Goal: Task Accomplishment & Management: Manage account settings

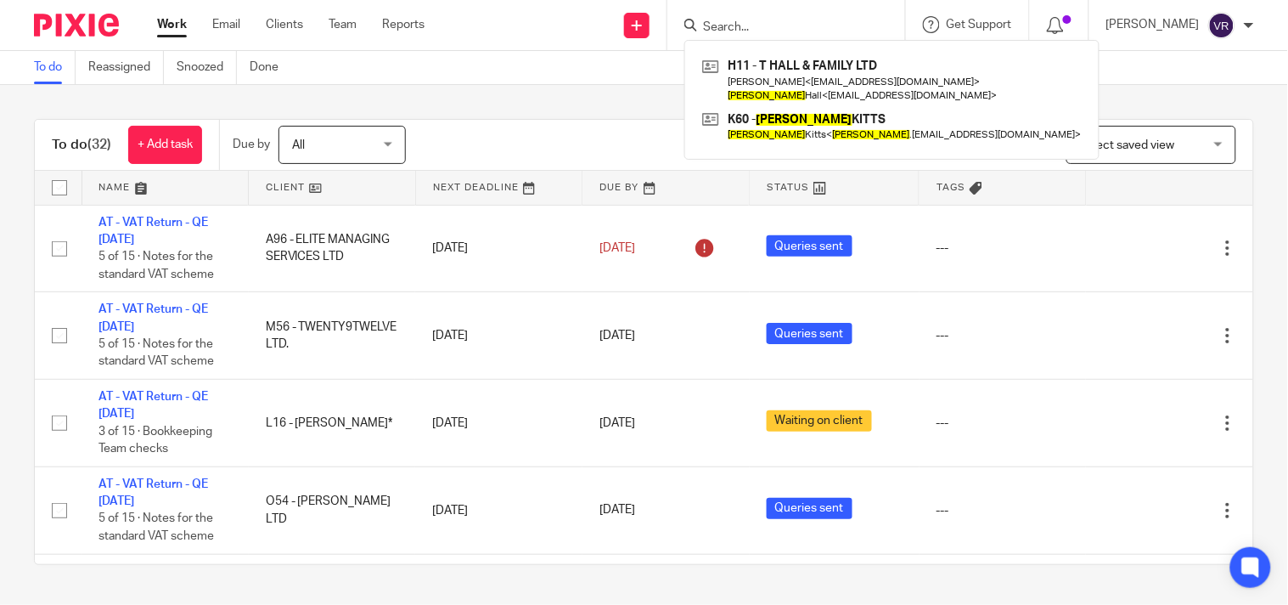
scroll to position [849, 0]
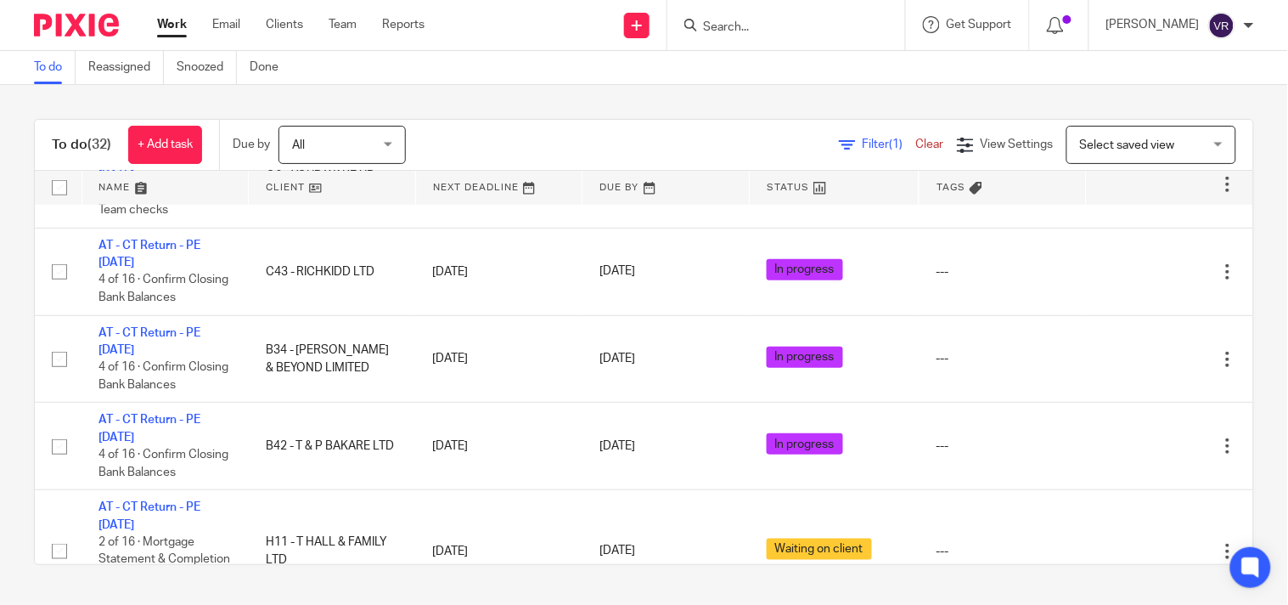
scroll to position [1887, 0]
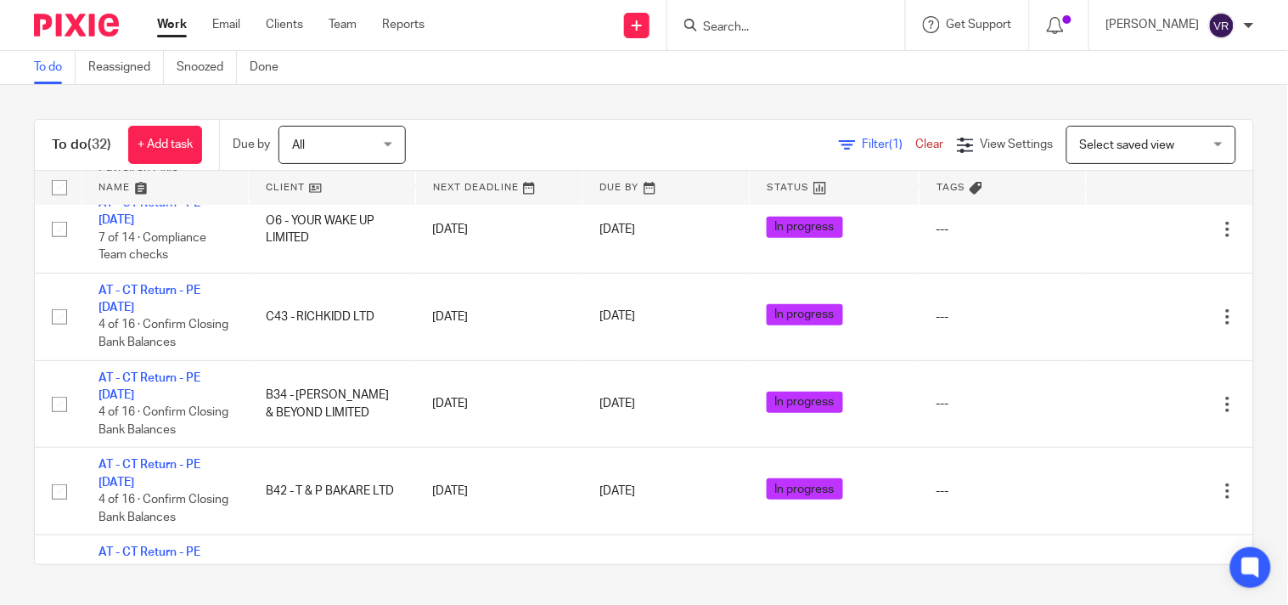
click at [162, 24] on link "Work" at bounding box center [172, 24] width 30 height 17
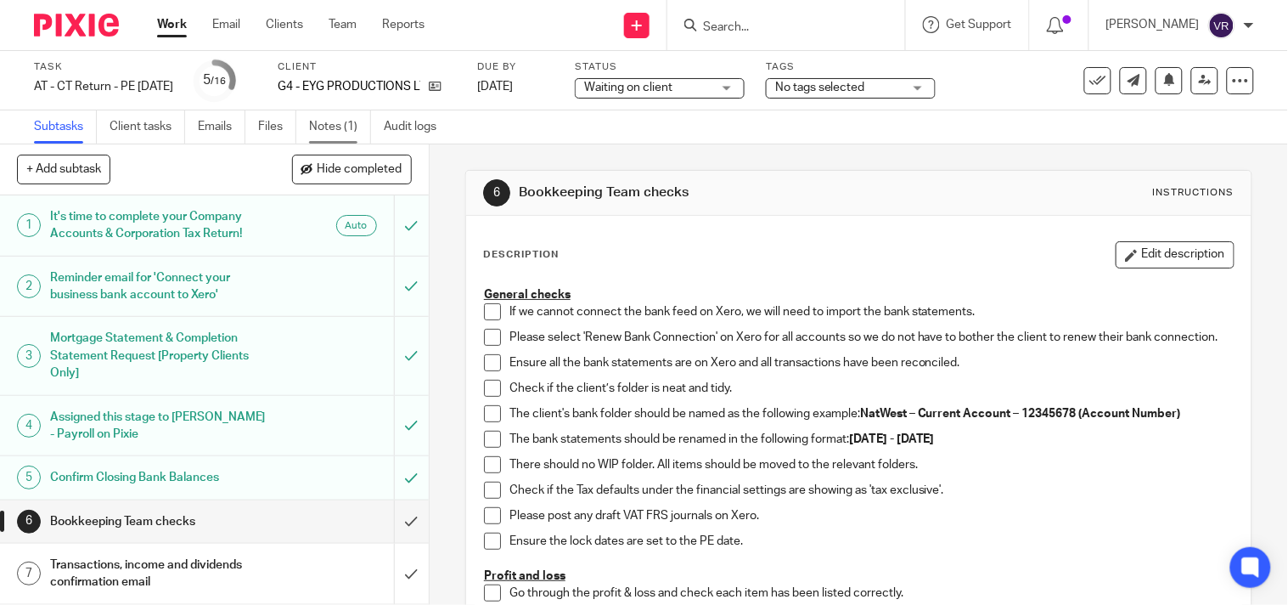
click at [340, 129] on link "Notes (1)" at bounding box center [340, 126] width 62 height 33
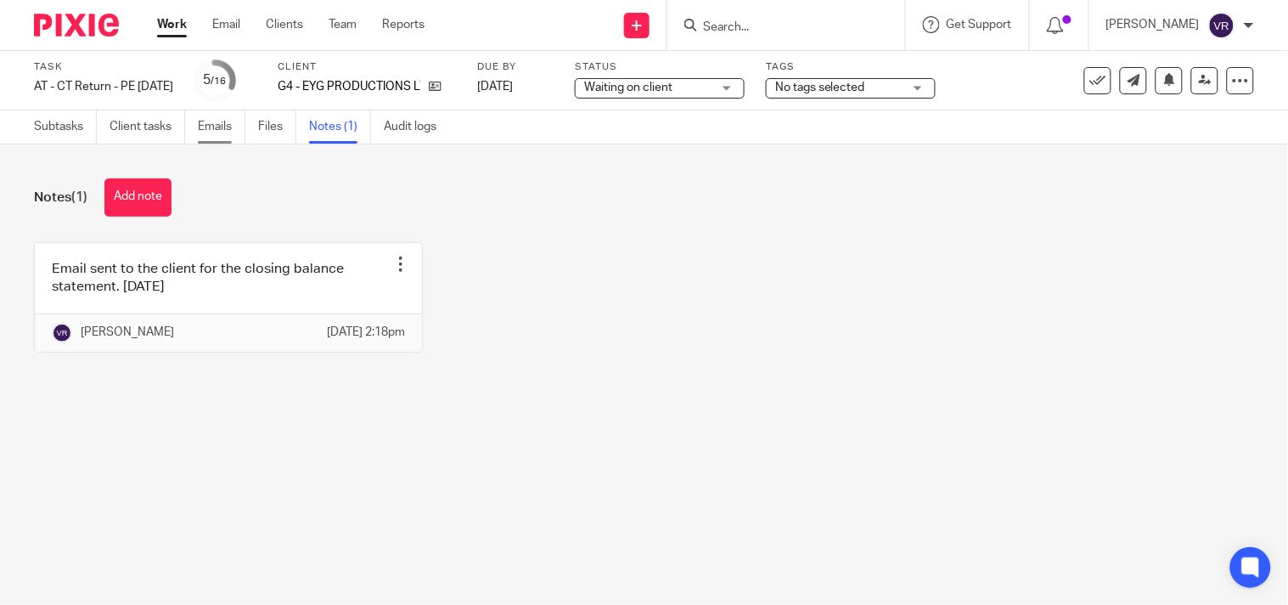
click at [224, 133] on link "Emails" at bounding box center [222, 126] width 48 height 33
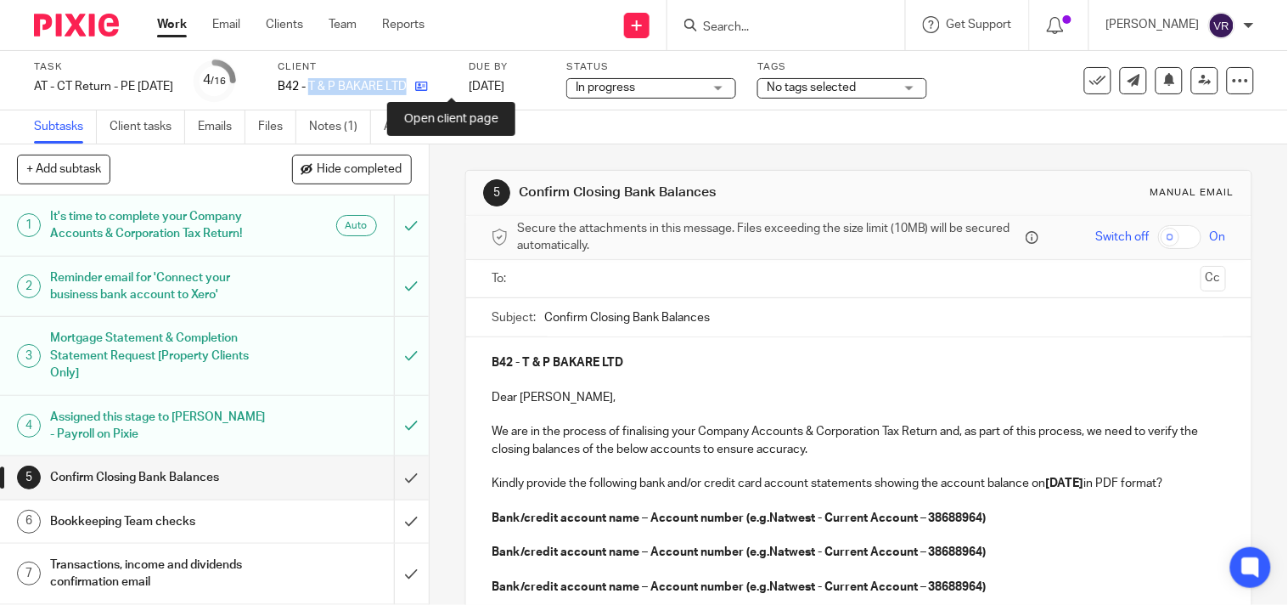
drag, startPoint x: 340, startPoint y: 83, endPoint x: 452, endPoint y: 83, distance: 112.1
click at [447, 83] on div "B42 - T & P BAKARE LTD" at bounding box center [363, 86] width 170 height 17
copy div "T & P BAKARE LTD"
click at [756, 131] on div "Subtasks Client tasks Emails Files Notes (1) Audit logs" at bounding box center [644, 127] width 1288 height 34
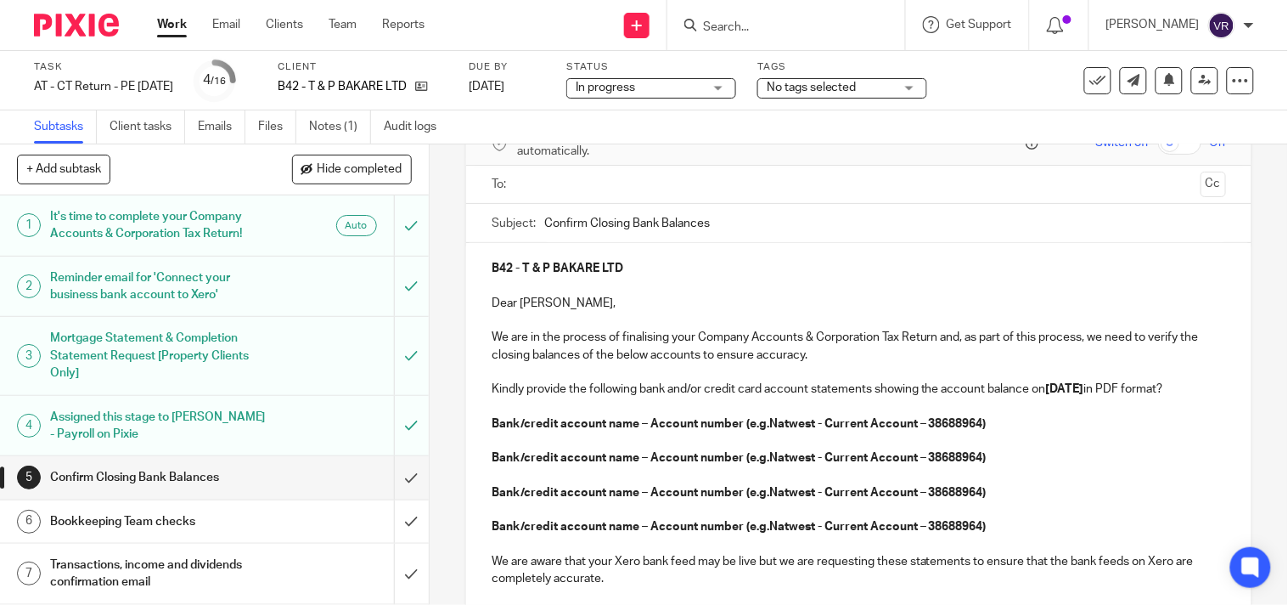
scroll to position [188, 0]
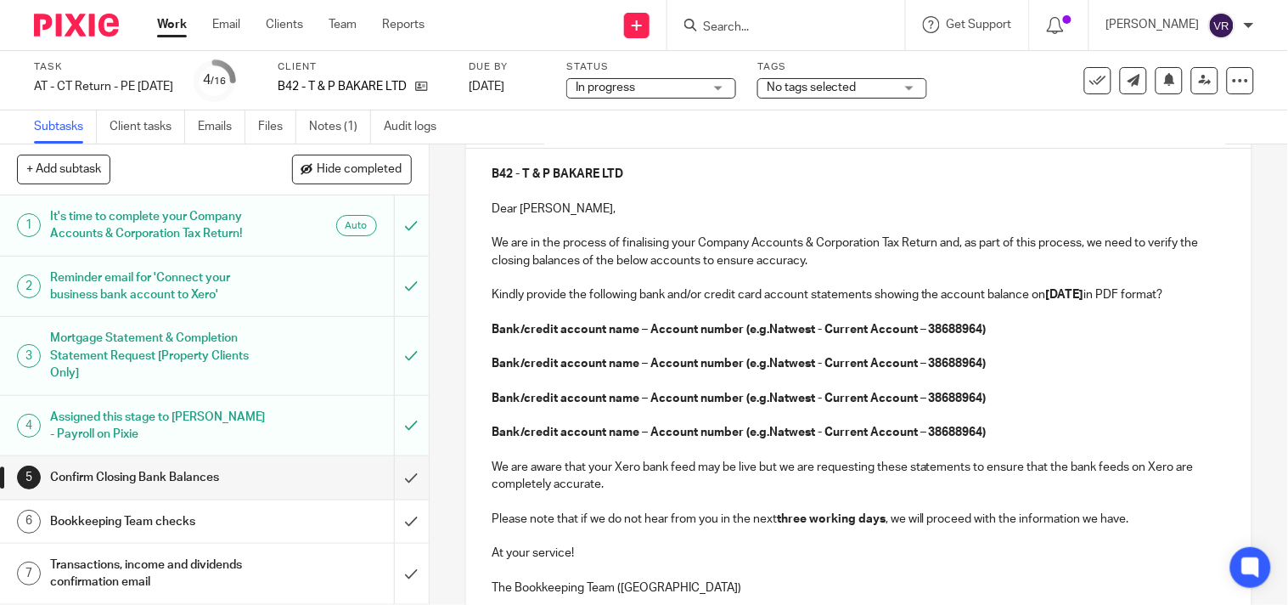
click at [496, 335] on strong "Bank/credit account name – Account number (e.g.Natwest - Current Account – 3868…" at bounding box center [739, 329] width 495 height 12
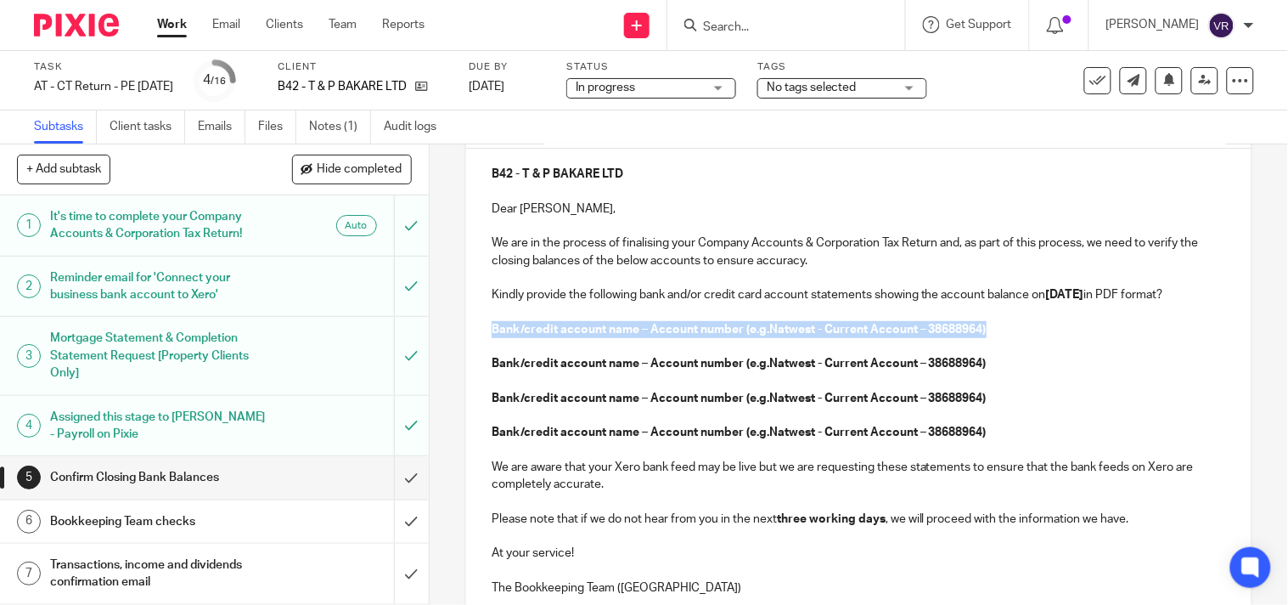
click at [496, 335] on strong "Bank/credit account name – Account number (e.g.Natwest - Current Account – 3868…" at bounding box center [739, 329] width 495 height 12
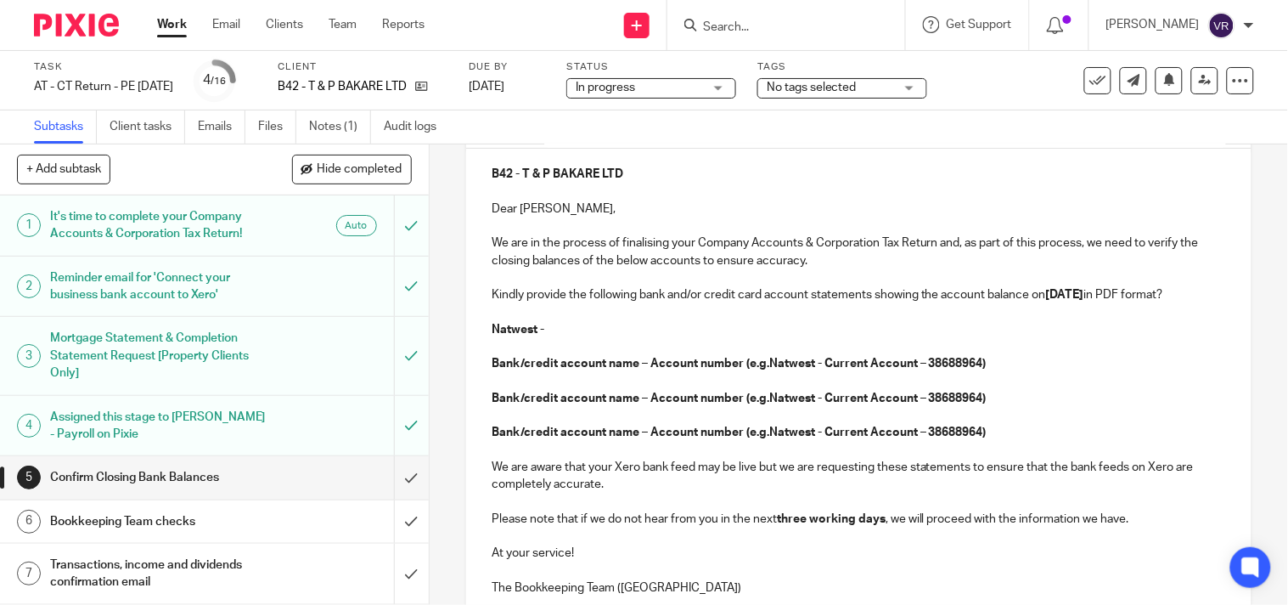
click at [622, 338] on p "Natwest -" at bounding box center [859, 329] width 734 height 17
click at [742, 338] on p "Natwest - Company Current Account -" at bounding box center [859, 329] width 734 height 17
drag, startPoint x: 485, startPoint y: 352, endPoint x: 597, endPoint y: 352, distance: 112.1
click at [597, 352] on div "B42 - T & P BAKARE LTD Dear David, We are in the process of finalising your Com…" at bounding box center [858, 379] width 785 height 460
click at [597, 335] on strong "Natwest - Company Current Account - 84149604" at bounding box center [626, 329] width 269 height 12
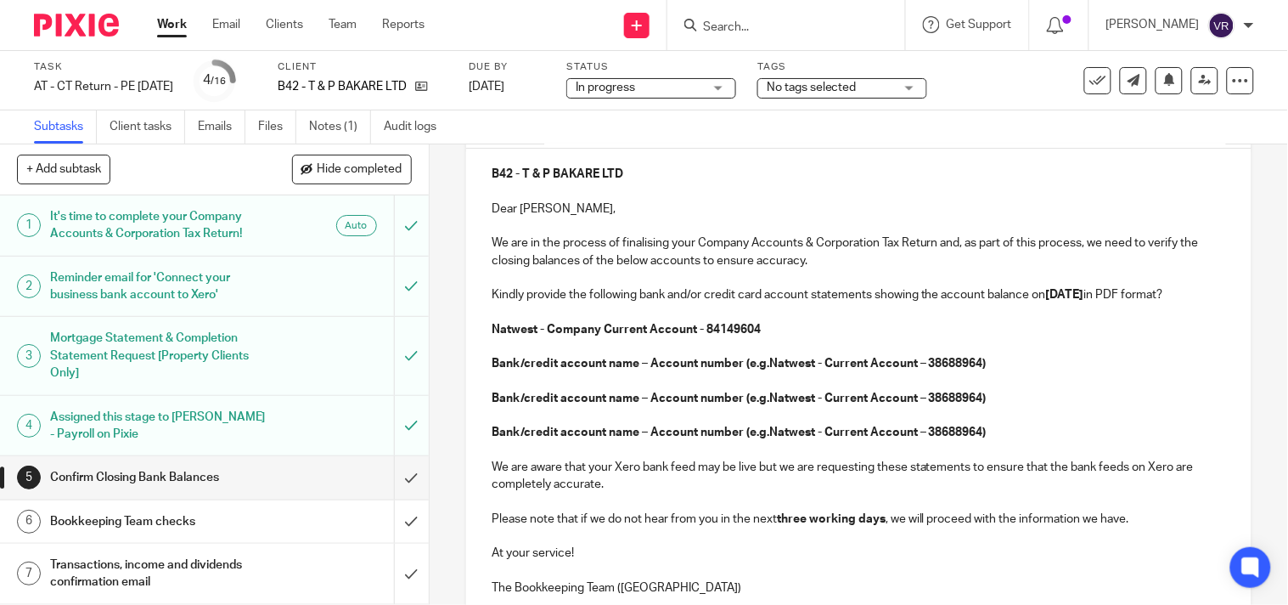
click at [594, 335] on strong "Natwest - Company Current Account - 84149604" at bounding box center [626, 329] width 269 height 12
copy strong "Natwest - Company"
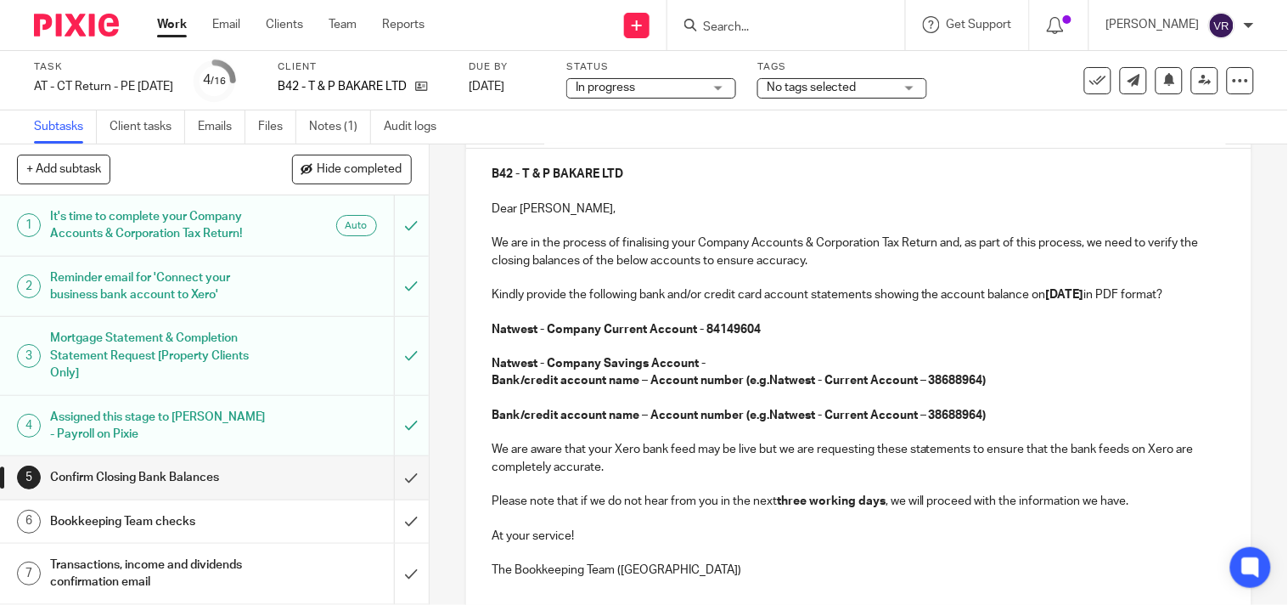
click at [723, 372] on p "Natwest - Company Savings Account -" at bounding box center [859, 363] width 734 height 17
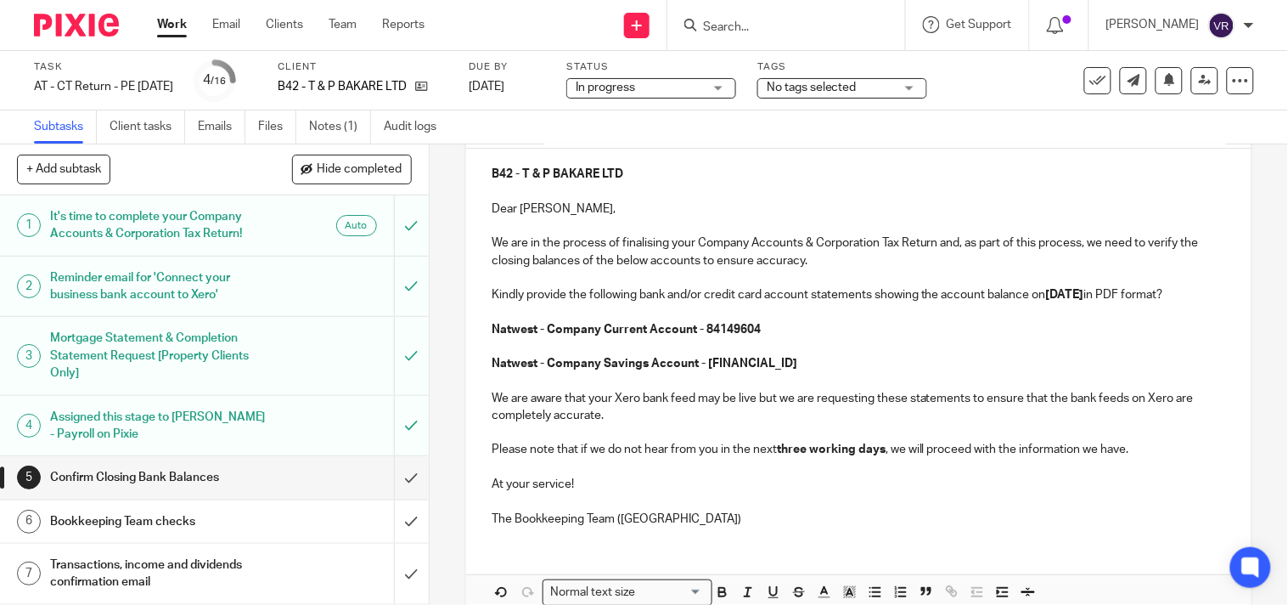
scroll to position [283, 0]
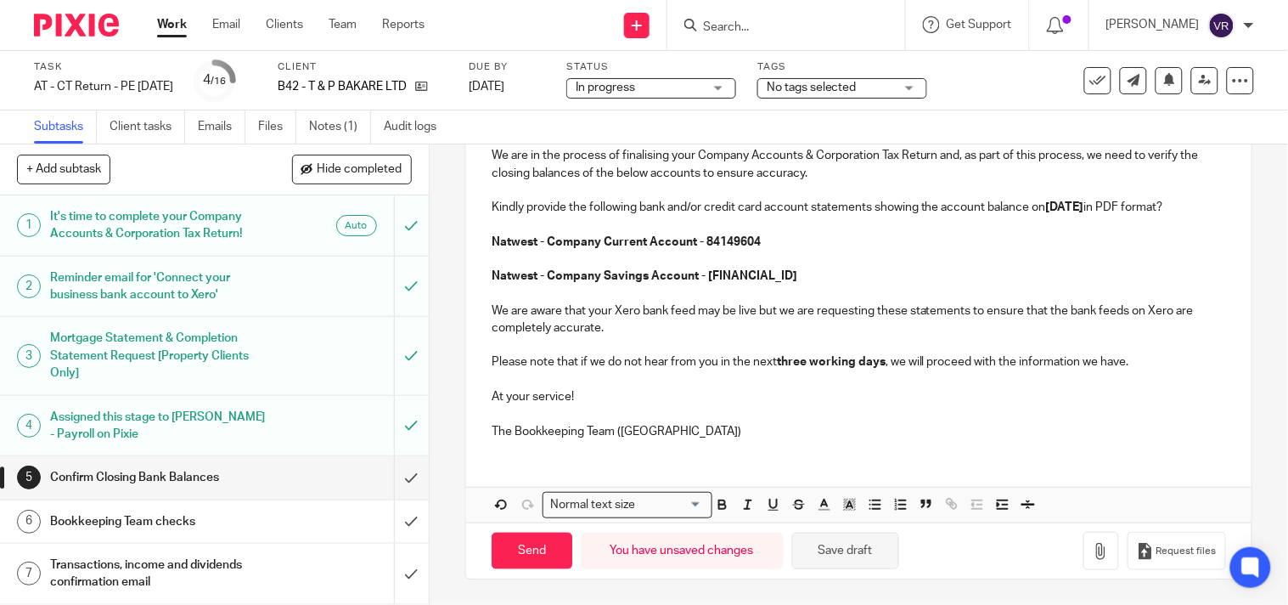
click at [864, 560] on button "Save draft" at bounding box center [845, 550] width 107 height 37
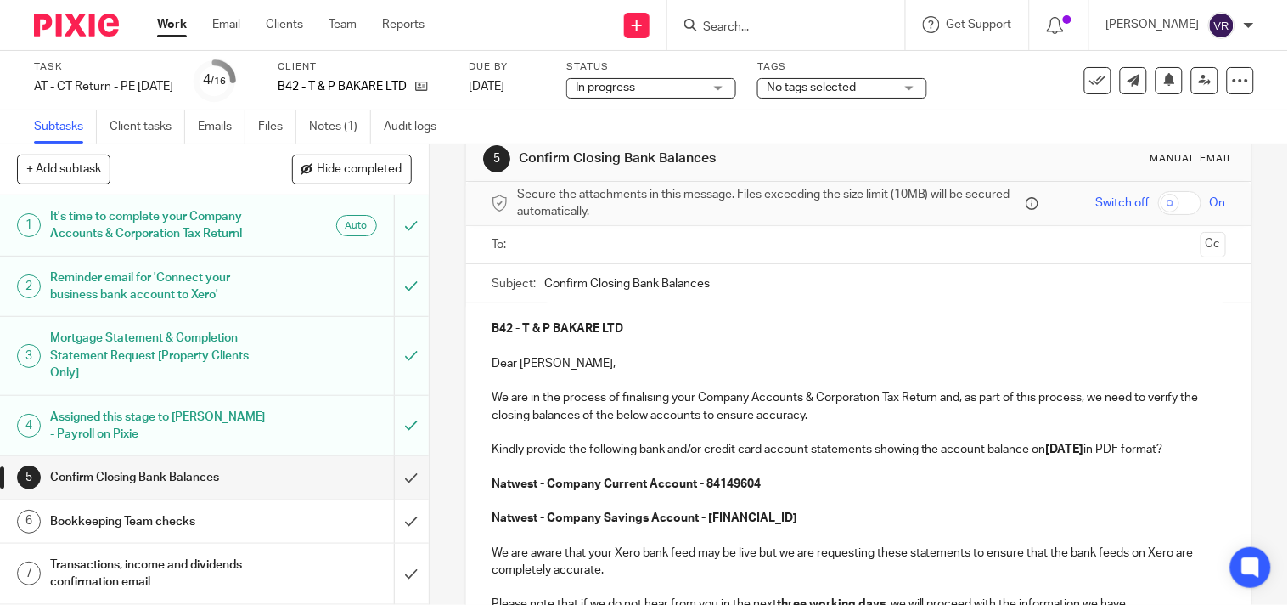
scroll to position [0, 0]
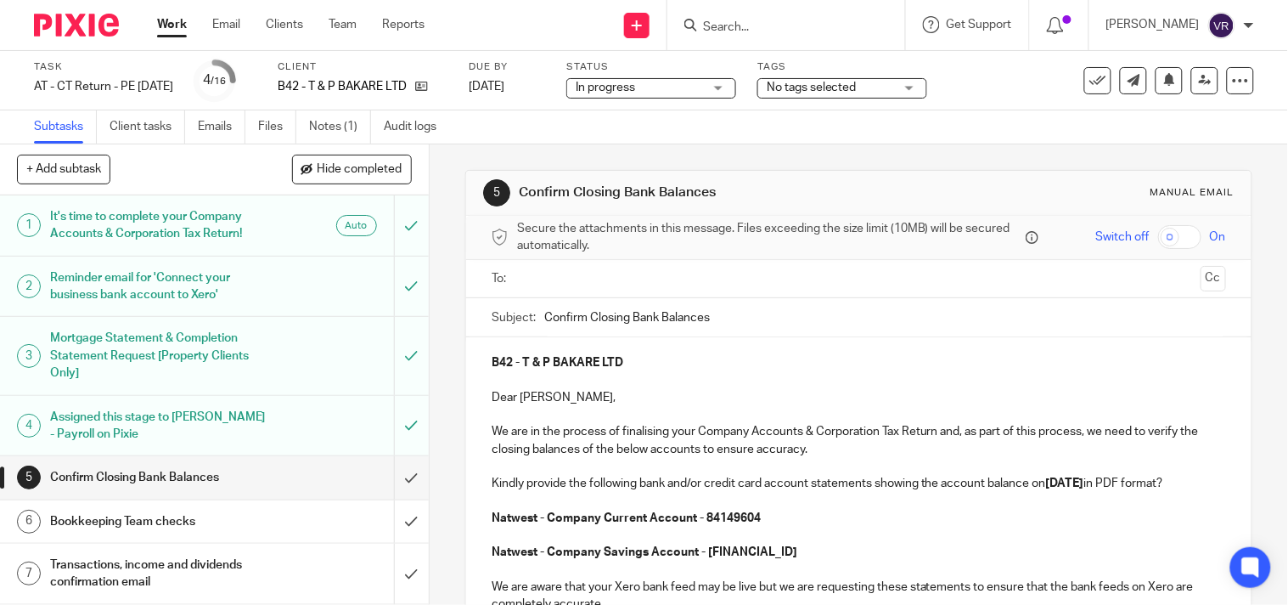
click at [858, 543] on p at bounding box center [859, 534] width 734 height 17
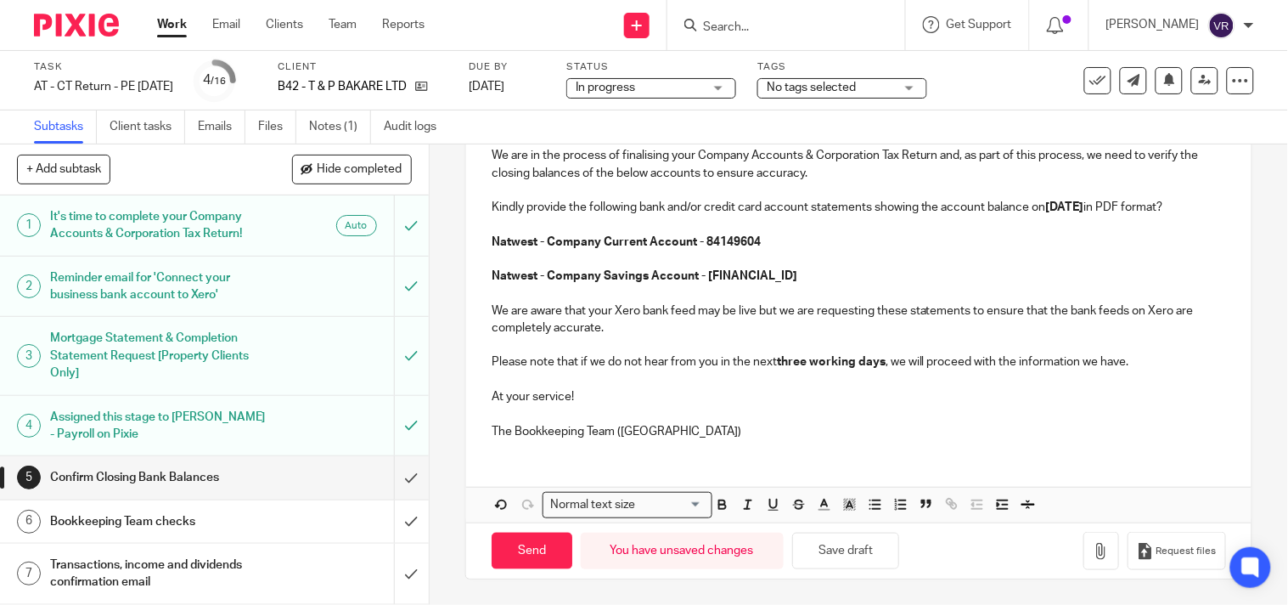
scroll to position [283, 0]
click at [860, 569] on button "Save draft" at bounding box center [845, 550] width 107 height 37
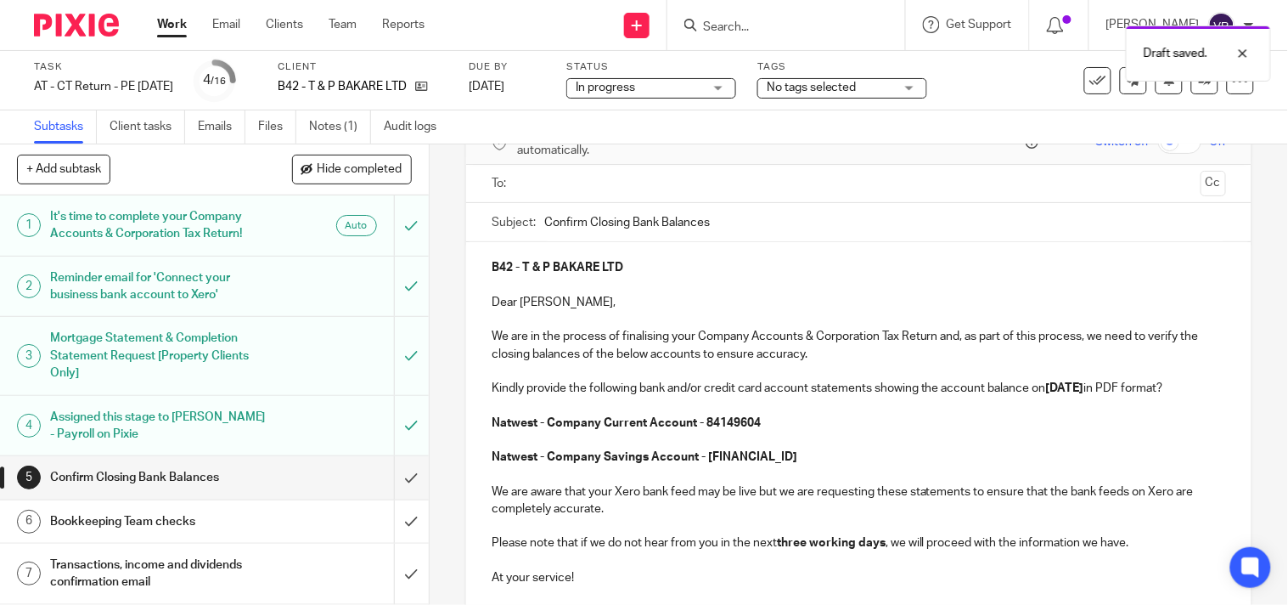
scroll to position [94, 0]
click at [648, 184] on input "text" at bounding box center [858, 185] width 671 height 20
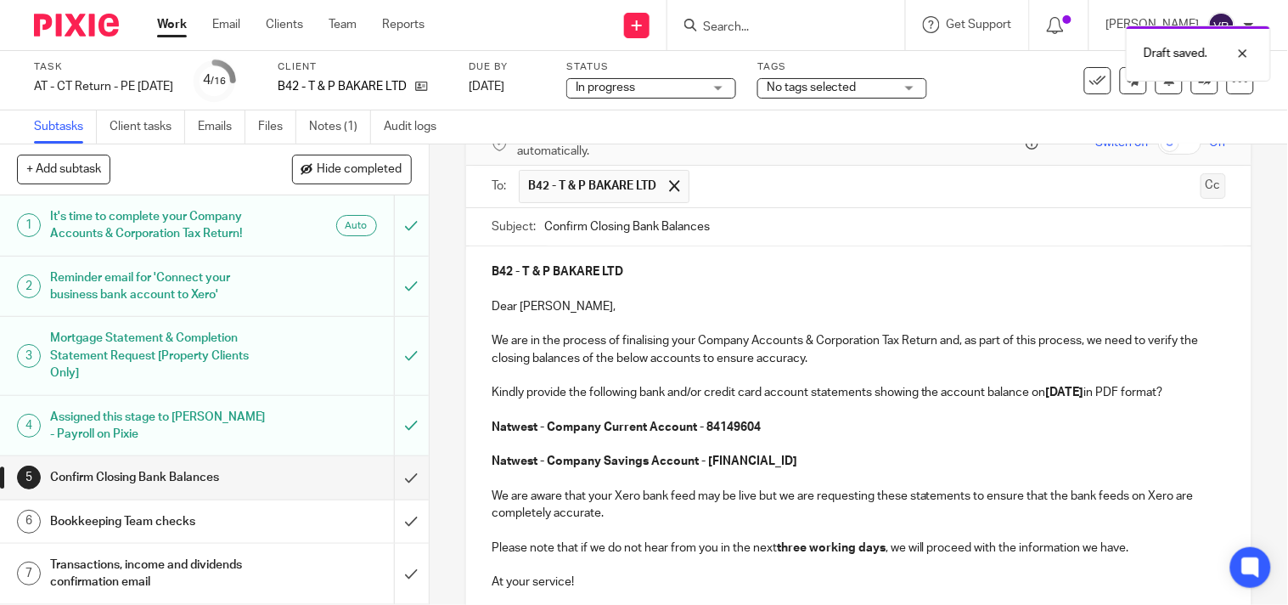
click at [1201, 187] on button "Cc" at bounding box center [1213, 185] width 25 height 25
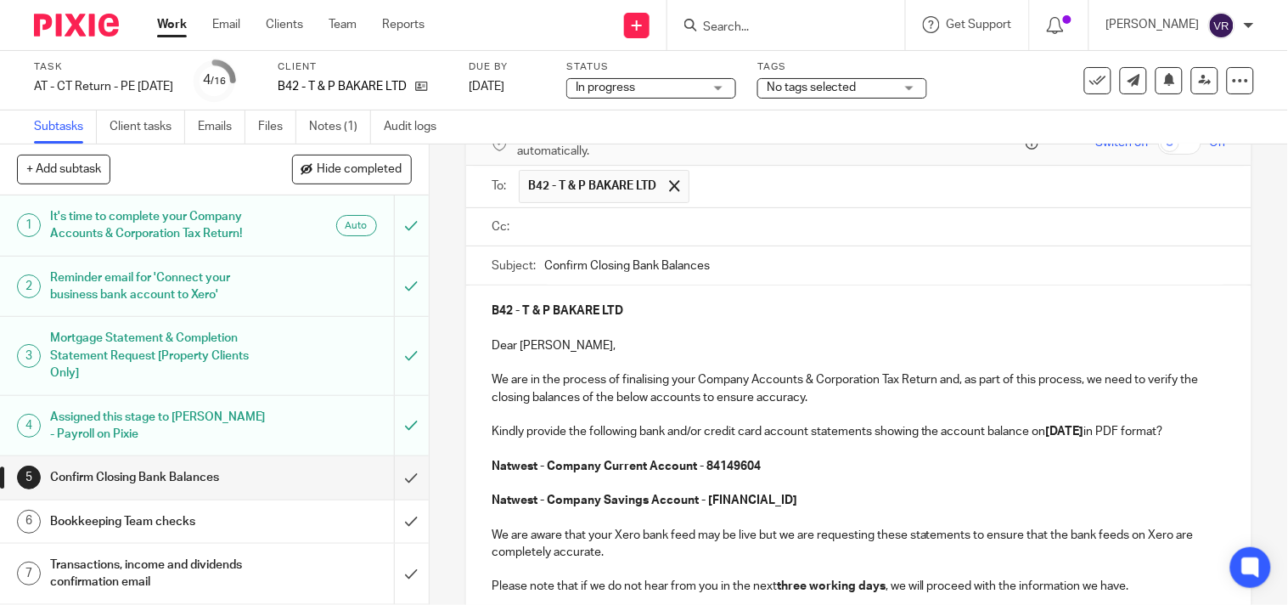
click at [548, 345] on p "Dear David," at bounding box center [859, 345] width 734 height 17
click at [626, 222] on input "text" at bounding box center [871, 227] width 696 height 20
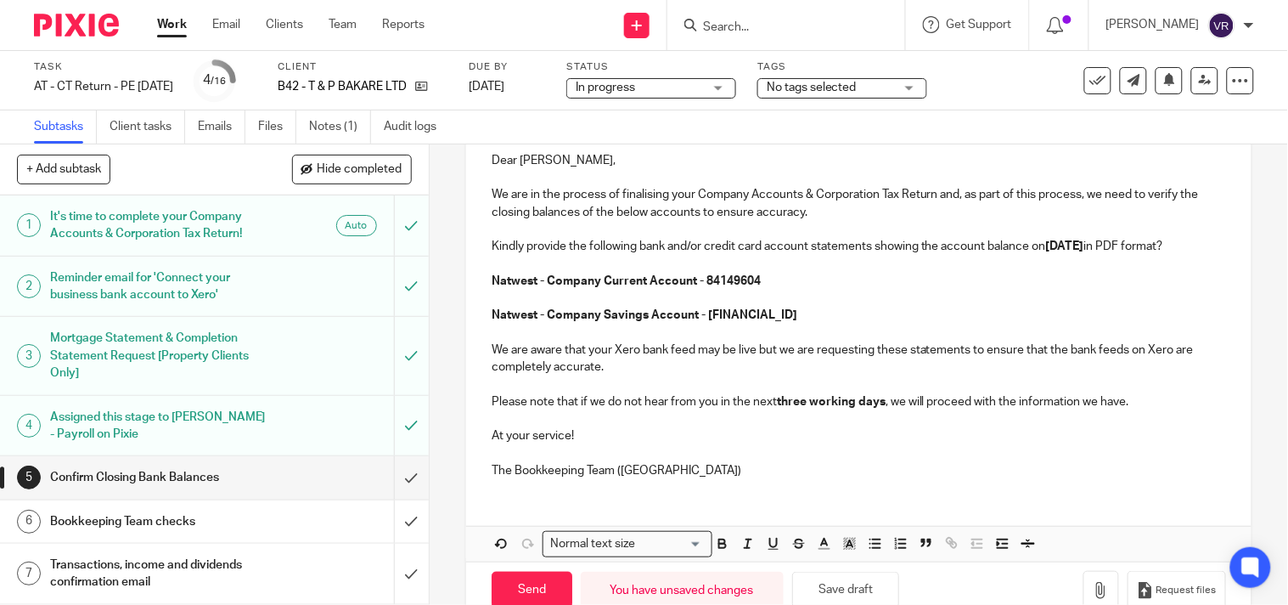
scroll to position [341, 0]
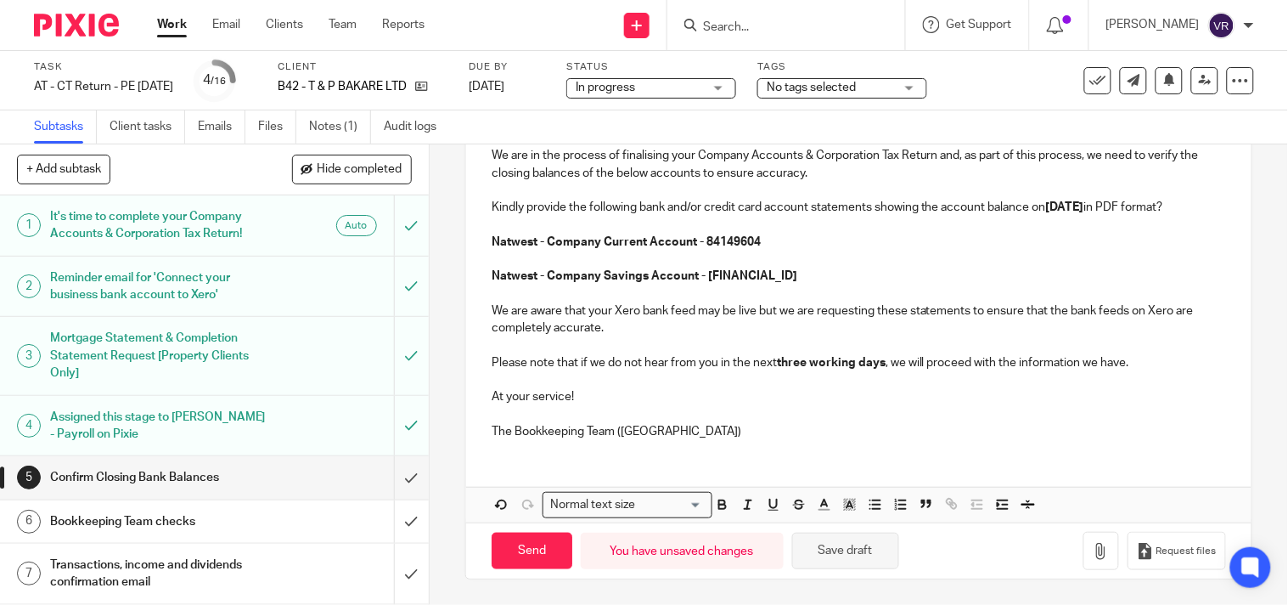
click at [852, 548] on button "Save draft" at bounding box center [845, 550] width 107 height 37
click at [835, 553] on button "Save draft" at bounding box center [845, 550] width 107 height 37
click at [886, 550] on button "Save draft" at bounding box center [845, 550] width 107 height 37
click at [507, 548] on input "Send" at bounding box center [532, 550] width 81 height 37
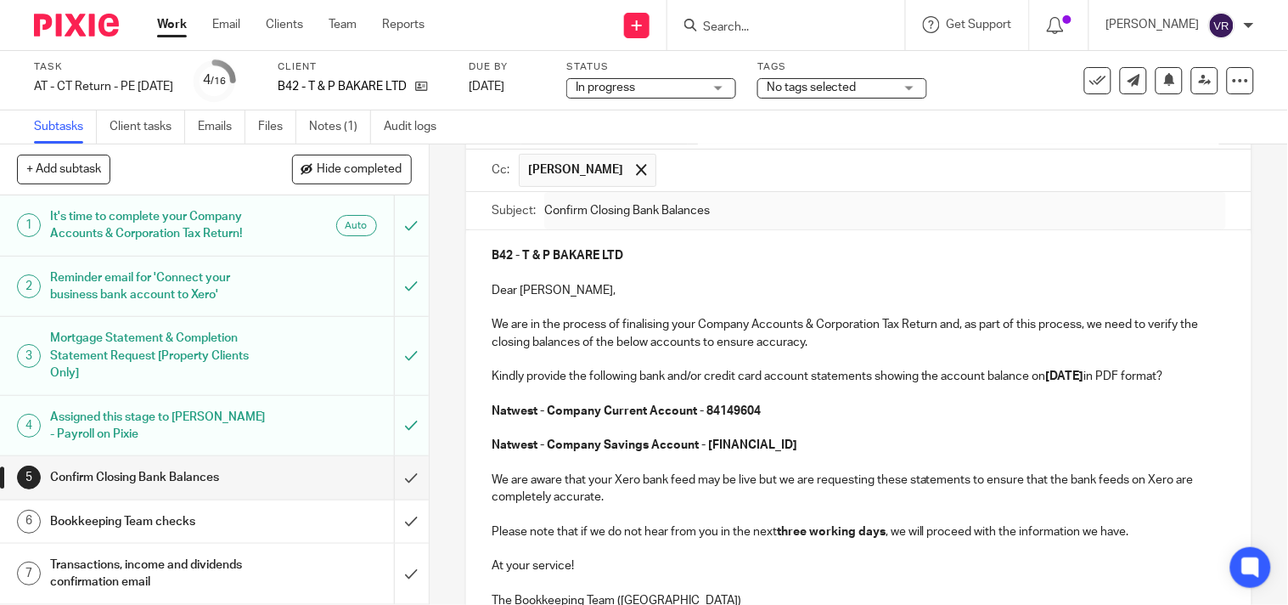
type input "Sent"
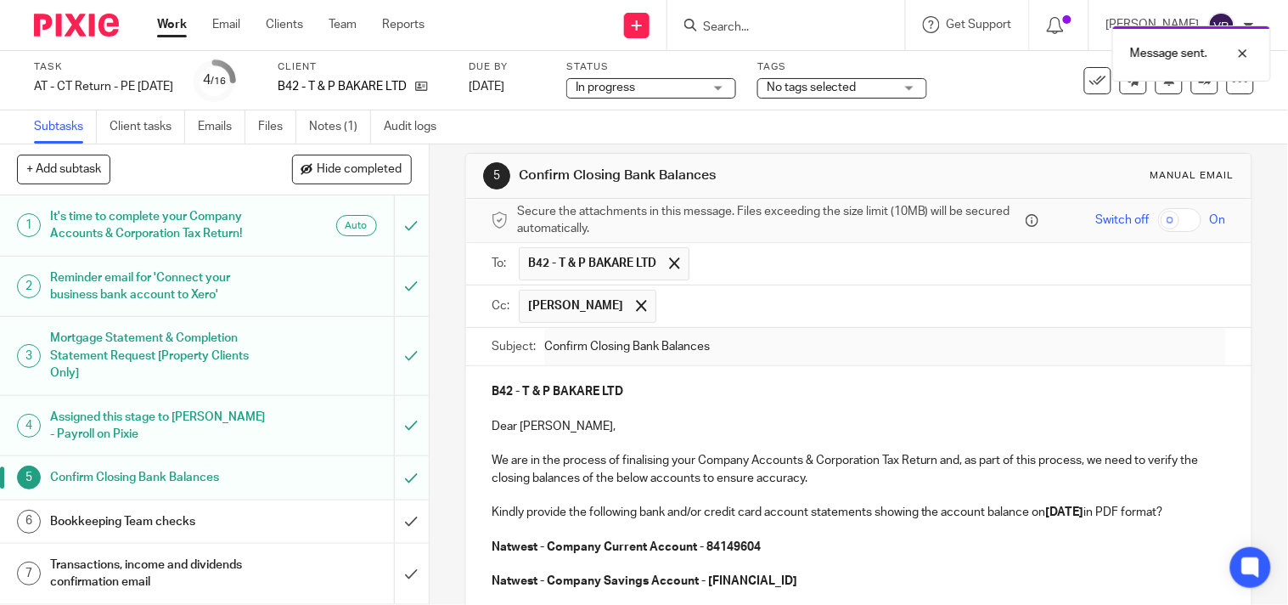
scroll to position [0, 0]
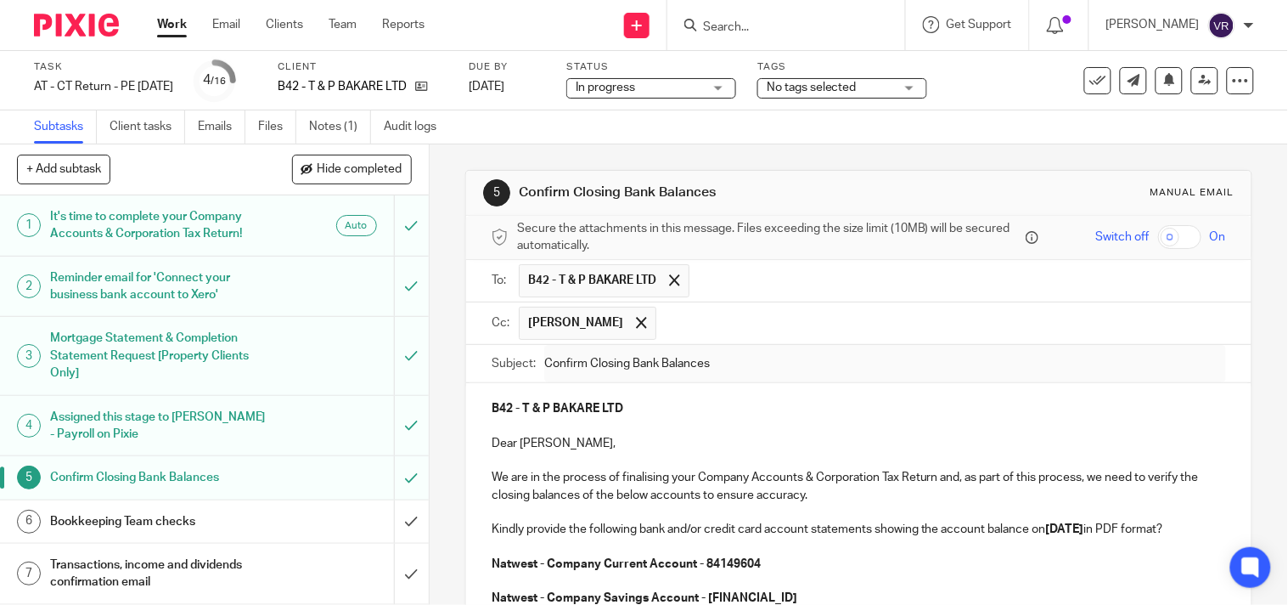
click at [736, 92] on div "In progress In progress" at bounding box center [651, 88] width 170 height 20
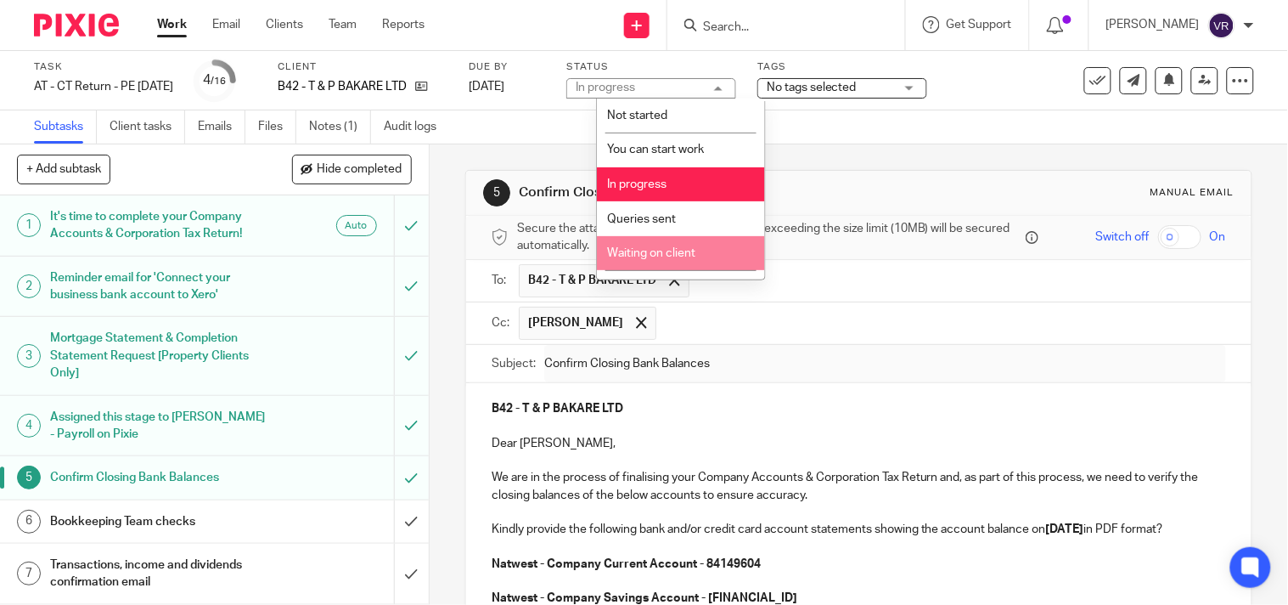
click at [671, 251] on span "Waiting on client" at bounding box center [652, 253] width 88 height 12
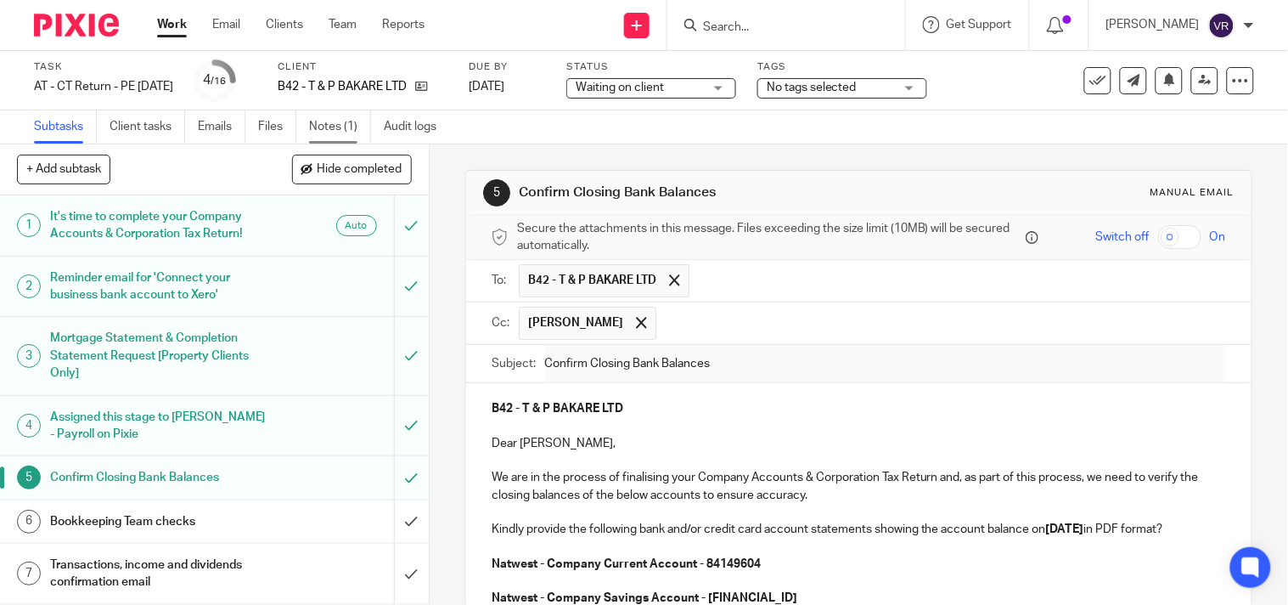
click at [336, 123] on link "Notes (1)" at bounding box center [340, 126] width 62 height 33
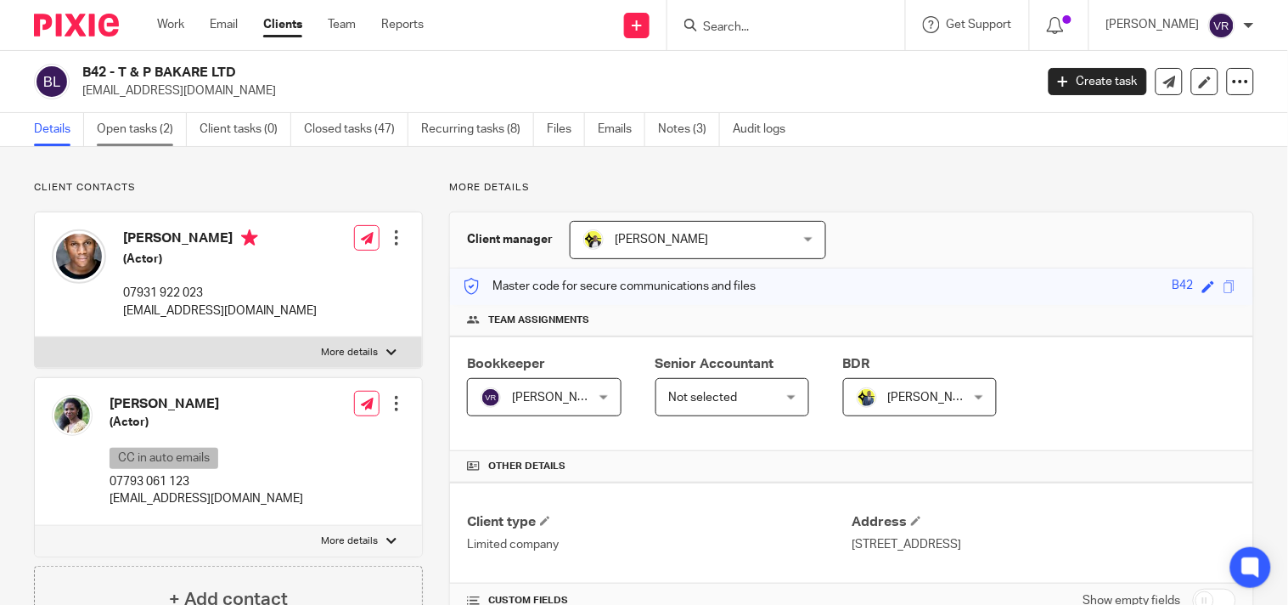
click at [126, 129] on link "Open tasks (2)" at bounding box center [142, 129] width 90 height 33
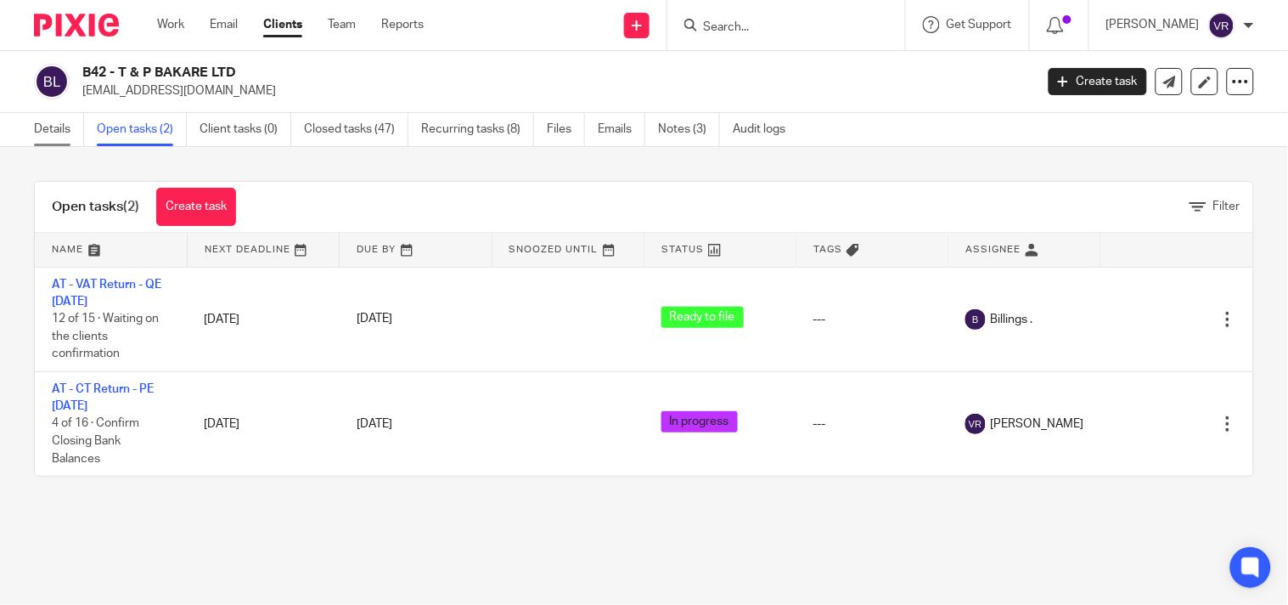
click at [66, 138] on link "Details" at bounding box center [59, 129] width 50 height 33
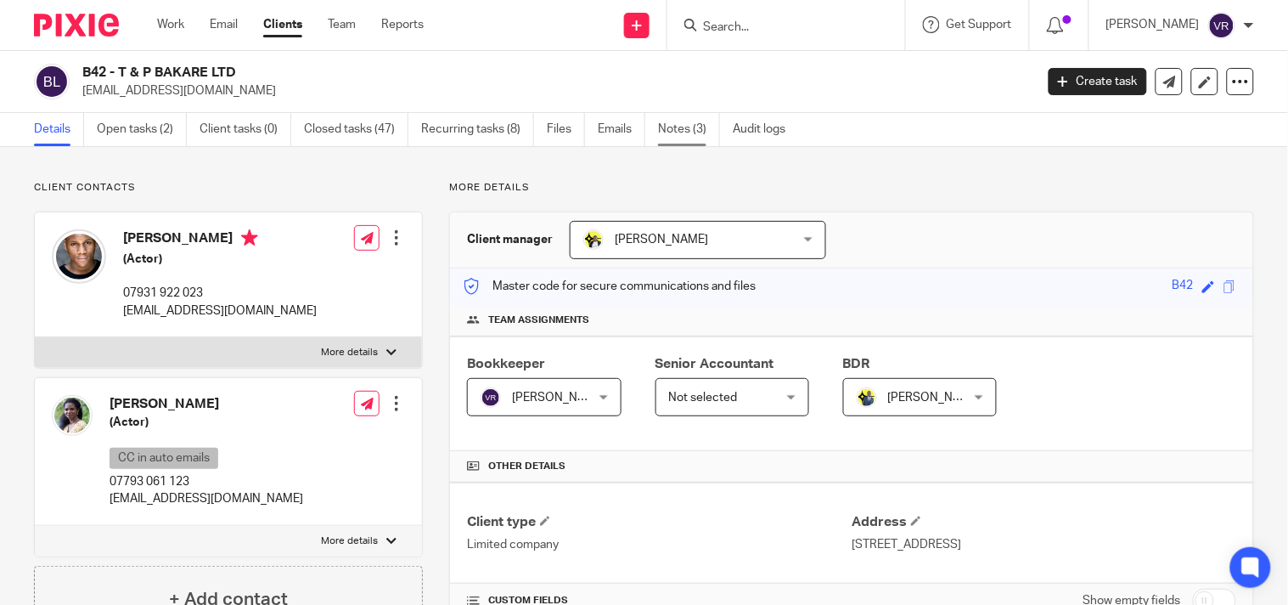
click at [700, 139] on link "Notes (3)" at bounding box center [689, 129] width 62 height 33
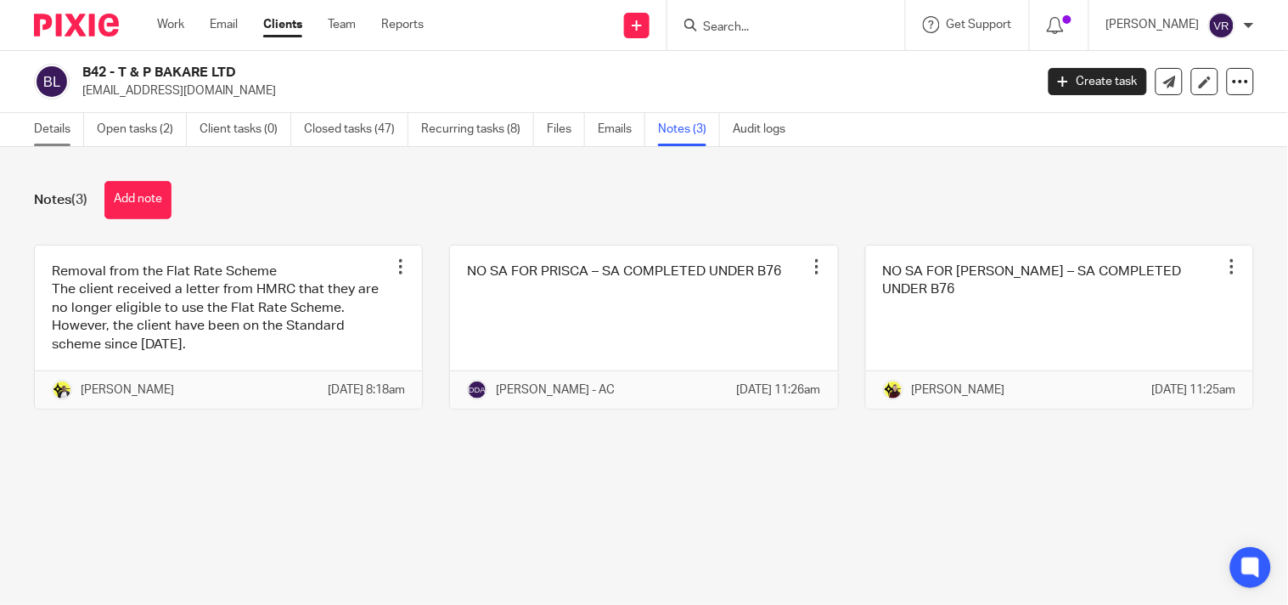
click at [48, 121] on link "Details" at bounding box center [59, 129] width 50 height 33
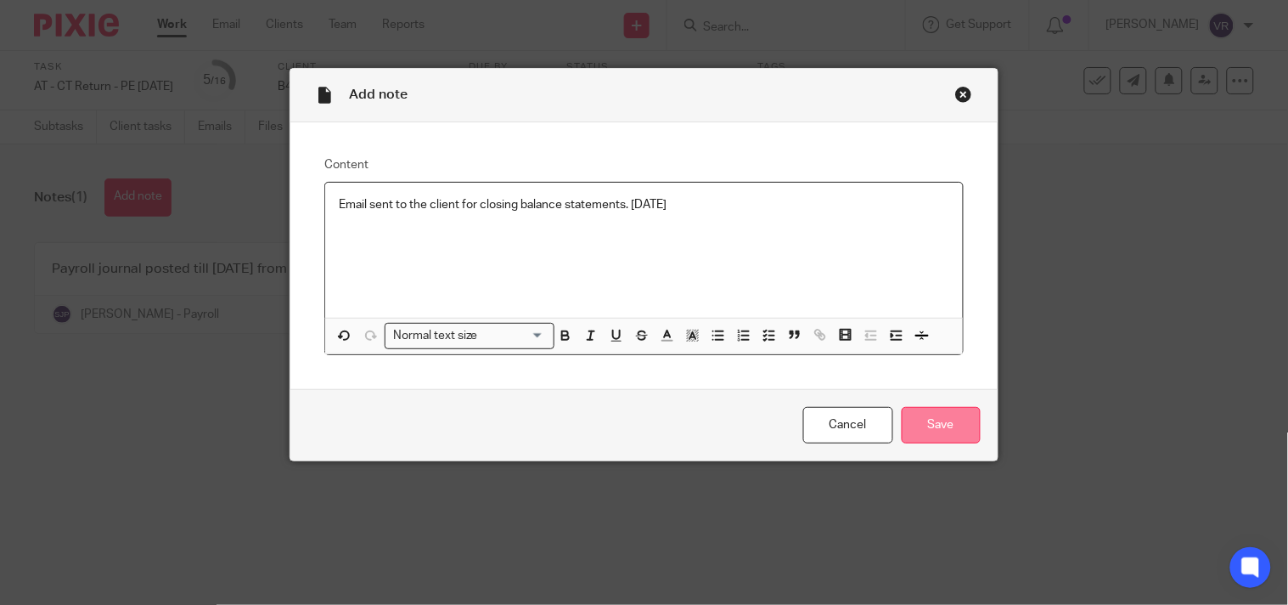
click at [930, 429] on input "Save" at bounding box center [941, 425] width 79 height 37
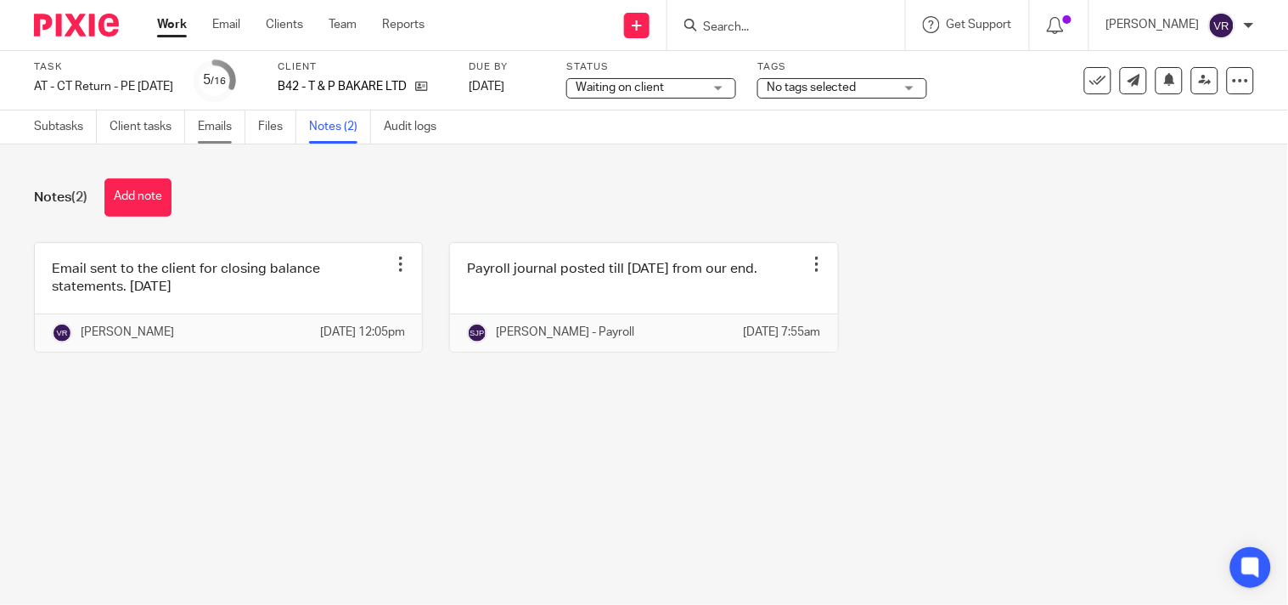
click at [239, 132] on link "Emails" at bounding box center [222, 126] width 48 height 33
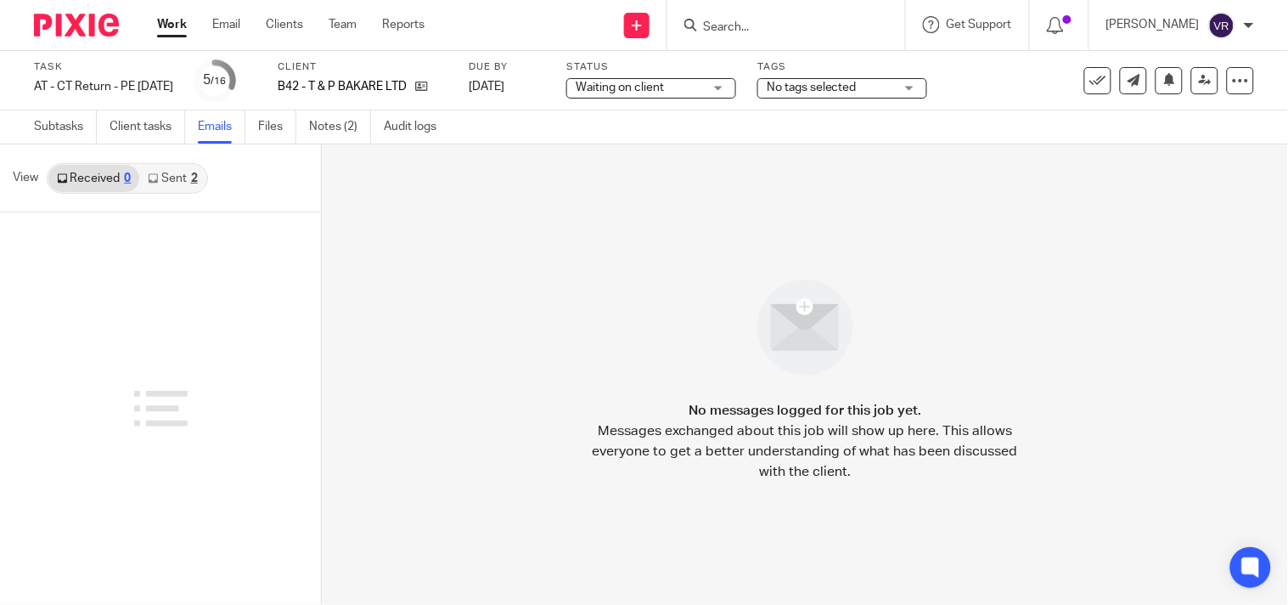
click at [189, 184] on link "Sent 2" at bounding box center [172, 178] width 66 height 27
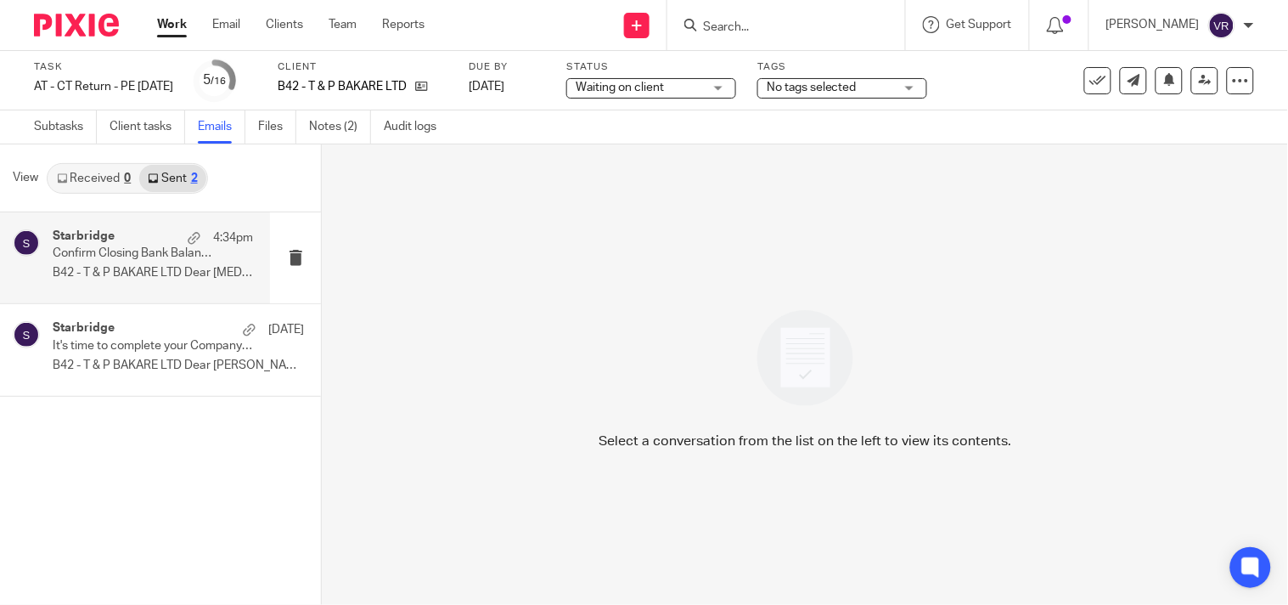
click at [155, 277] on p "B42 - T & P BAKARE LTD Dear Tobi, ..." at bounding box center [153, 273] width 200 height 14
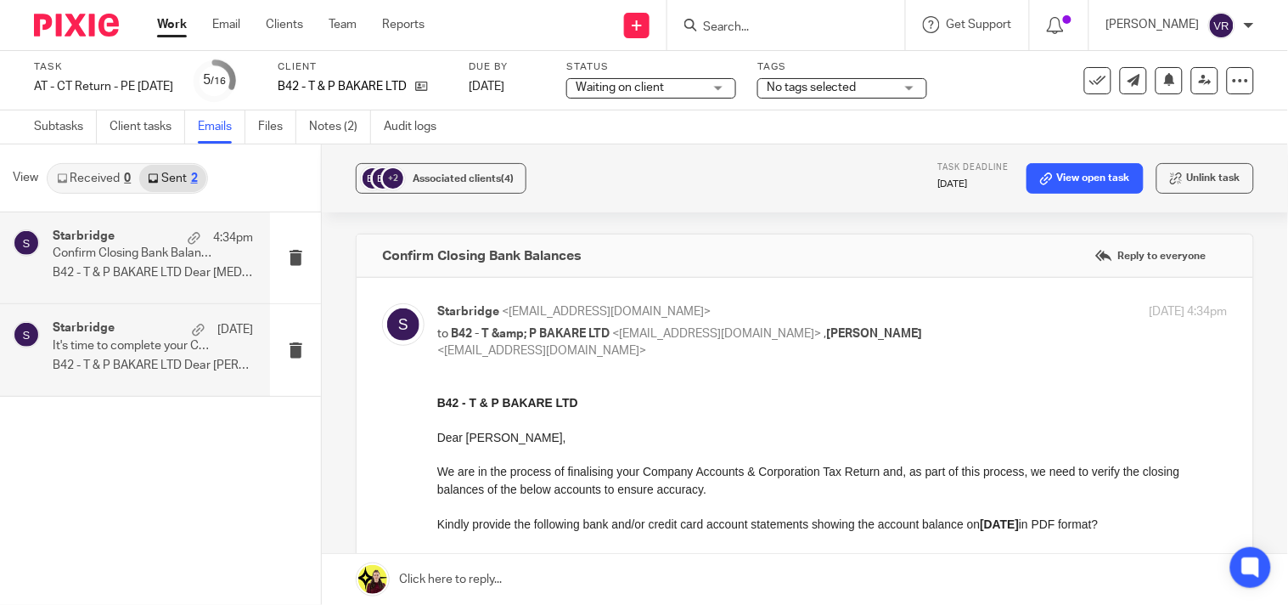
click at [148, 359] on p "B42 - T & P BAKARE LTD Dear David, ..." at bounding box center [153, 365] width 200 height 14
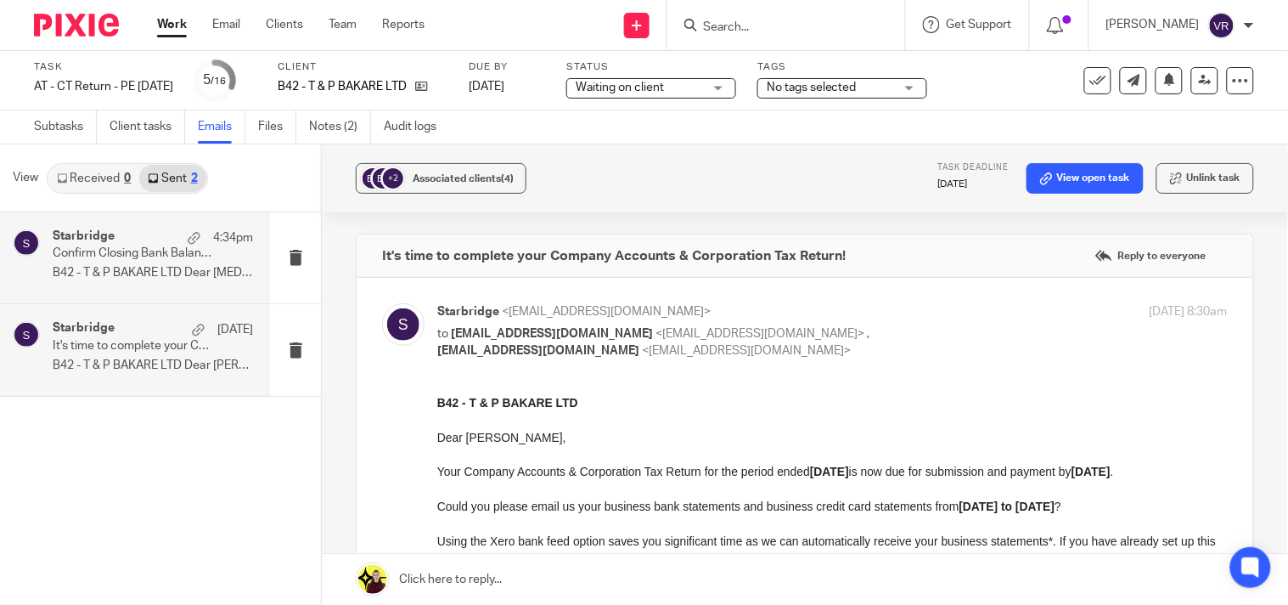
click at [125, 262] on div "Starbridge 4:34pm Confirm Closing Bank Balances B42 - T & P BAKARE LTD Dear Tob…" at bounding box center [153, 257] width 200 height 57
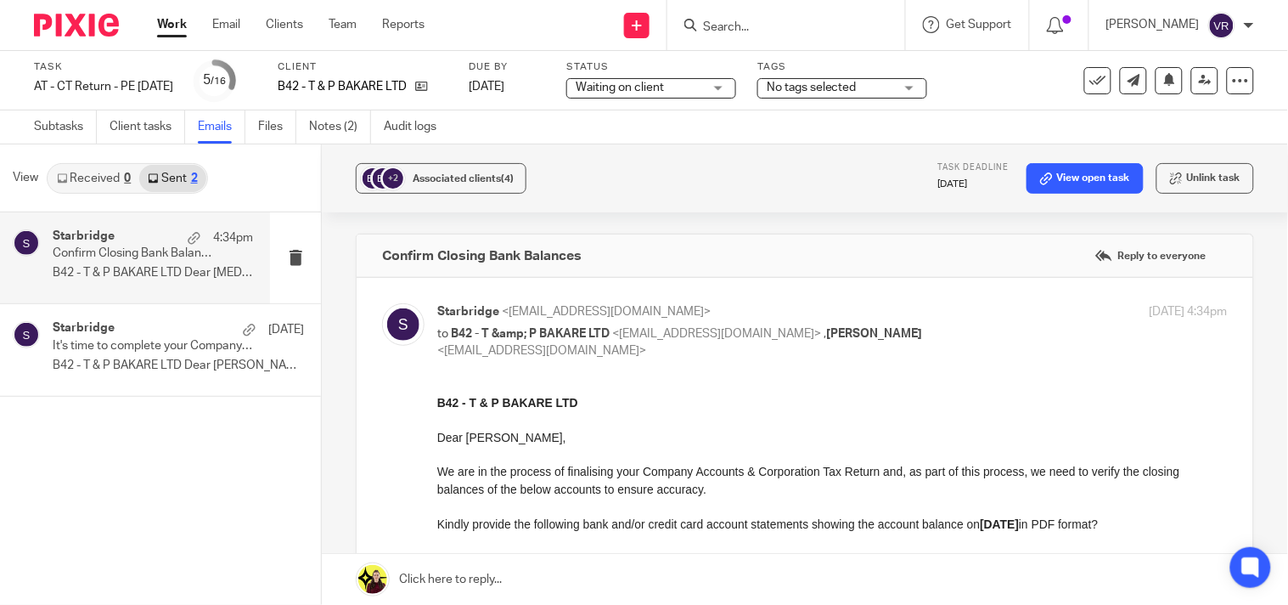
click at [705, 163] on div "+2 Associated clients (4) Task deadline 1 Jun 2026 View open task Unlink task" at bounding box center [805, 178] width 966 height 68
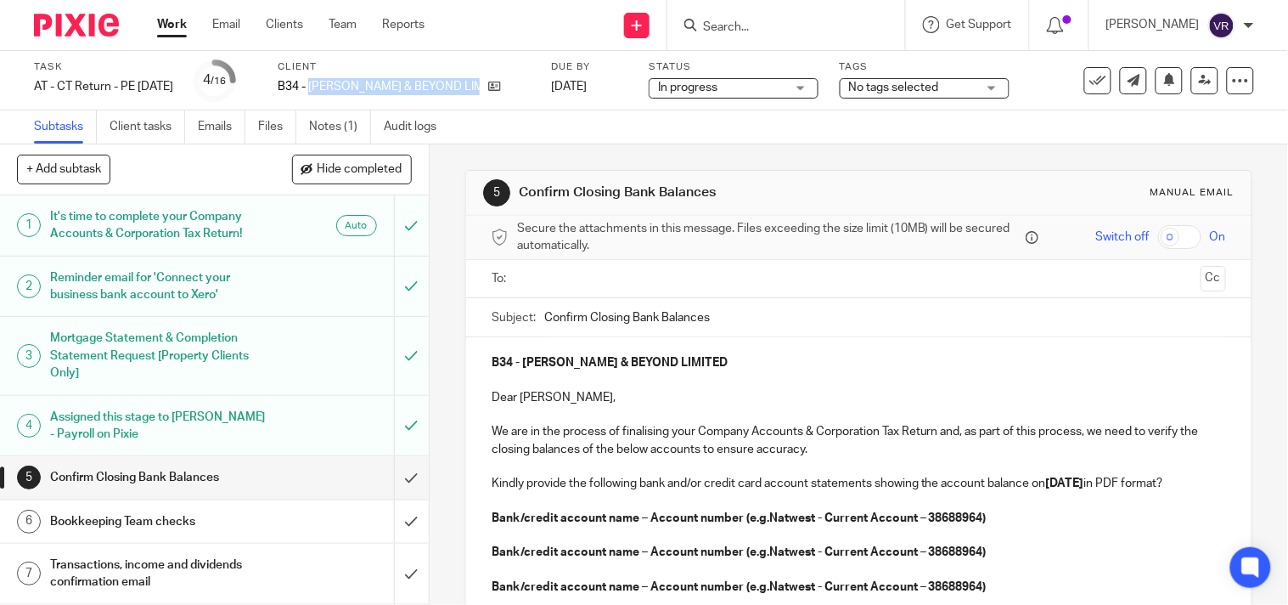
drag, startPoint x: 341, startPoint y: 83, endPoint x: 511, endPoint y: 90, distance: 169.9
click at [510, 90] on div "Task AT - CT Return - PE [DATE] Save AT - [GEOGRAPHIC_DATA] Return - PE [DATE] …" at bounding box center [542, 80] width 1017 height 41
copy div "[PERSON_NAME] & BEYOND LIMITED"
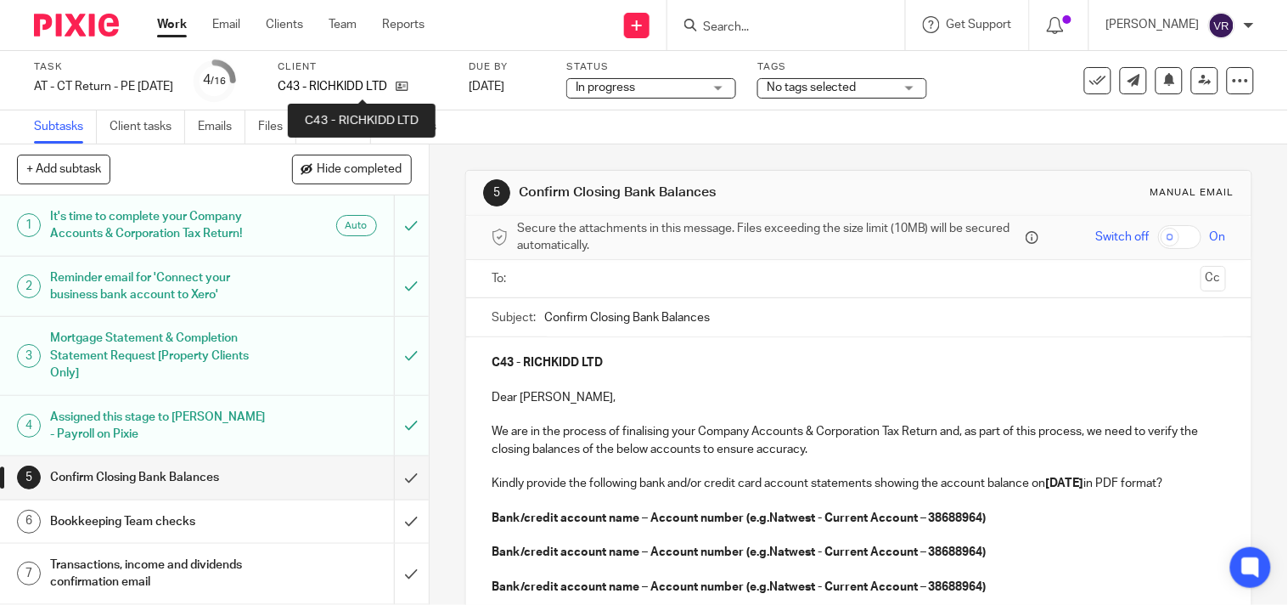
click at [343, 83] on p "C43 - RICHKIDD LTD" at bounding box center [333, 86] width 110 height 17
drag, startPoint x: 338, startPoint y: 83, endPoint x: 426, endPoint y: 94, distance: 89.0
click at [426, 94] on div "C43 - RICHKIDD LTD" at bounding box center [363, 86] width 170 height 17
copy div "RICHKIDD LTD"
click at [616, 138] on div "Subtasks Client tasks Emails Files Notes (1) Audit logs" at bounding box center [644, 127] width 1288 height 34
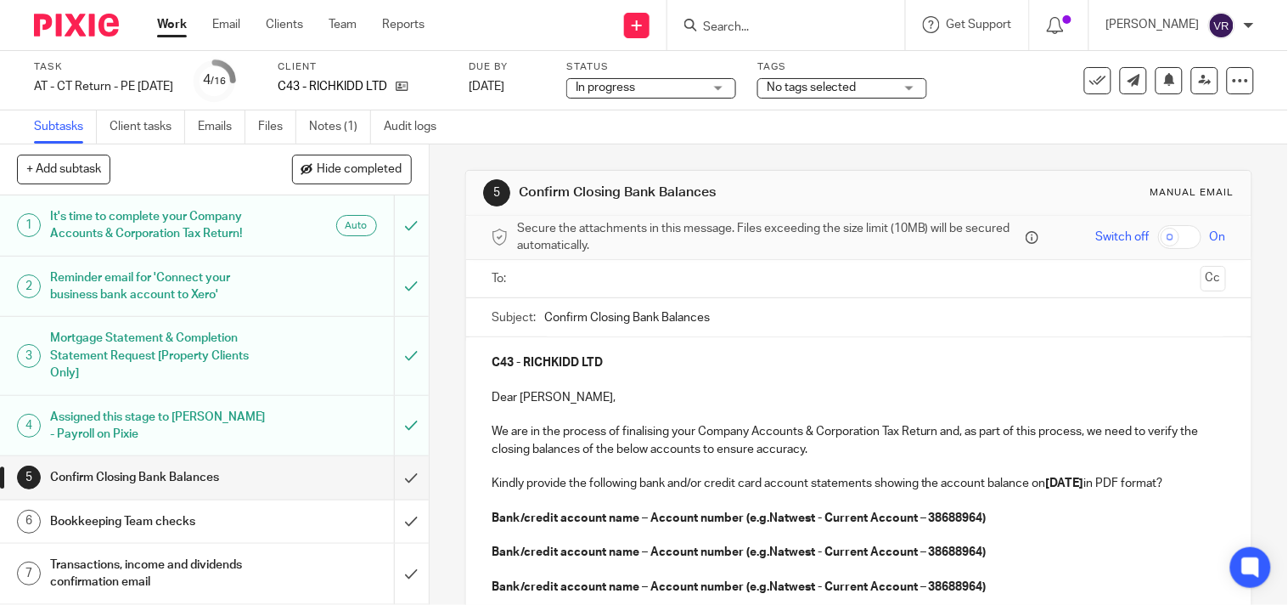
click at [679, 276] on input "text" at bounding box center [858, 279] width 671 height 20
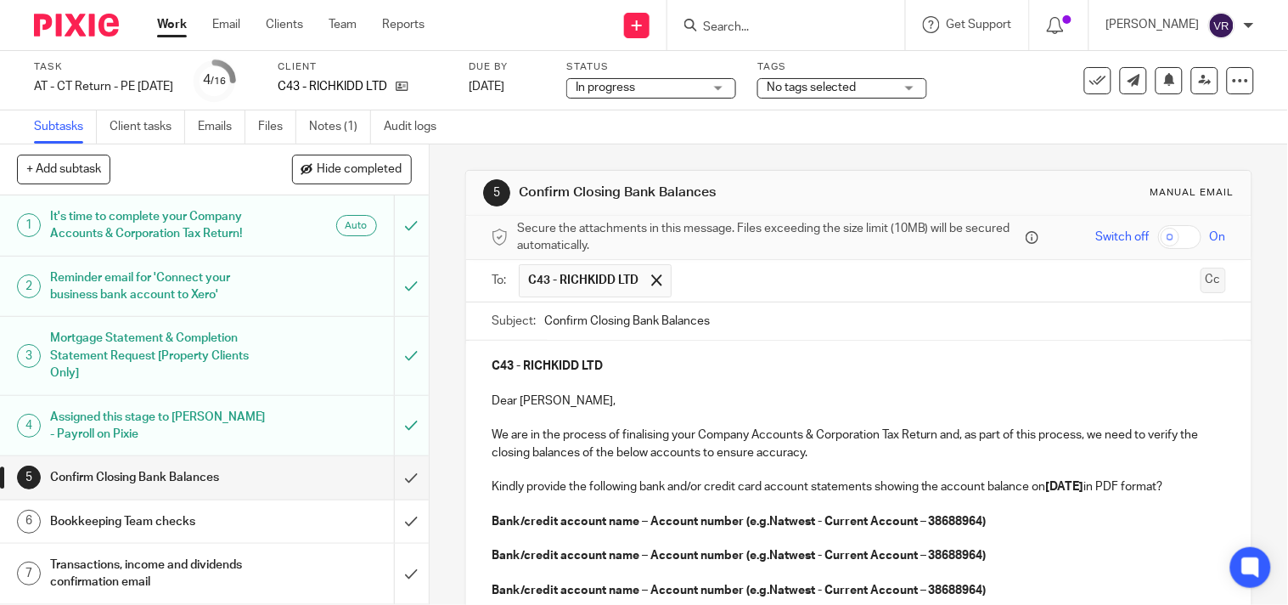
click at [1201, 278] on button "Cc" at bounding box center [1213, 279] width 25 height 25
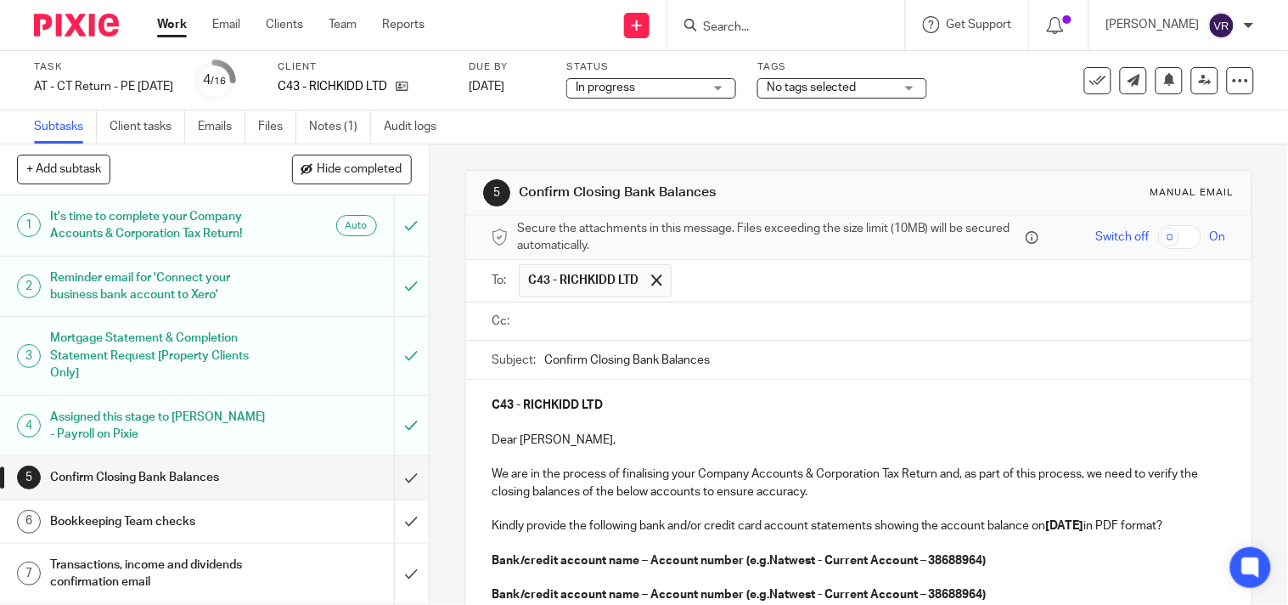
click at [582, 319] on input "text" at bounding box center [871, 322] width 696 height 20
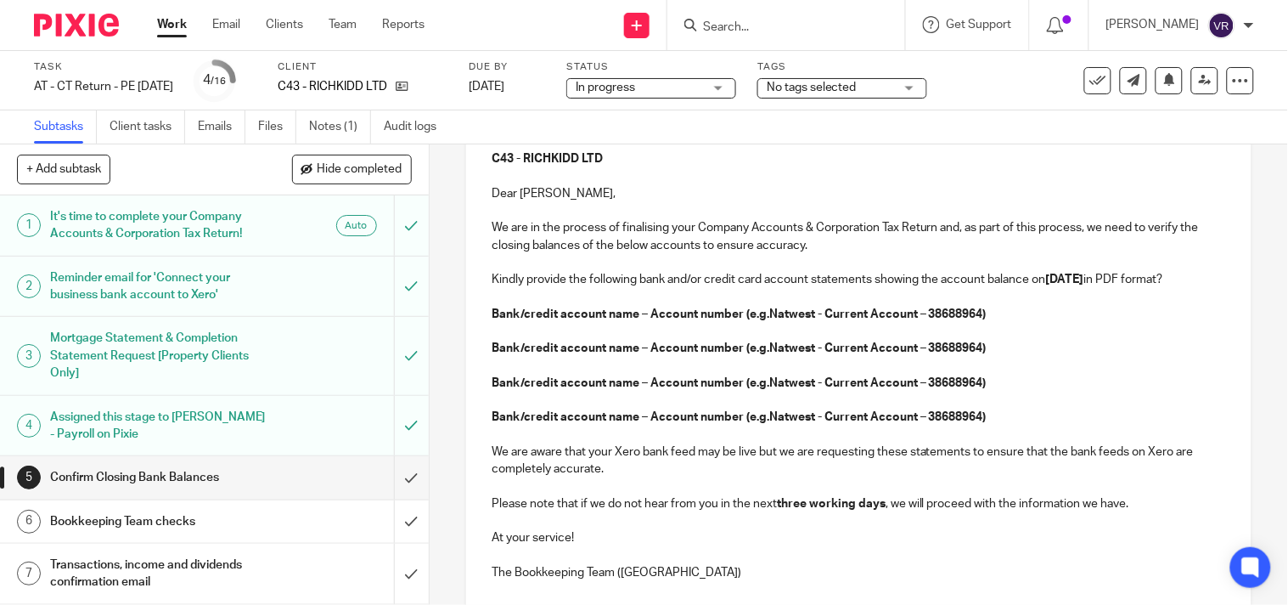
scroll to position [283, 0]
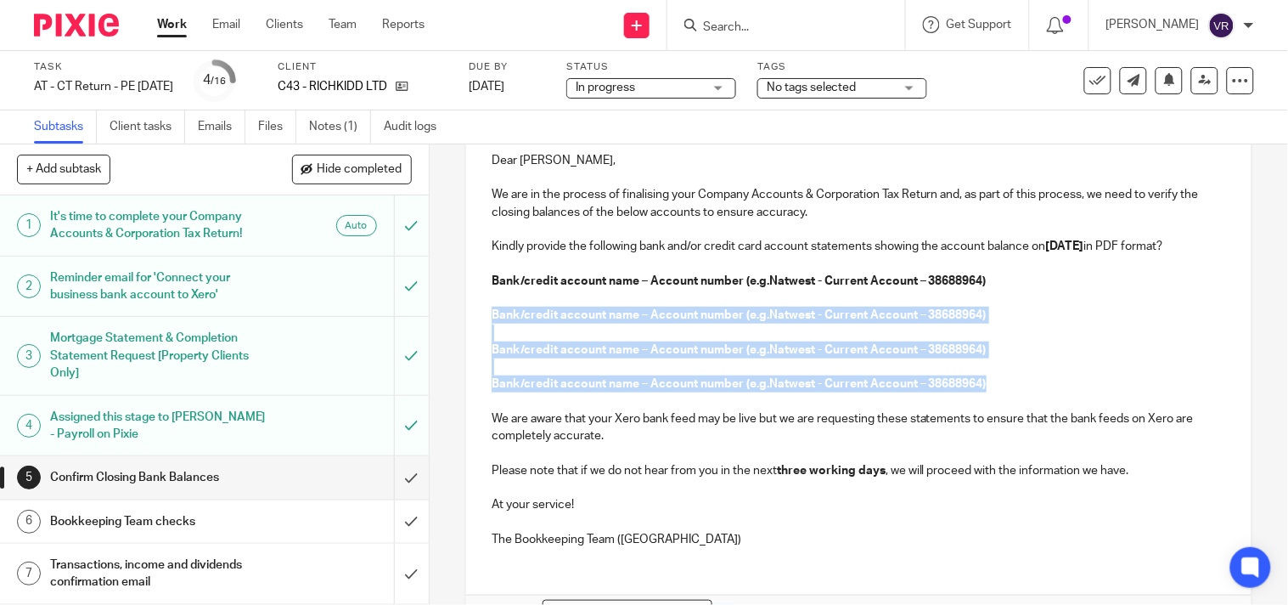
drag, startPoint x: 484, startPoint y: 329, endPoint x: 990, endPoint y: 399, distance: 510.9
click at [990, 399] on div "C43 - RICHKIDD LTD Dear Richard, We are in the process of finalising your Compa…" at bounding box center [858, 330] width 785 height 460
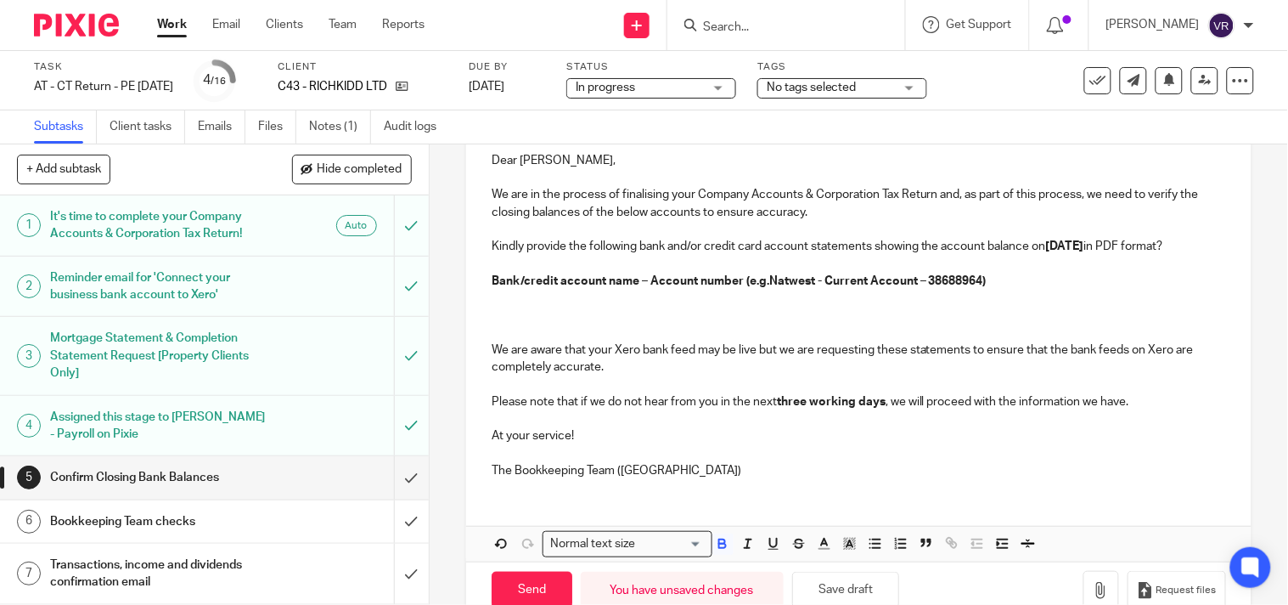
scroll to position [133, 0]
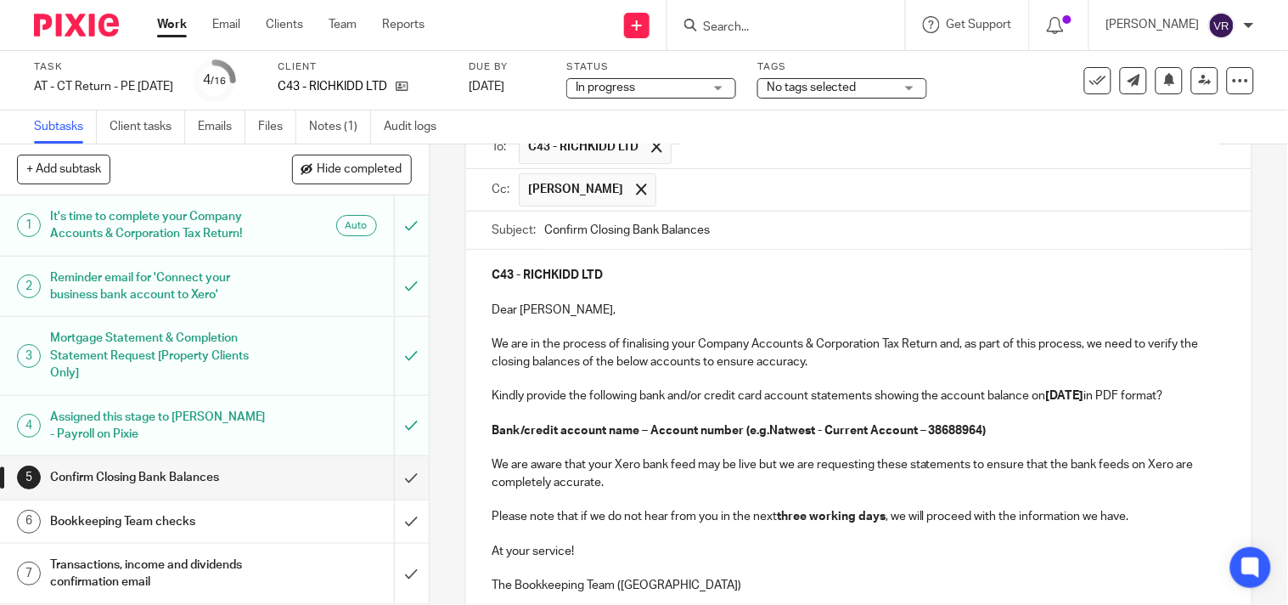
click at [537, 439] on p "Bank/credit account name – Account number (e.g.Natwest - Current Account – 3868…" at bounding box center [859, 430] width 734 height 17
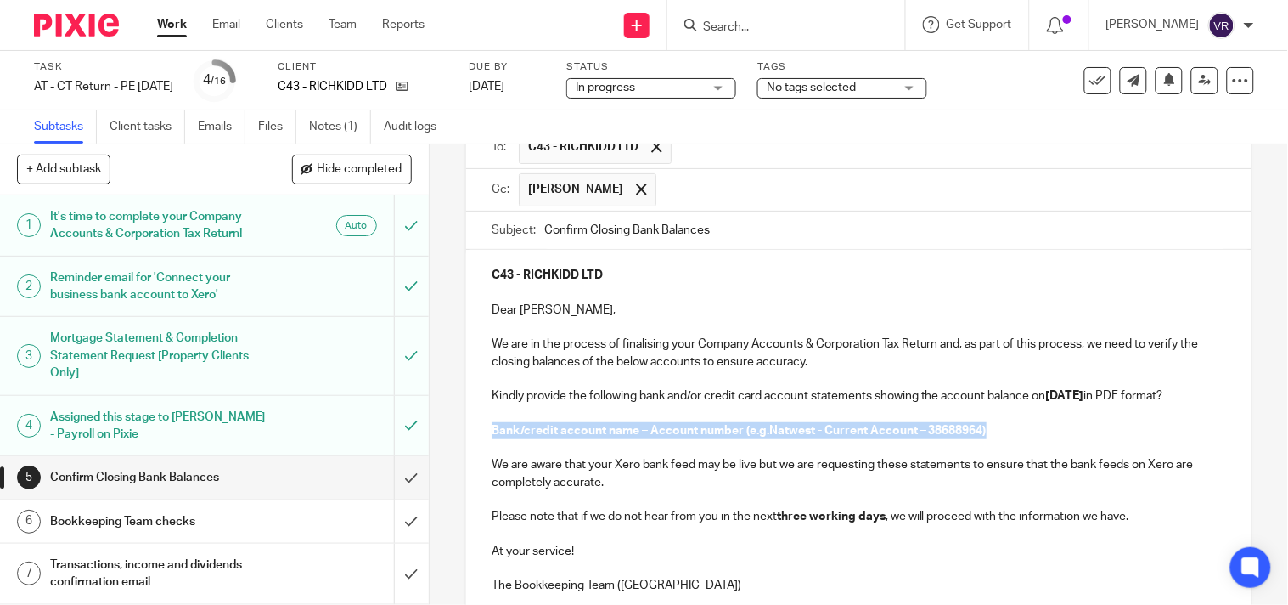
click at [537, 439] on p "Bank/credit account name – Account number (e.g.Natwest - Current Account – 3868…" at bounding box center [859, 430] width 734 height 17
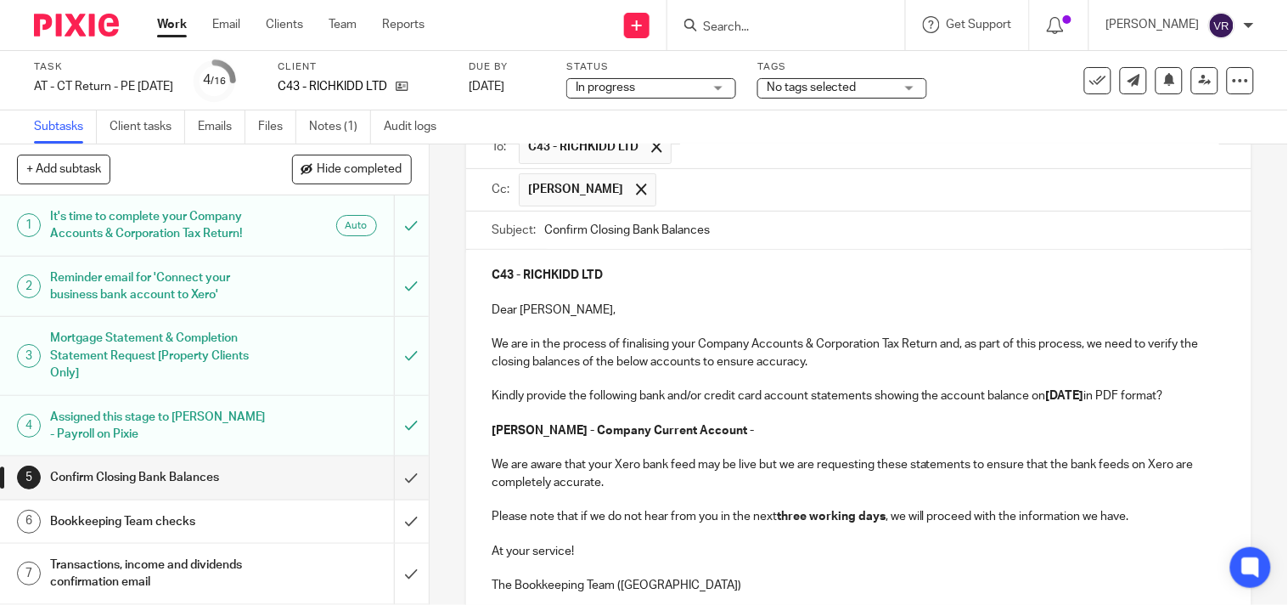
click at [724, 439] on p "Starling - Company Current Account -" at bounding box center [859, 430] width 734 height 17
click at [761, 439] on p "Starling - Company Current Account - 79713760" at bounding box center [859, 430] width 734 height 17
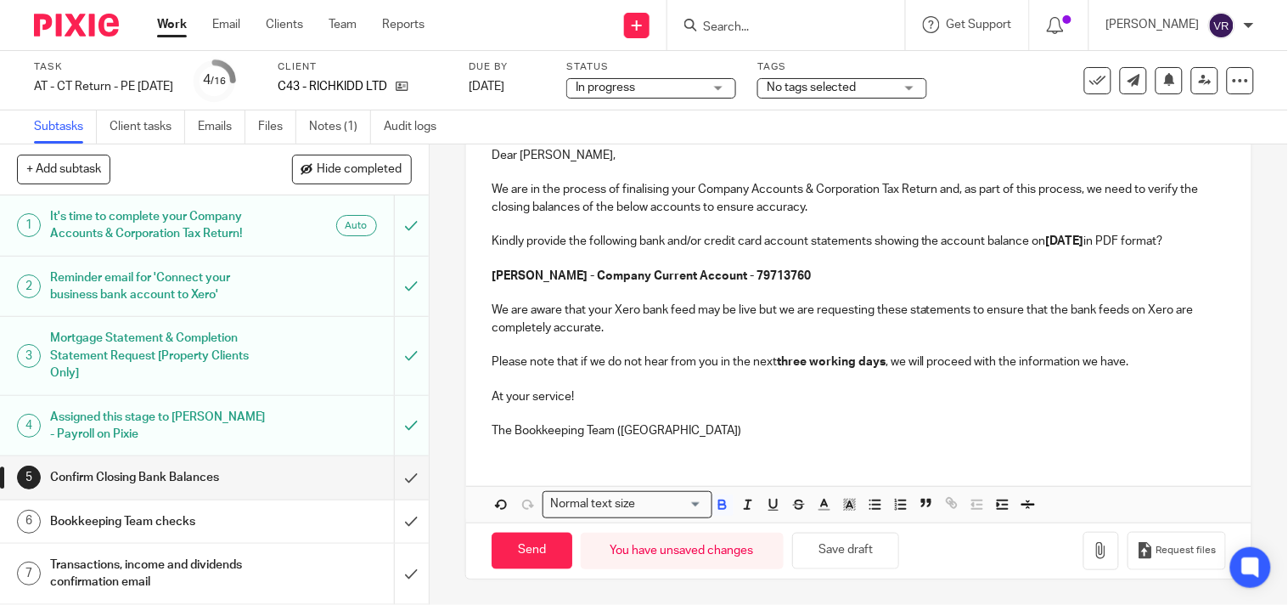
scroll to position [307, 0]
click at [845, 554] on button "Save draft" at bounding box center [845, 550] width 107 height 37
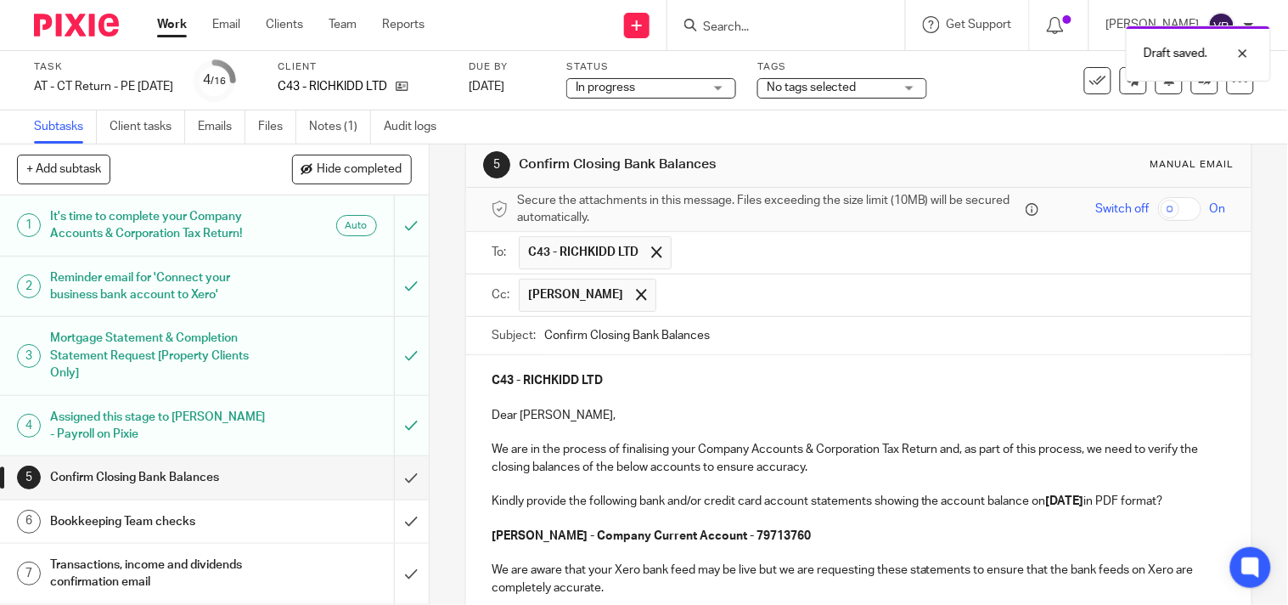
scroll to position [23, 0]
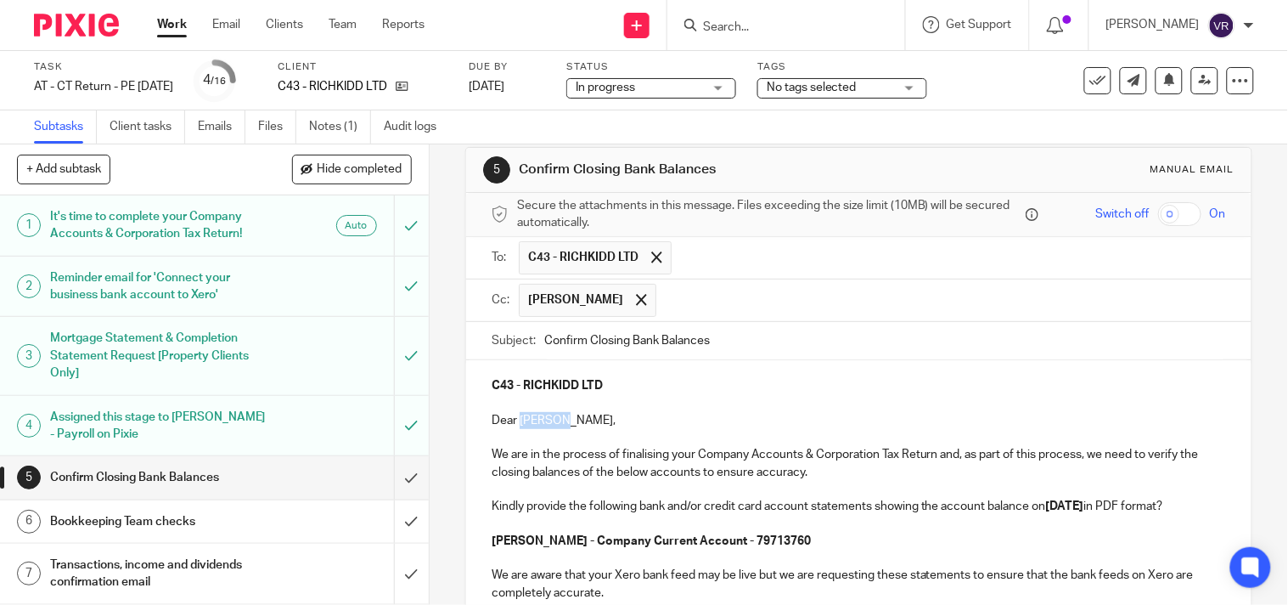
drag, startPoint x: 516, startPoint y: 422, endPoint x: 555, endPoint y: 422, distance: 39.1
click at [555, 422] on p "Dear Richard," at bounding box center [859, 420] width 734 height 17
click at [569, 427] on p "Dear Richie," at bounding box center [859, 420] width 734 height 17
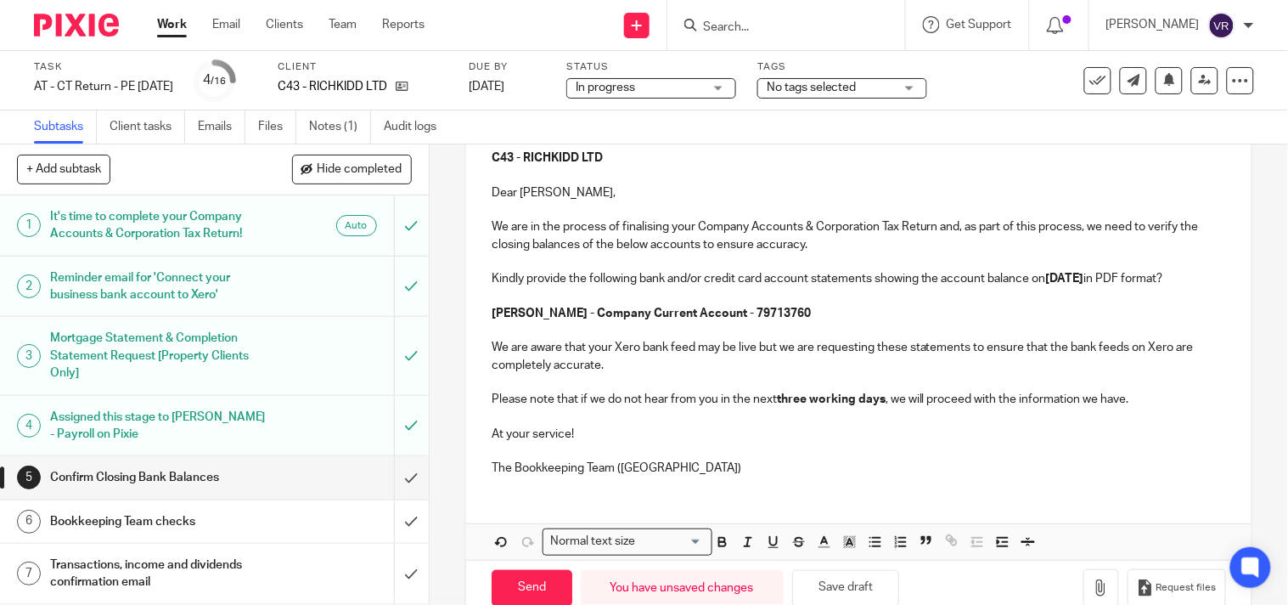
scroll to position [307, 0]
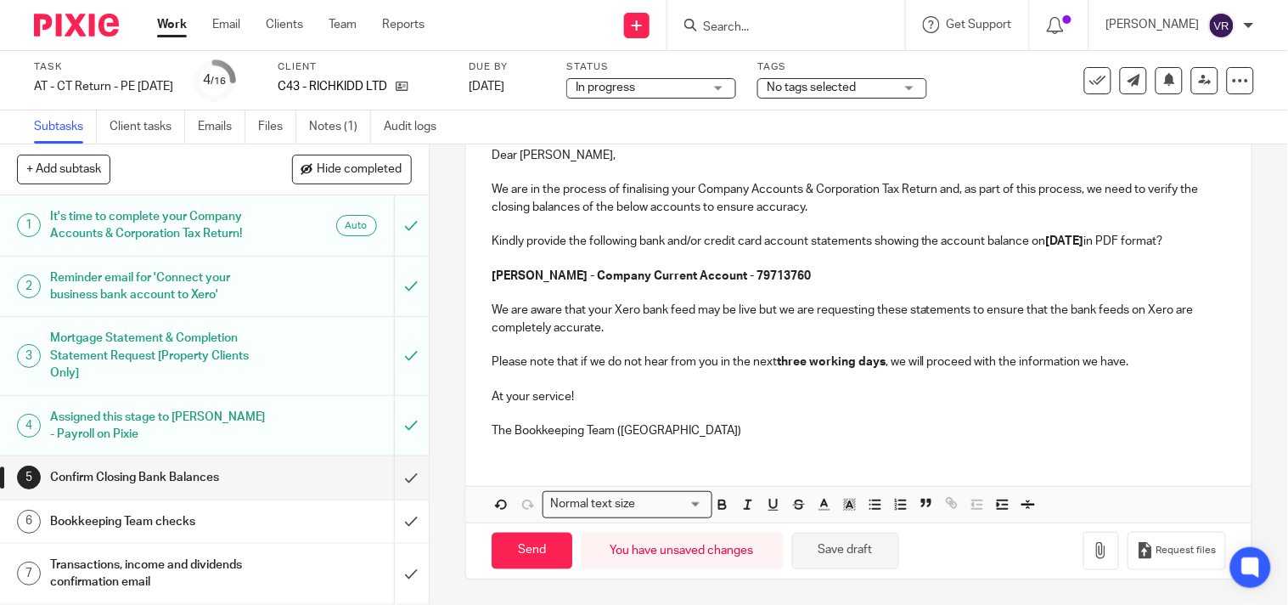
click at [847, 550] on button "Save draft" at bounding box center [845, 550] width 107 height 37
click at [850, 565] on button "Save draft" at bounding box center [845, 550] width 107 height 37
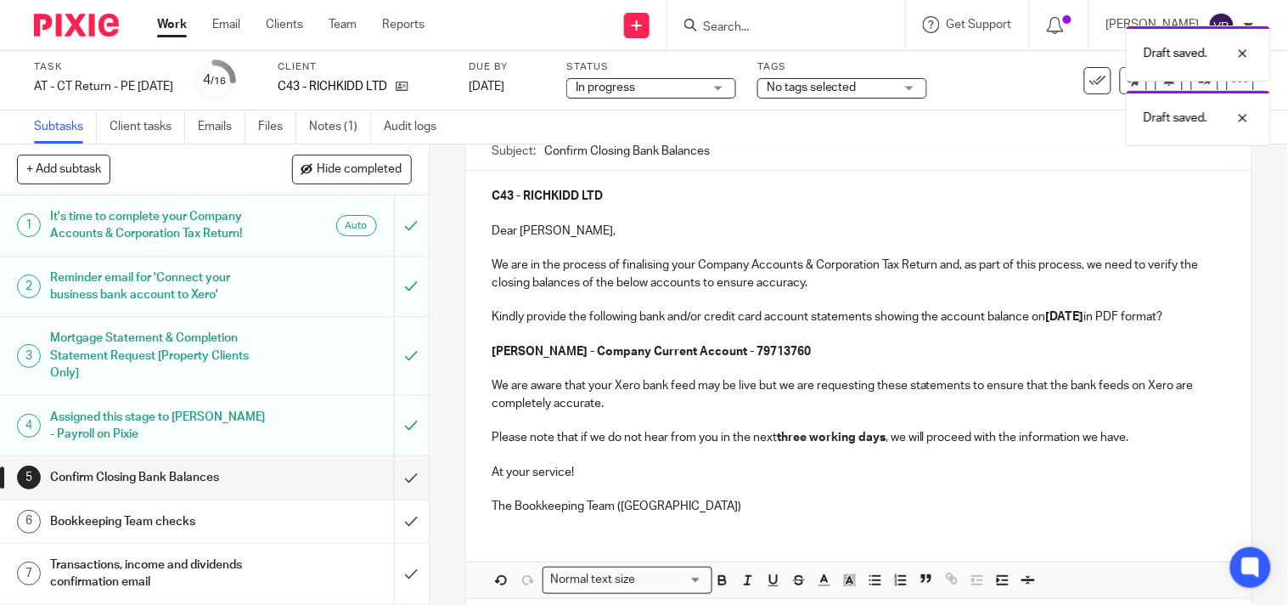
scroll to position [117, 0]
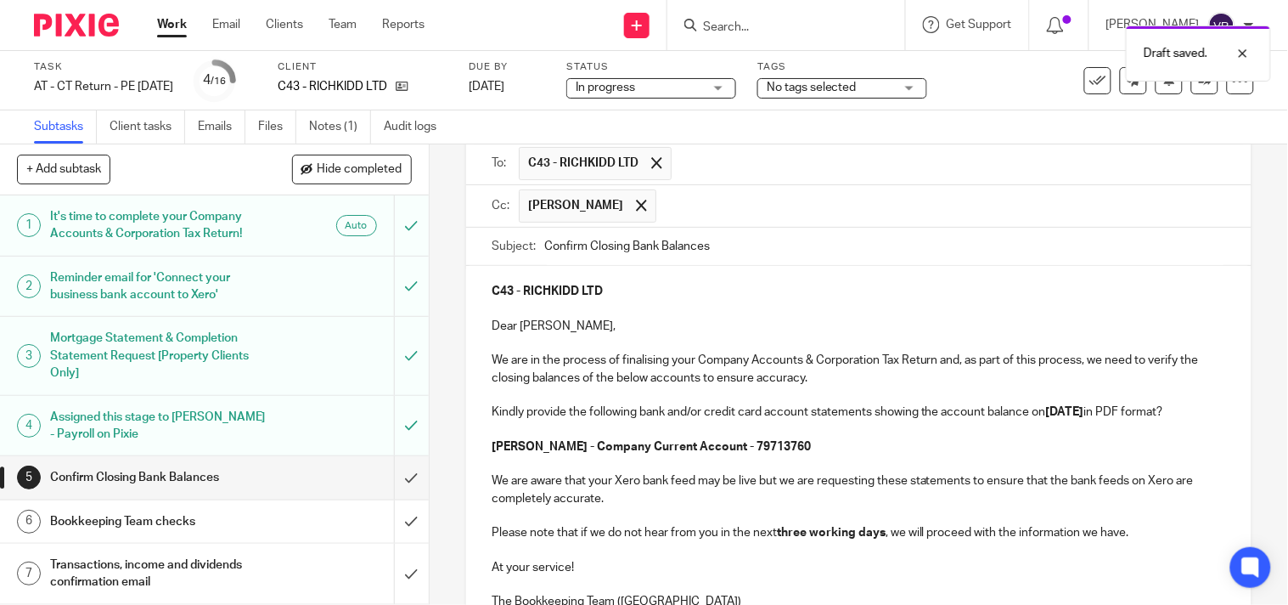
click at [736, 92] on div "In progress In progress" at bounding box center [651, 88] width 170 height 20
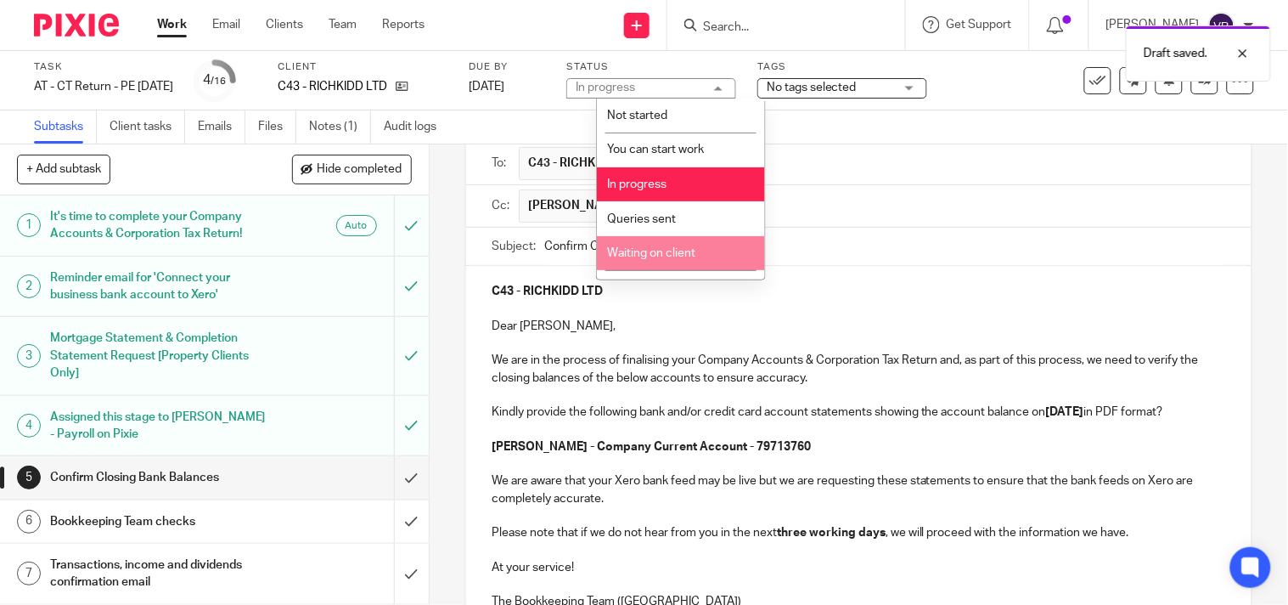
click at [709, 257] on li "Waiting on client" at bounding box center [681, 253] width 168 height 35
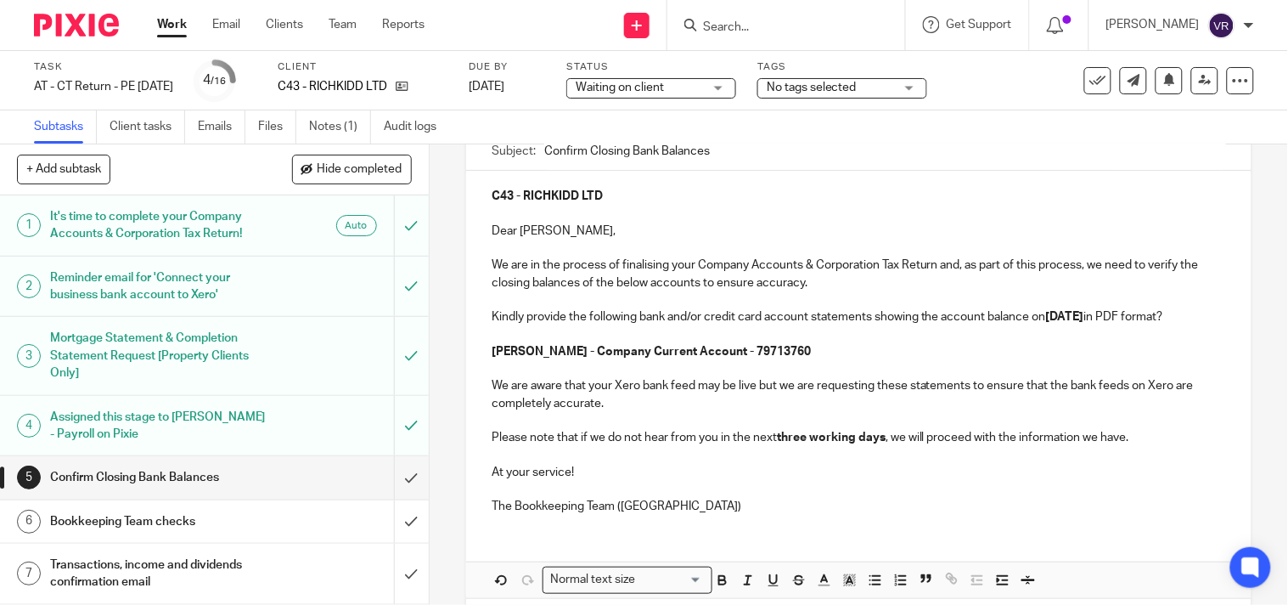
scroll to position [307, 0]
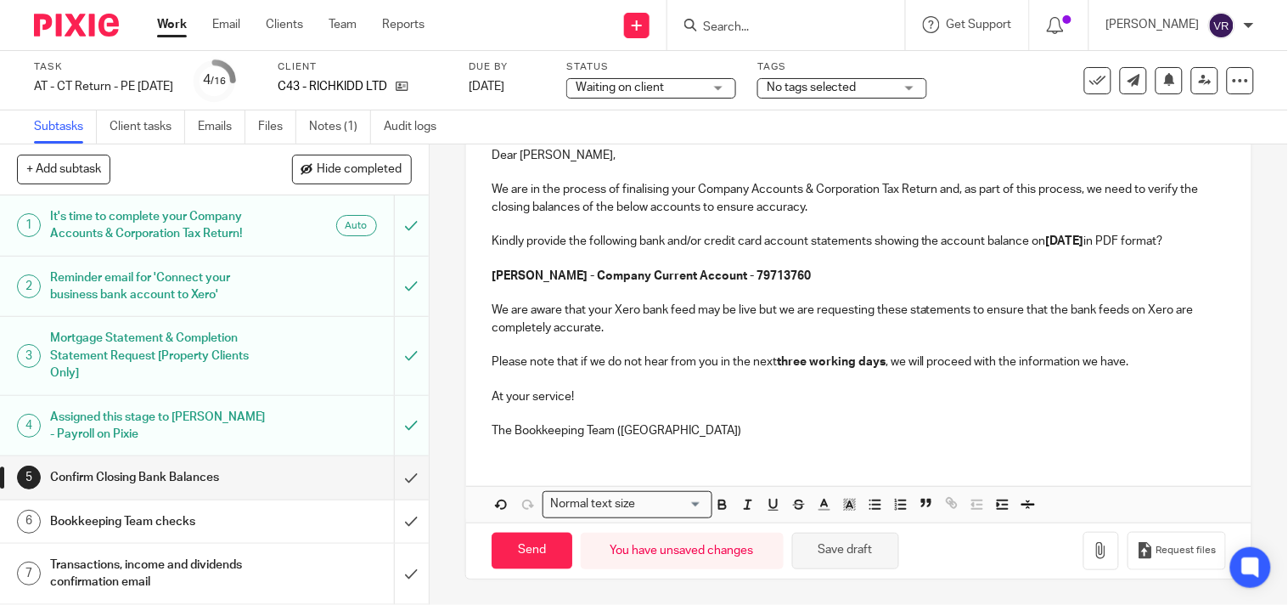
click at [835, 554] on button "Save draft" at bounding box center [845, 550] width 107 height 37
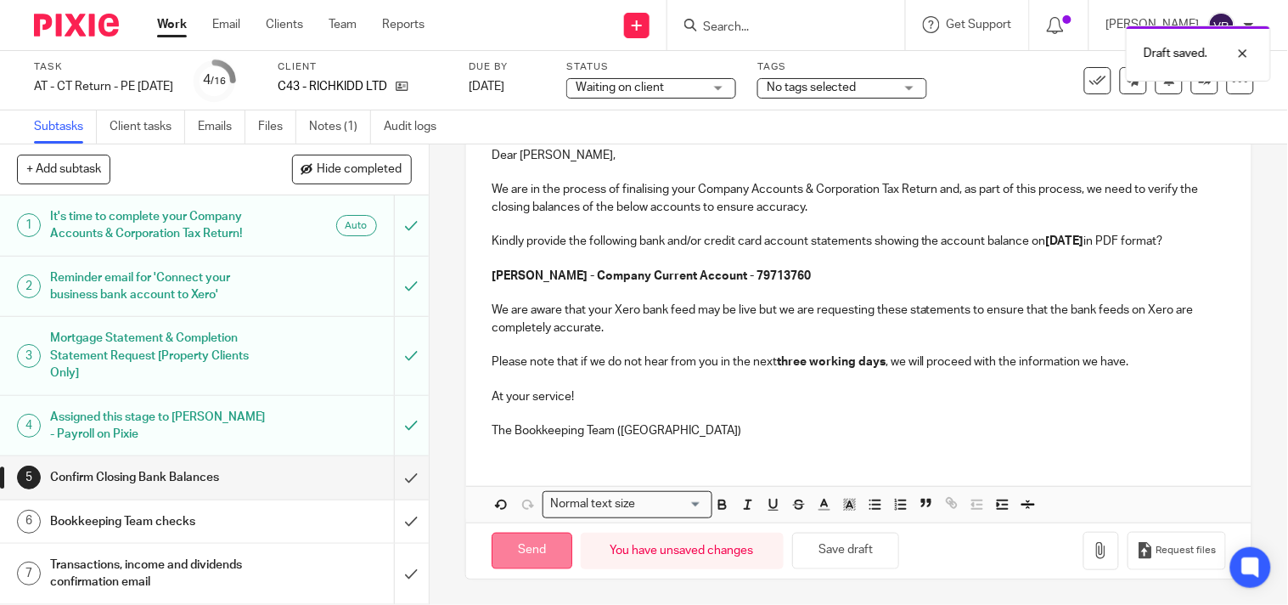
click at [519, 545] on input "Send" at bounding box center [532, 550] width 81 height 37
type input "Sent"
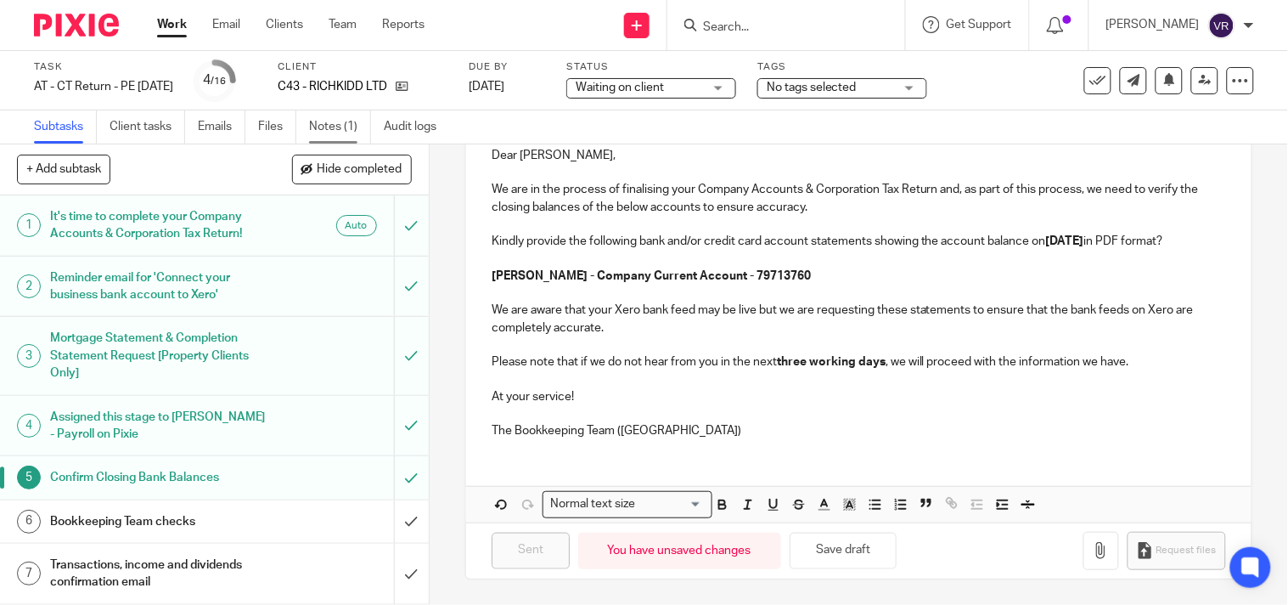
click at [352, 127] on link "Notes (1)" at bounding box center [340, 126] width 62 height 33
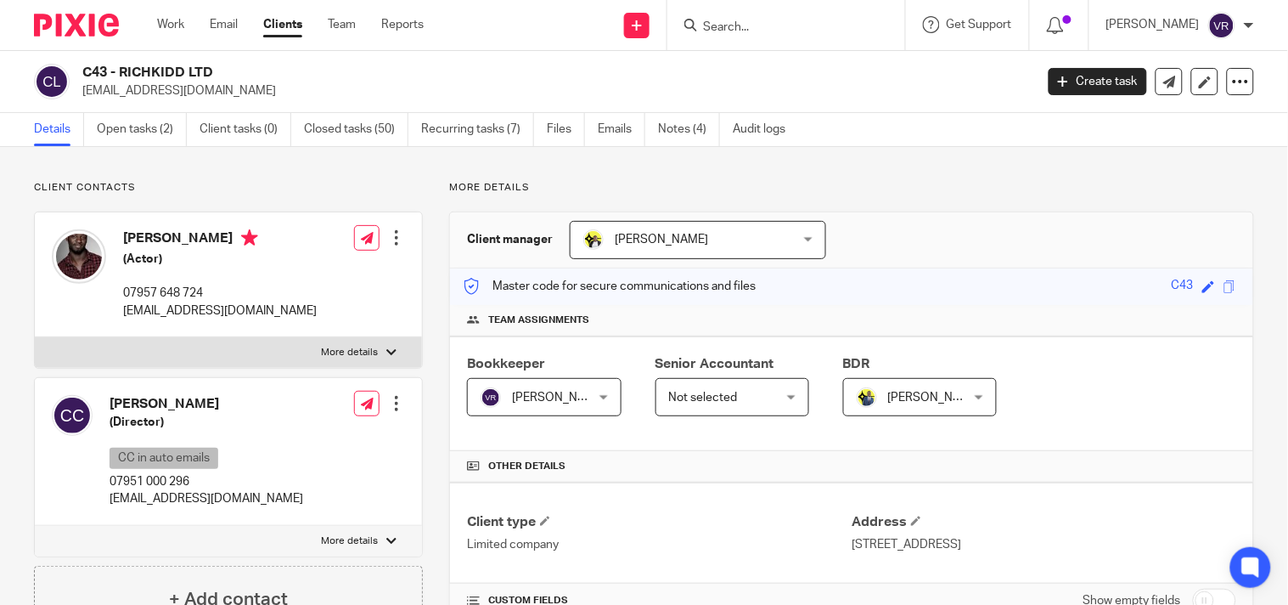
click at [999, 193] on p "More details" at bounding box center [851, 188] width 805 height 14
click at [683, 128] on link "Notes (4)" at bounding box center [689, 129] width 62 height 33
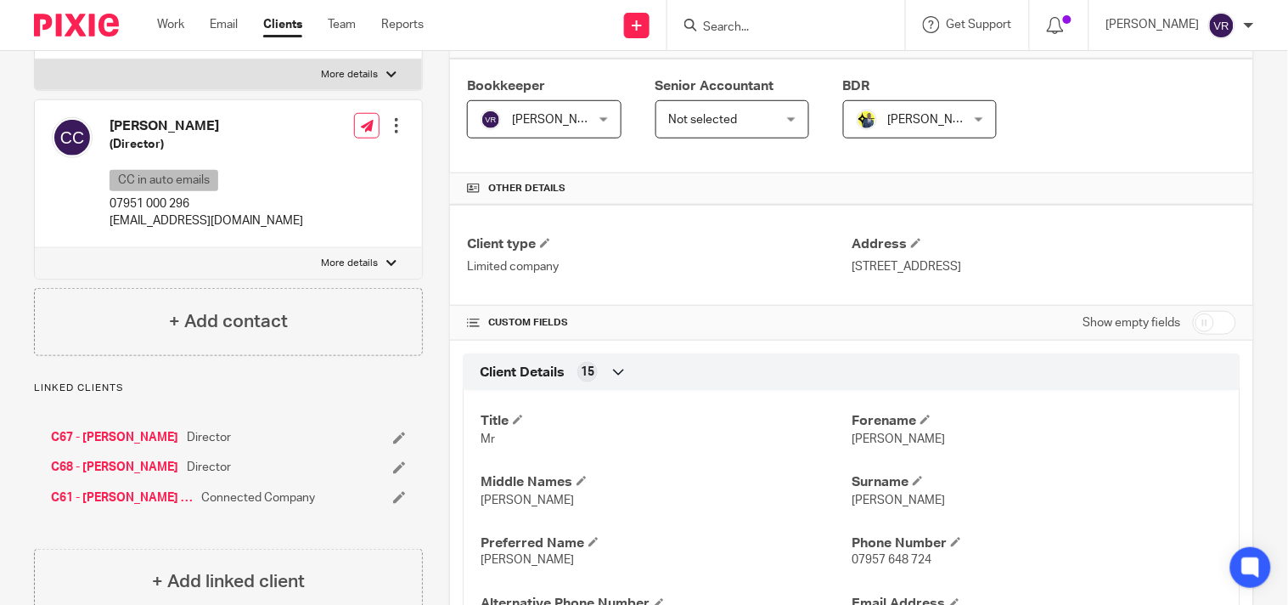
scroll to position [283, 0]
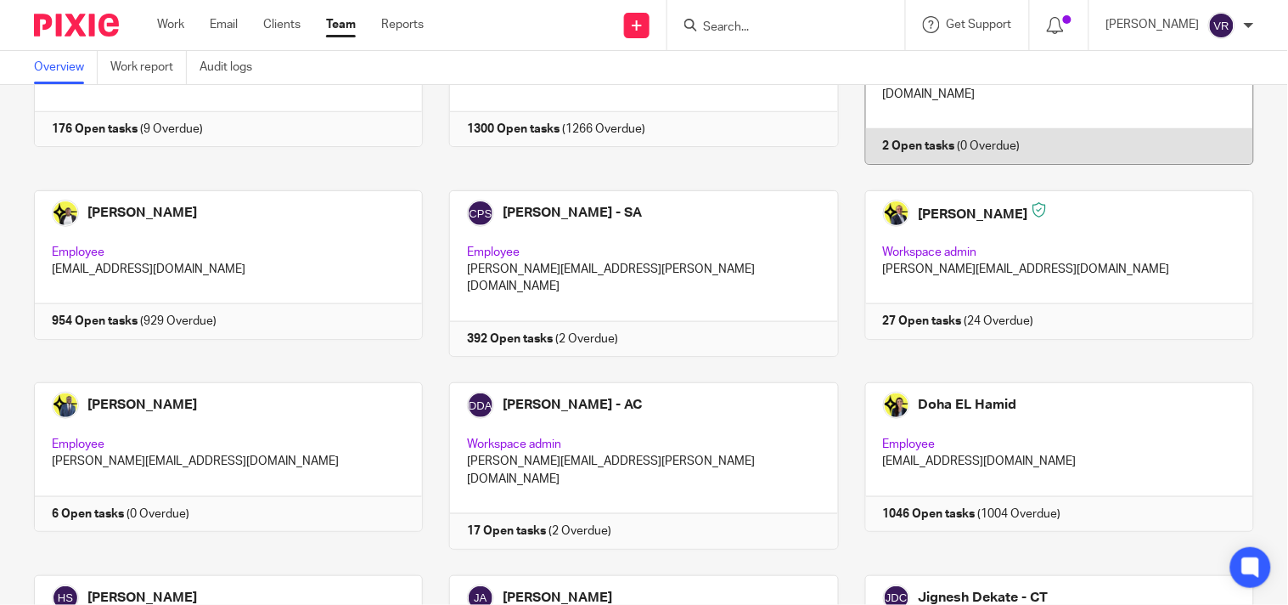
scroll to position [471, 0]
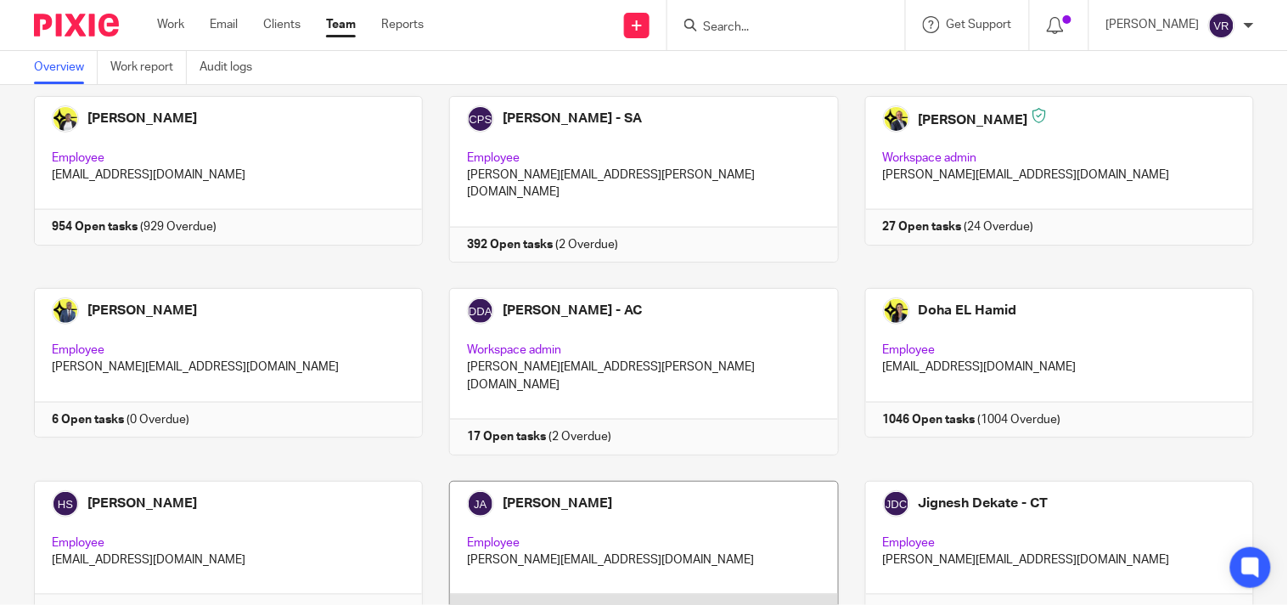
click at [686, 481] on link at bounding box center [630, 555] width 415 height 149
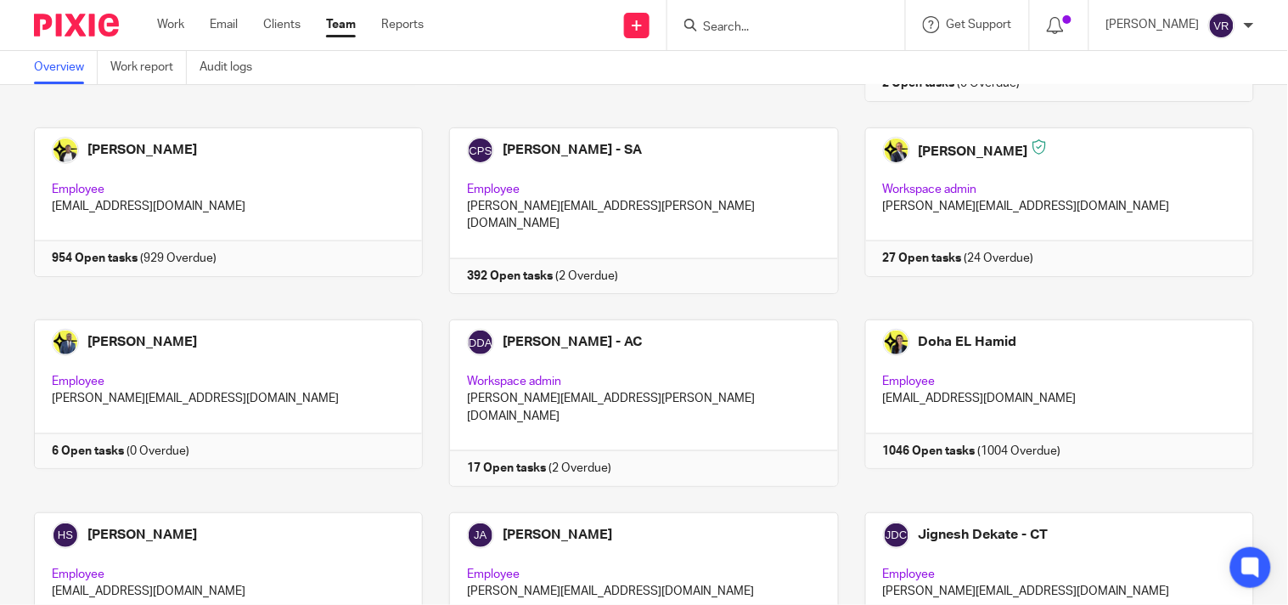
scroll to position [471, 0]
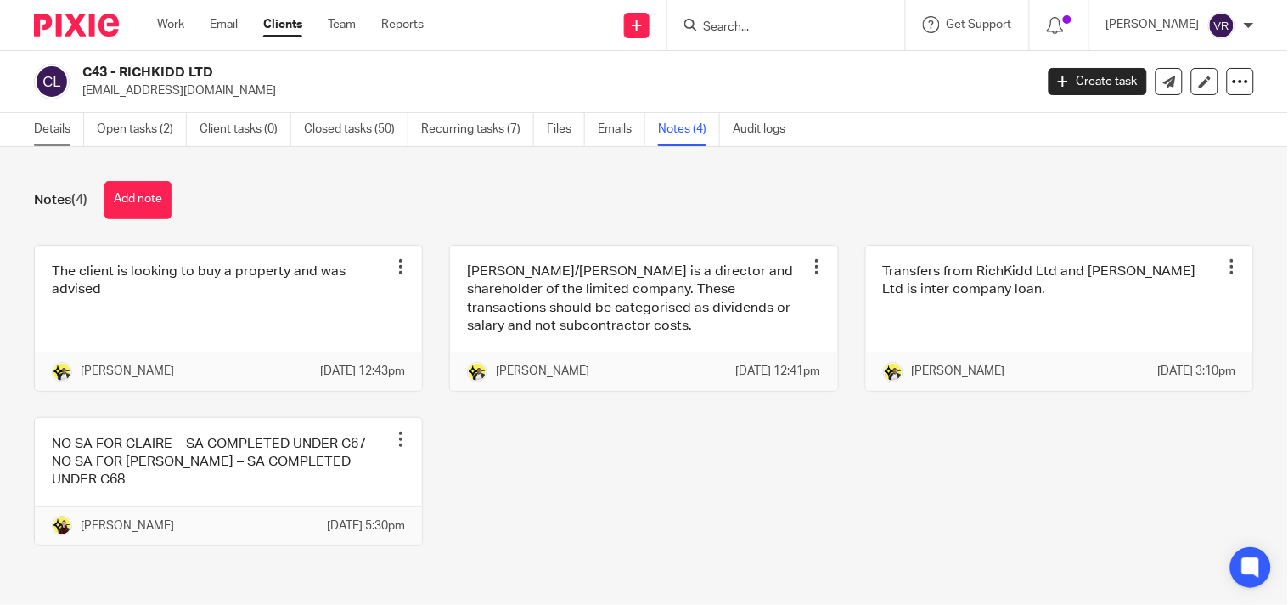
click at [45, 131] on link "Details" at bounding box center [59, 129] width 50 height 33
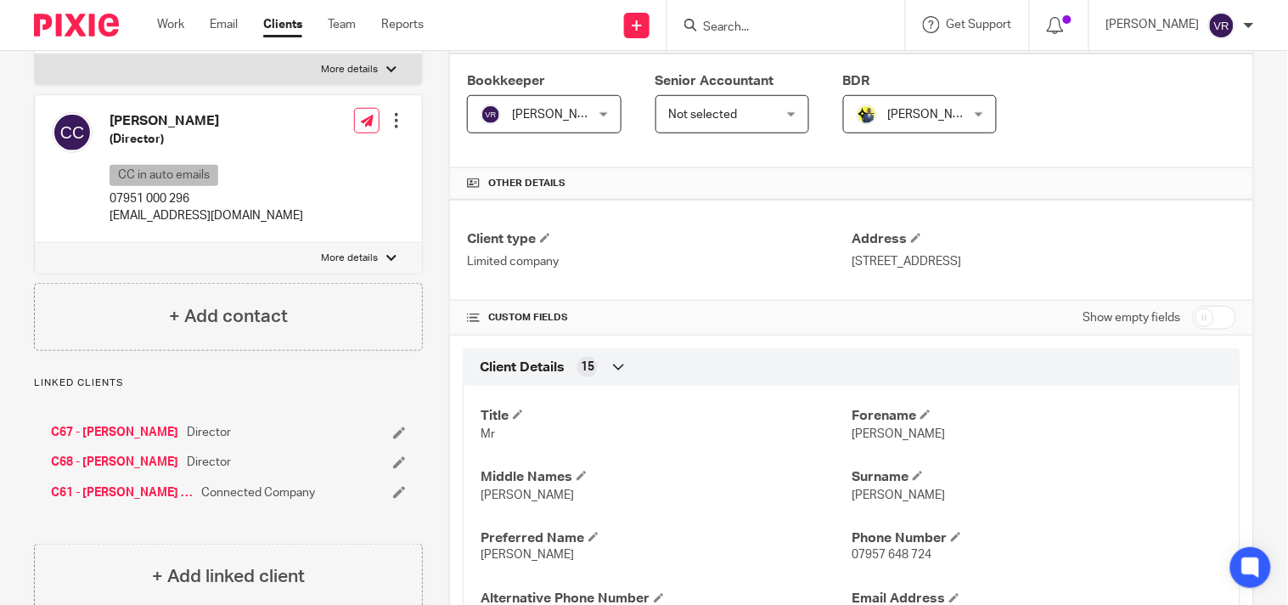
scroll to position [377, 0]
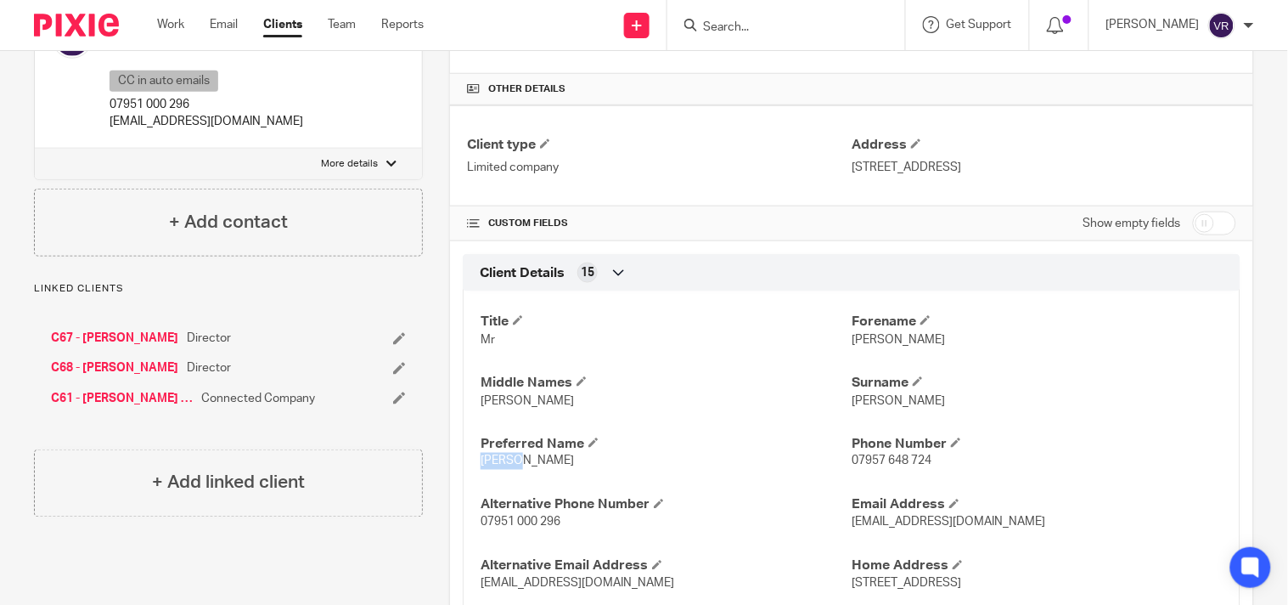
drag, startPoint x: 477, startPoint y: 460, endPoint x: 520, endPoint y: 461, distance: 42.5
click at [520, 461] on p "Richie" at bounding box center [666, 461] width 371 height 17
copy span "Richie"
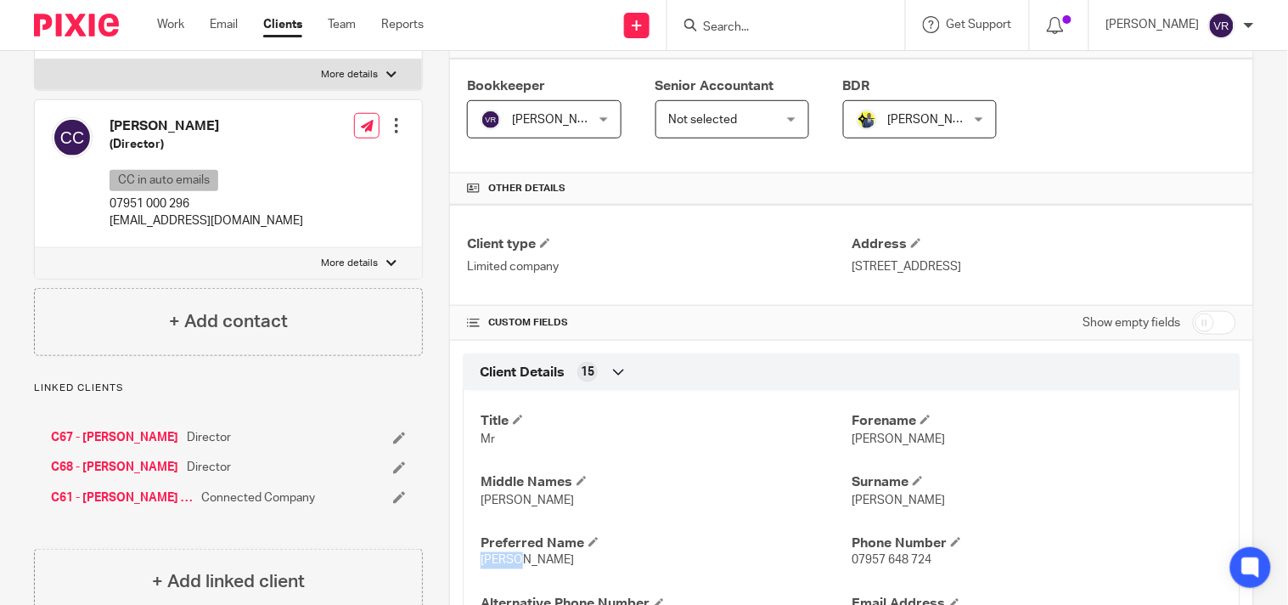
scroll to position [0, 0]
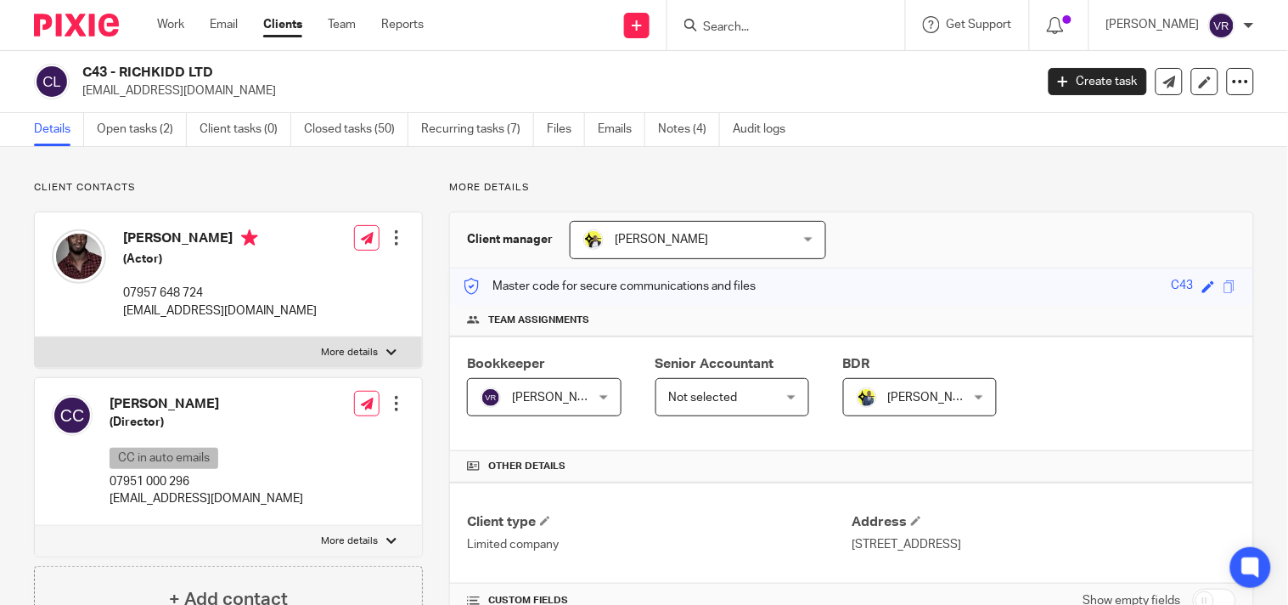
click at [908, 181] on p "More details" at bounding box center [851, 188] width 805 height 14
click at [148, 132] on link "Open tasks (2)" at bounding box center [142, 129] width 90 height 33
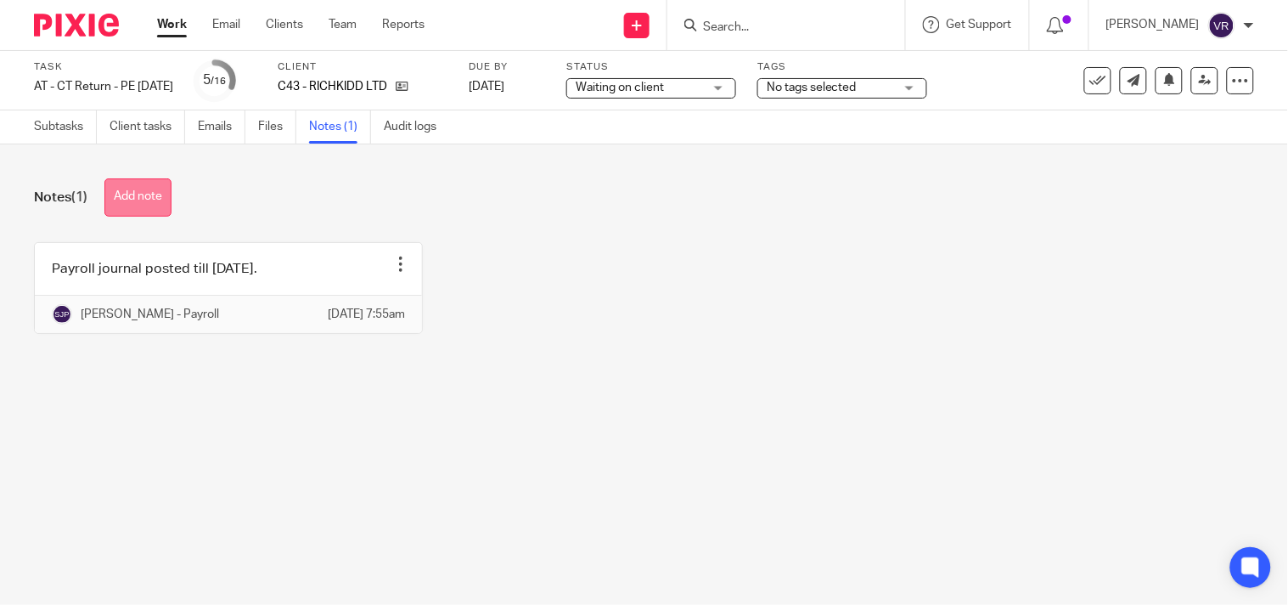
click at [133, 194] on button "Add note" at bounding box center [137, 197] width 67 height 38
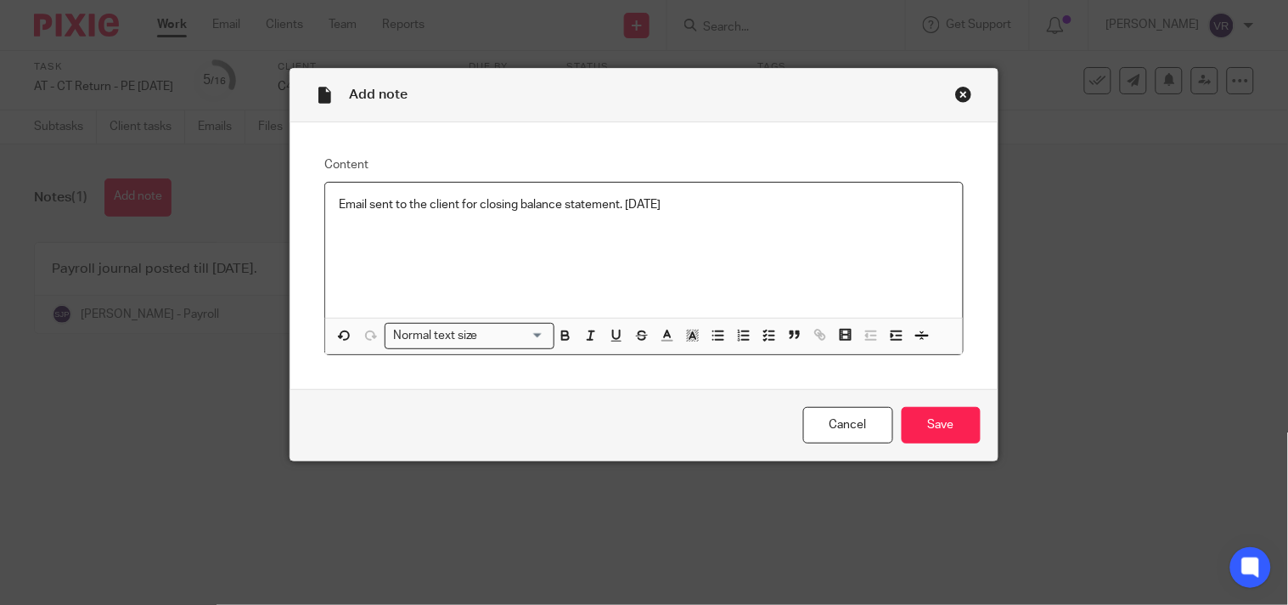
click at [695, 212] on p "Email sent to the client for closing balance statement. [DATE]" at bounding box center [644, 204] width 610 height 17
click at [962, 426] on input "Save" at bounding box center [941, 425] width 79 height 37
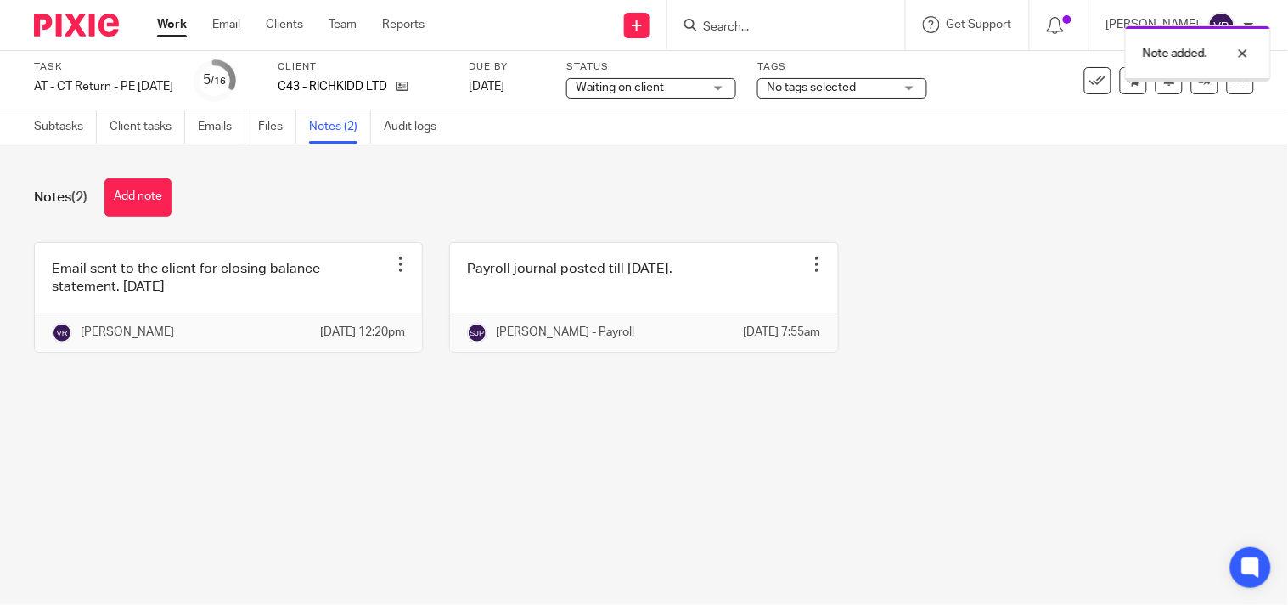
click at [214, 130] on link "Emails" at bounding box center [222, 126] width 48 height 33
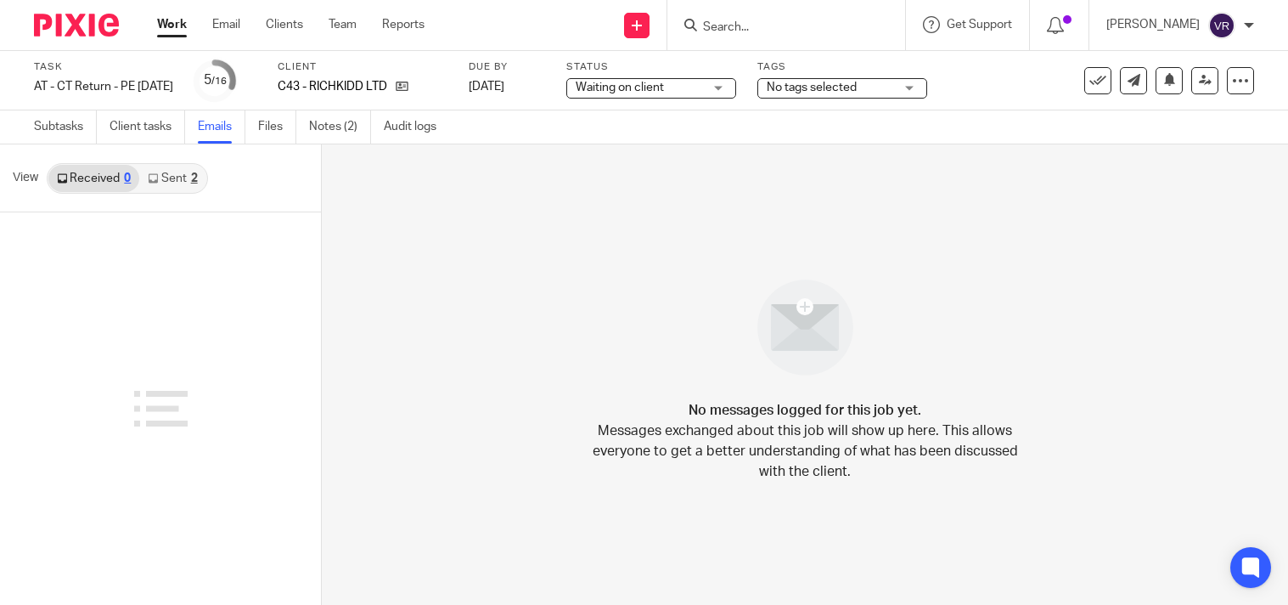
click at [183, 182] on link "Sent 2" at bounding box center [172, 178] width 66 height 27
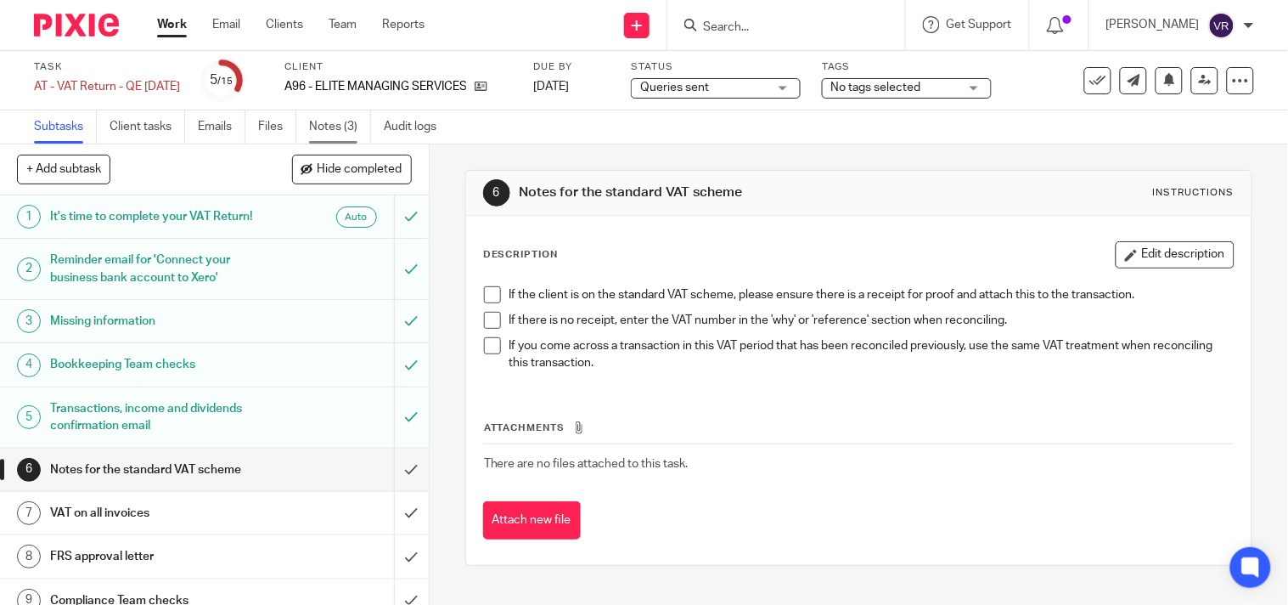
click at [340, 124] on link "Notes (3)" at bounding box center [340, 126] width 62 height 33
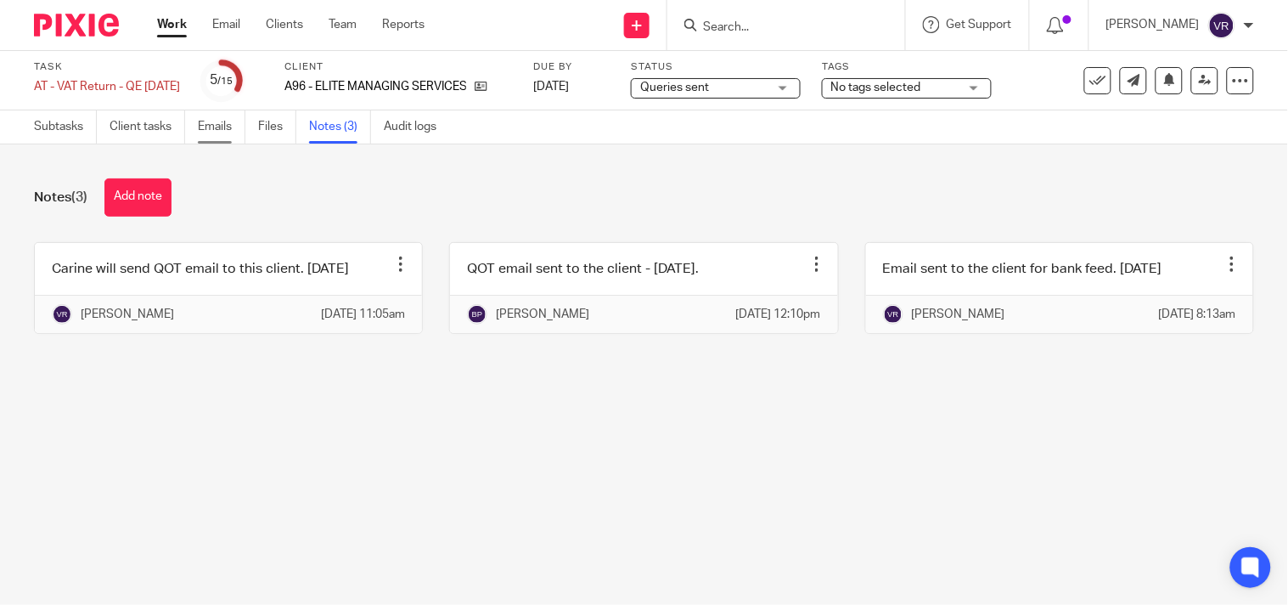
click at [205, 123] on link "Emails" at bounding box center [222, 126] width 48 height 33
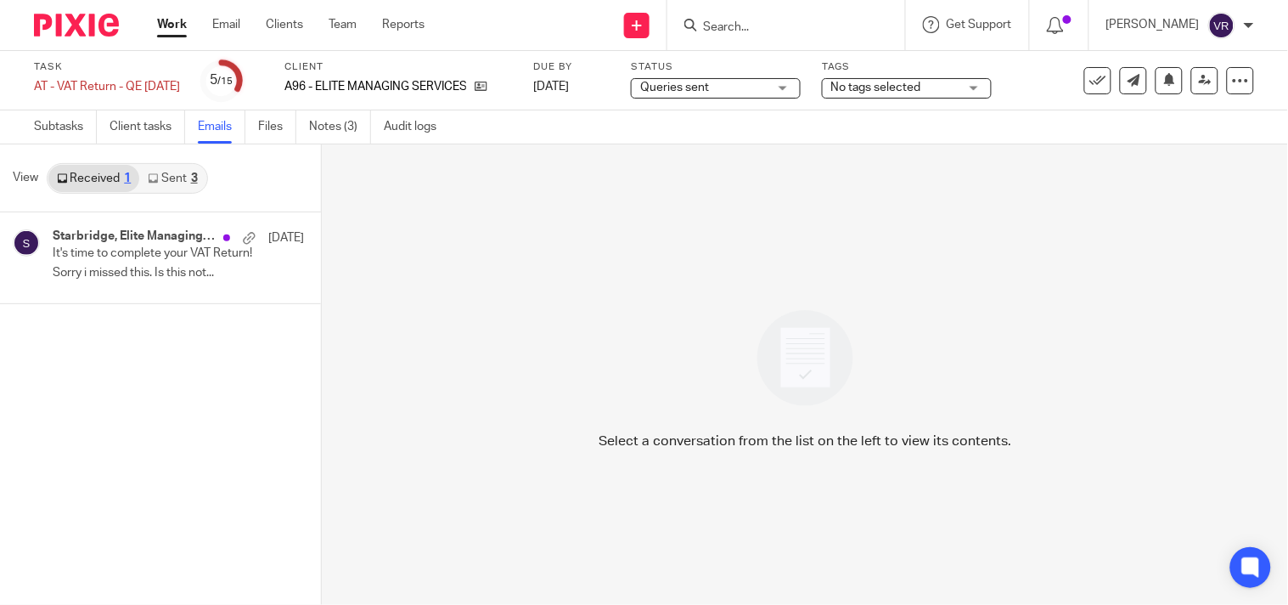
click at [178, 172] on link "Sent 3" at bounding box center [172, 178] width 66 height 27
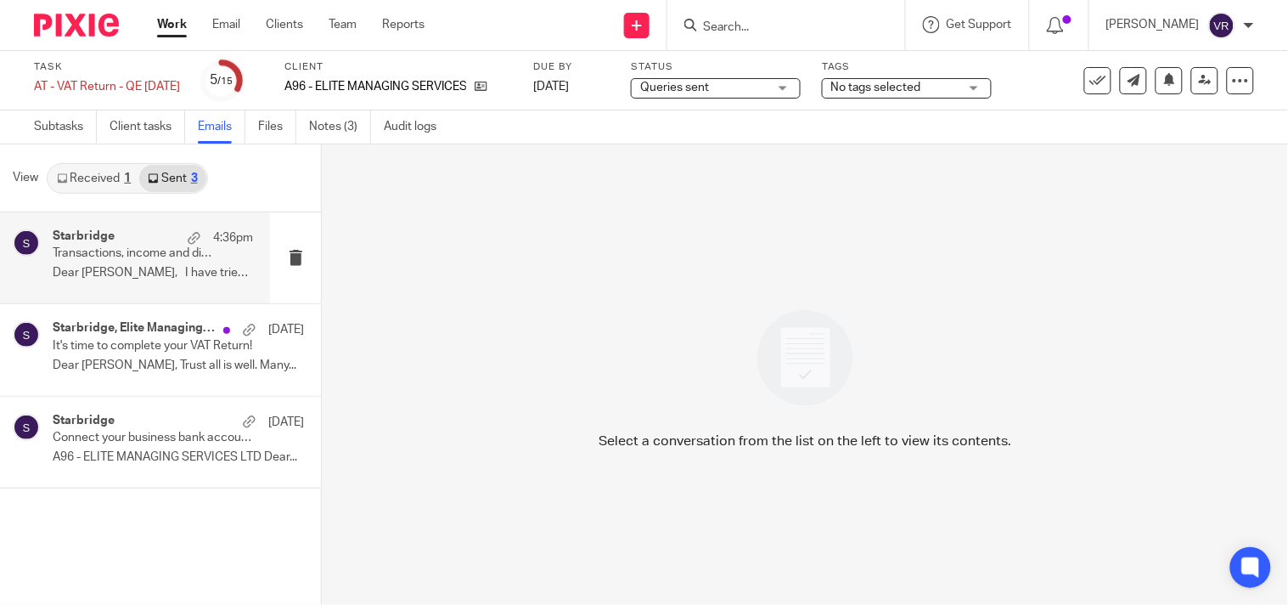
click at [160, 274] on p "Dear Peter, I have tried calling you..." at bounding box center [153, 273] width 200 height 14
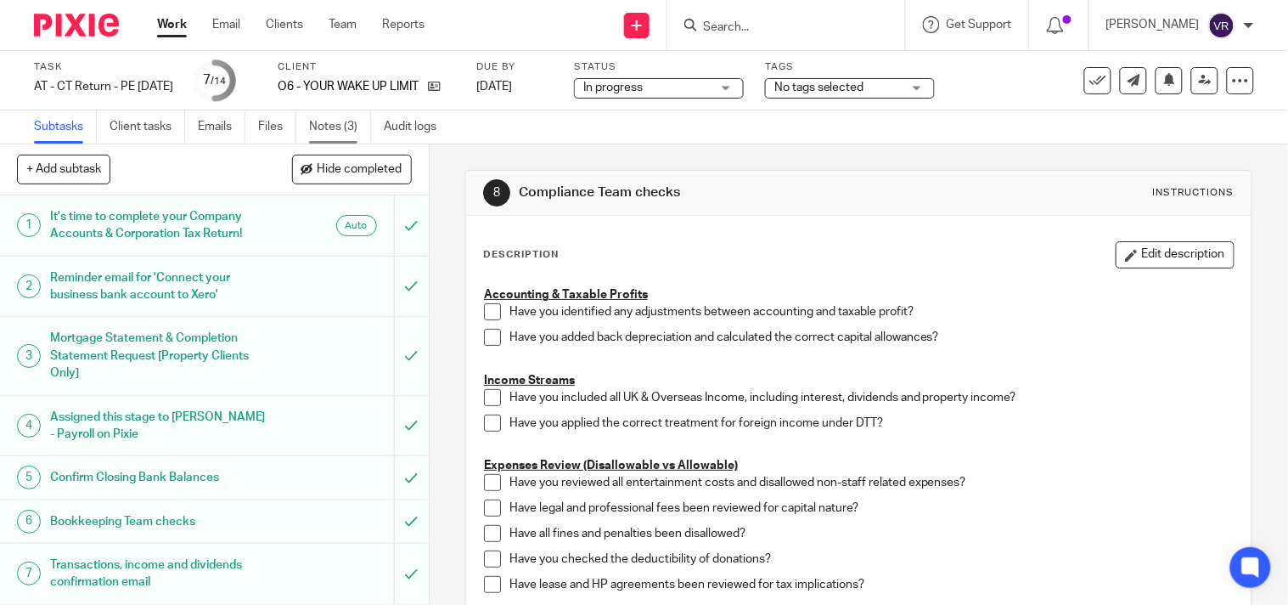
click at [337, 124] on link "Notes (3)" at bounding box center [340, 126] width 62 height 33
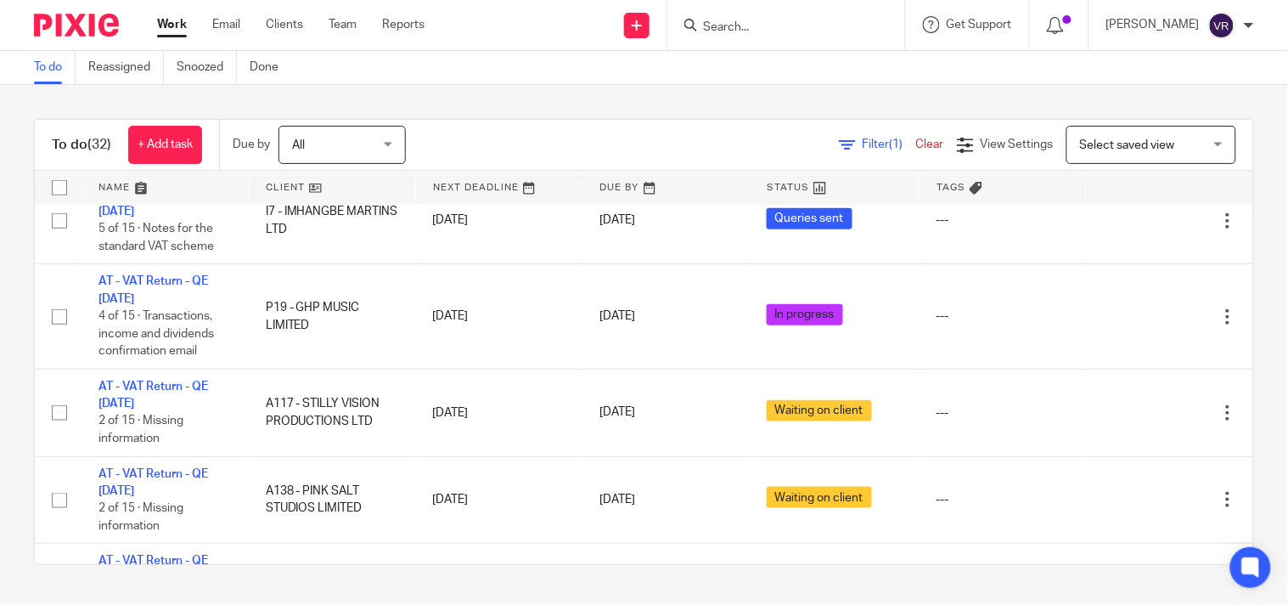
scroll to position [471, 0]
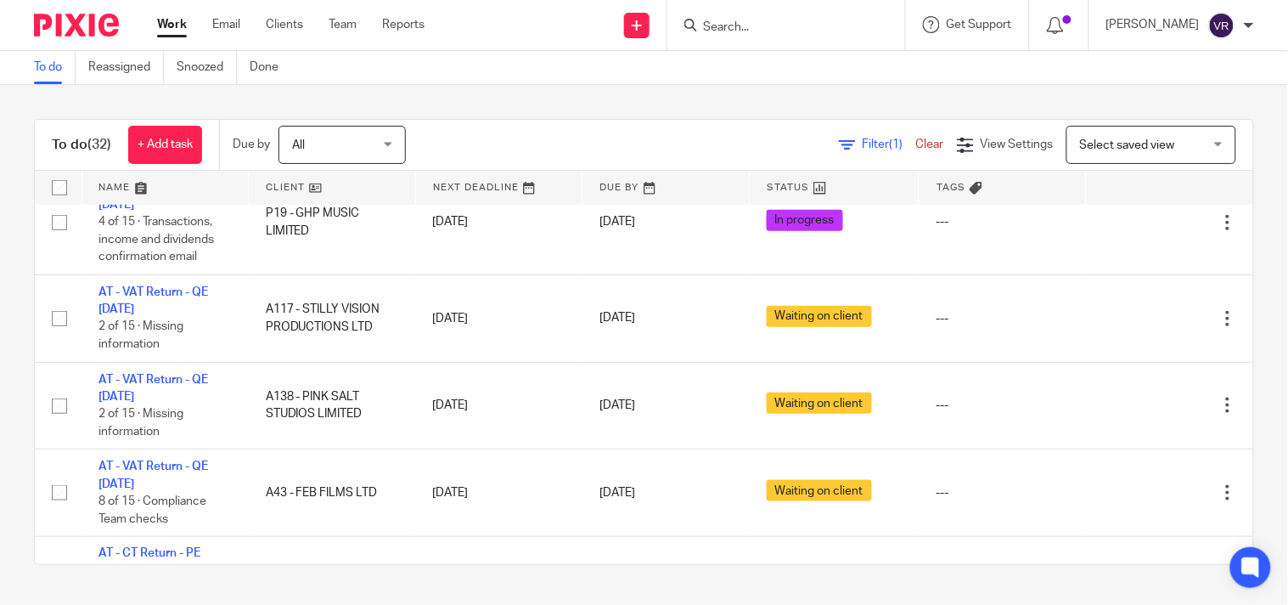
click at [1250, 417] on div "To do (32) + Add task Due by All All [DATE] [DATE] This week Next week This mon…" at bounding box center [644, 342] width 1288 height 514
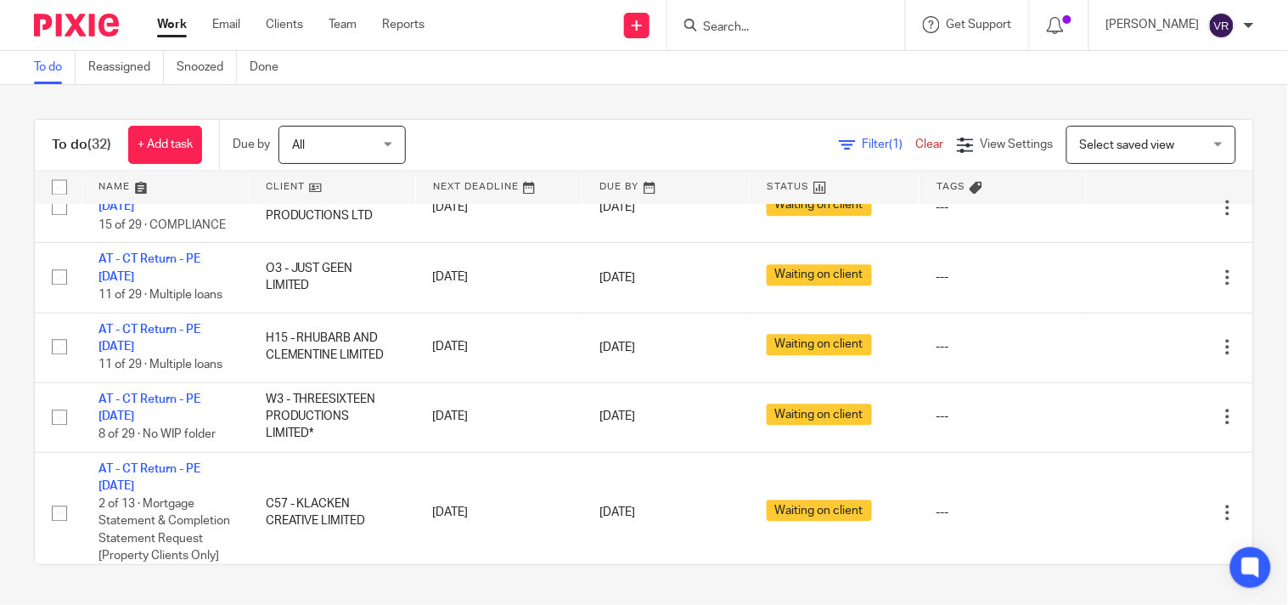
scroll to position [918, 0]
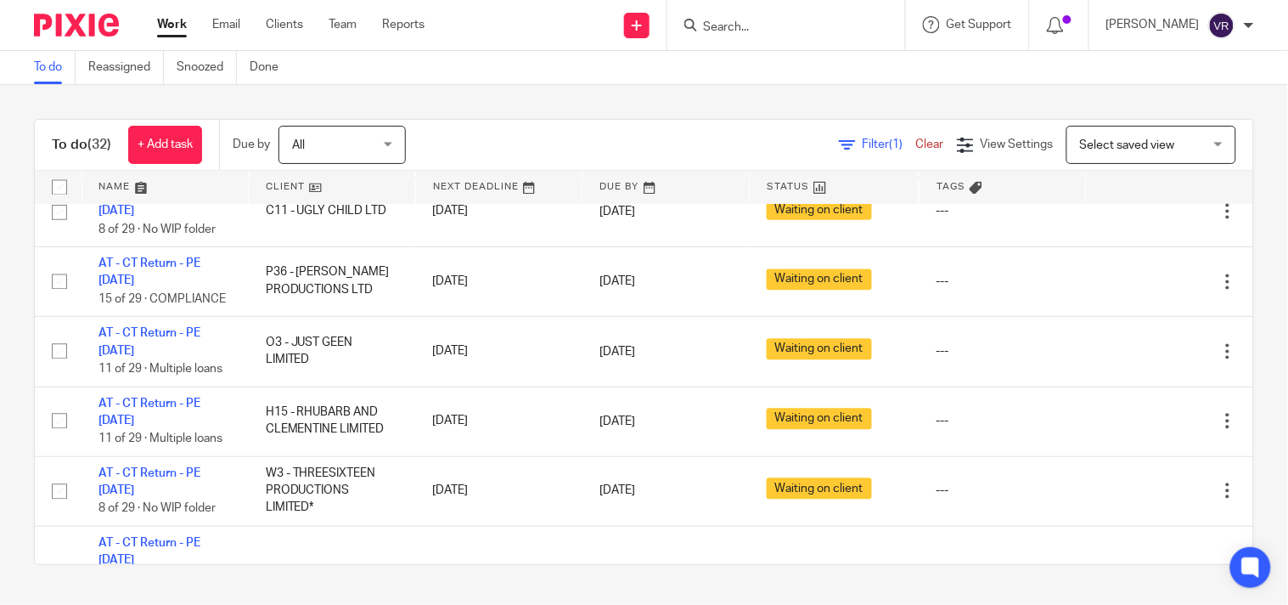
click at [605, 116] on div "To do (32) + Add task Due by All All Today Tomorrow This week Next week This mo…" at bounding box center [644, 342] width 1288 height 514
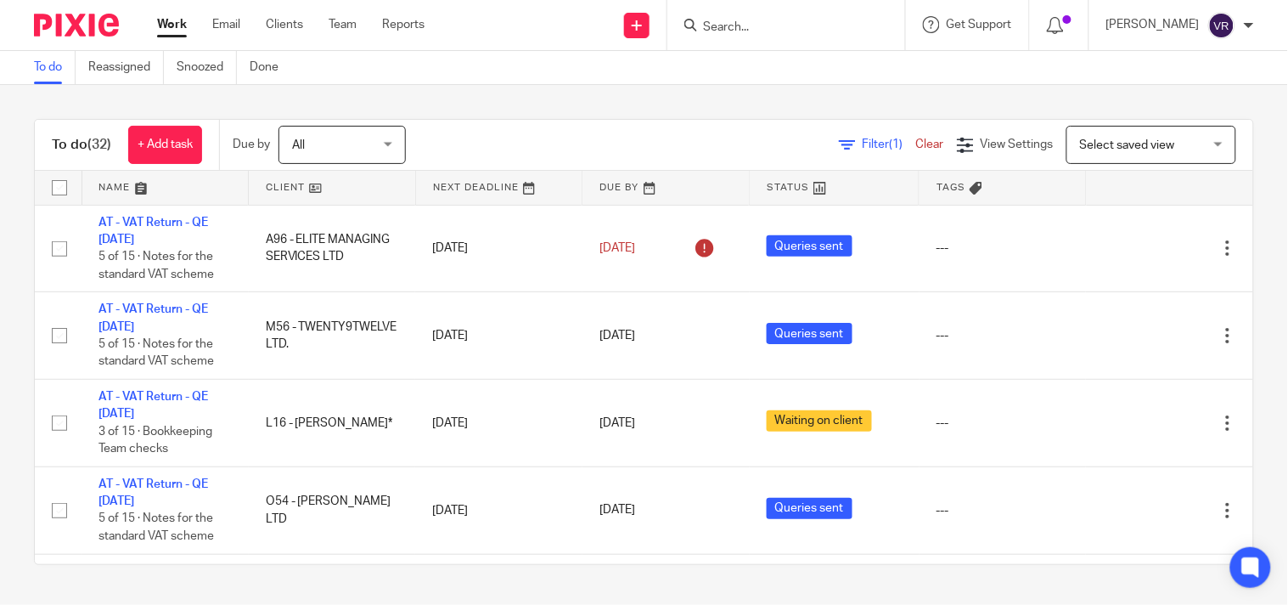
scroll to position [1891, 0]
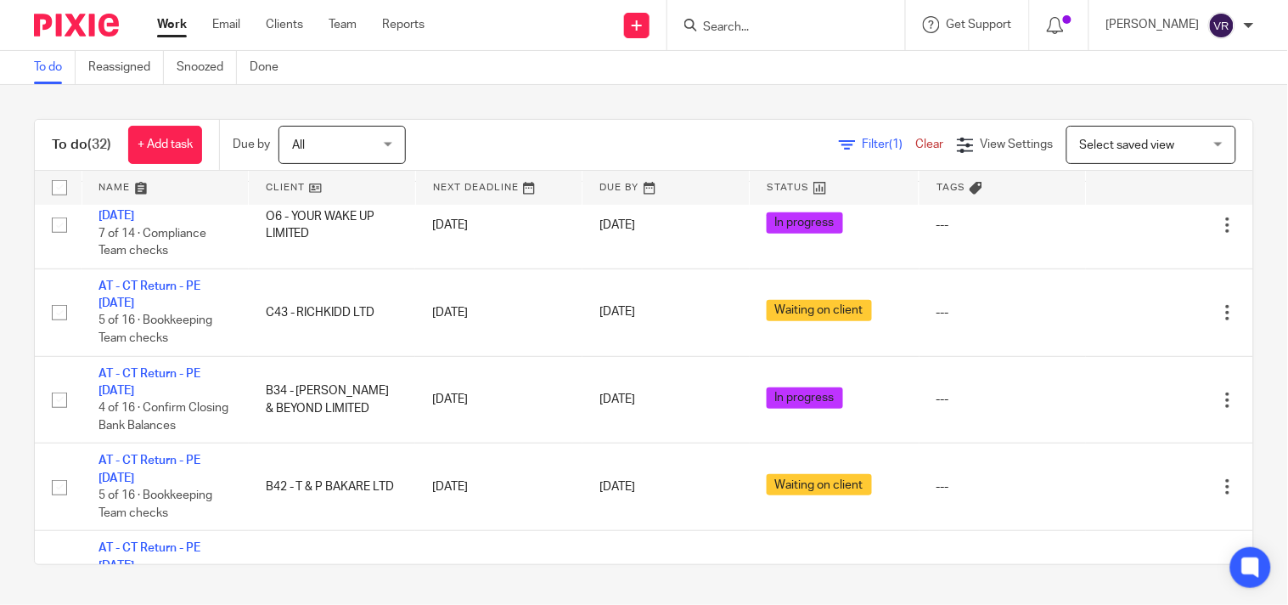
click at [543, 90] on div "To do (32) + Add task Due by All All Today Tomorrow This week Next week This mo…" at bounding box center [644, 342] width 1288 height 514
click at [783, 87] on div "To do (32) + Add task Due by All All Today Tomorrow This week Next week This mo…" at bounding box center [644, 342] width 1288 height 514
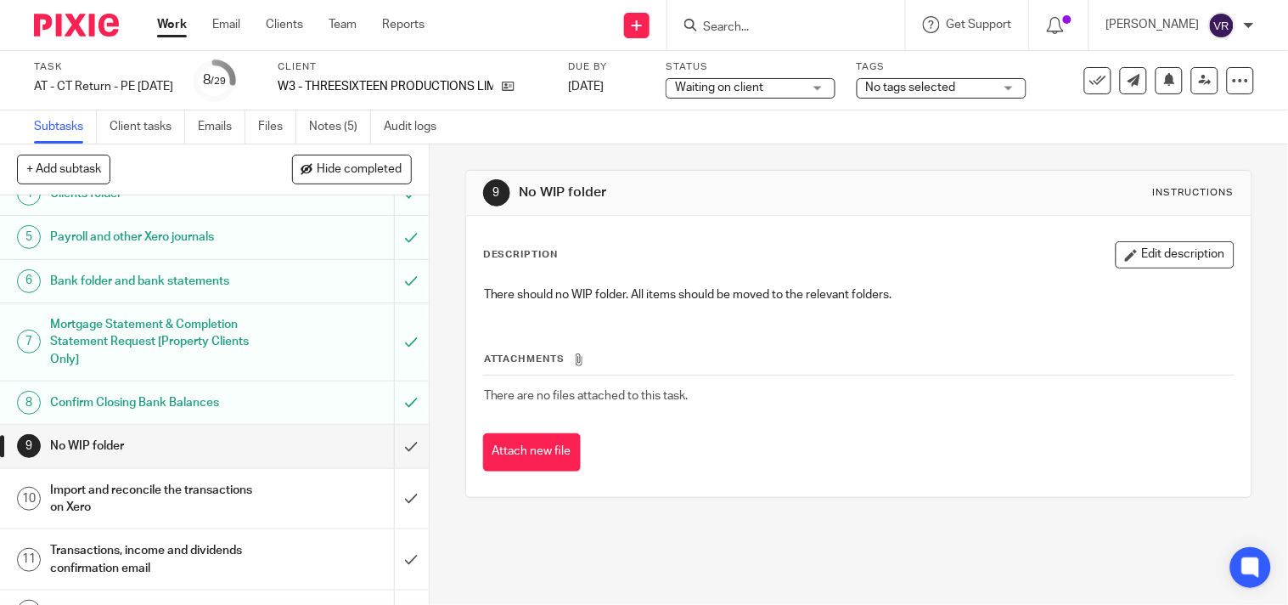
scroll to position [94, 0]
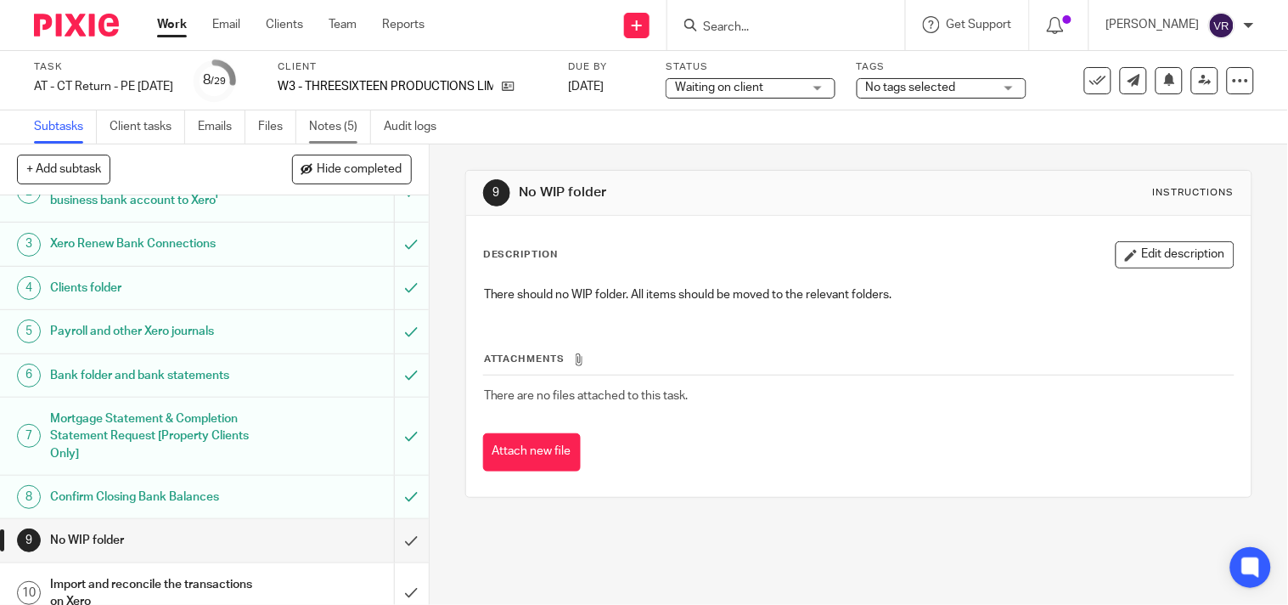
click at [325, 113] on link "Notes (5)" at bounding box center [340, 126] width 62 height 33
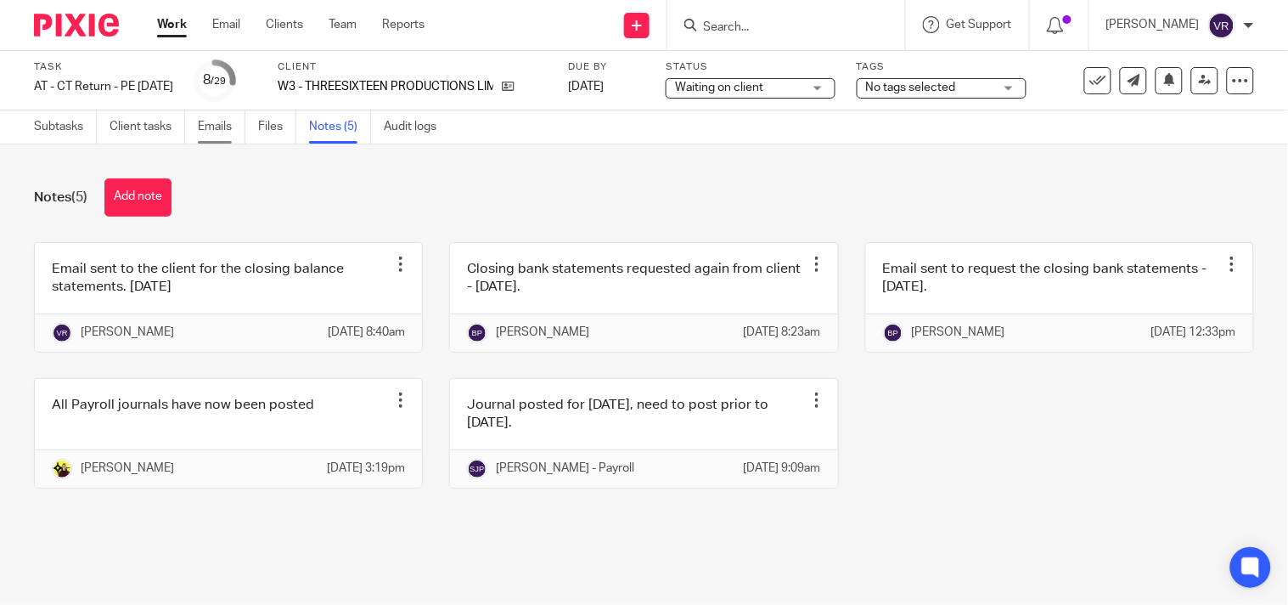
click at [227, 128] on link "Emails" at bounding box center [222, 126] width 48 height 33
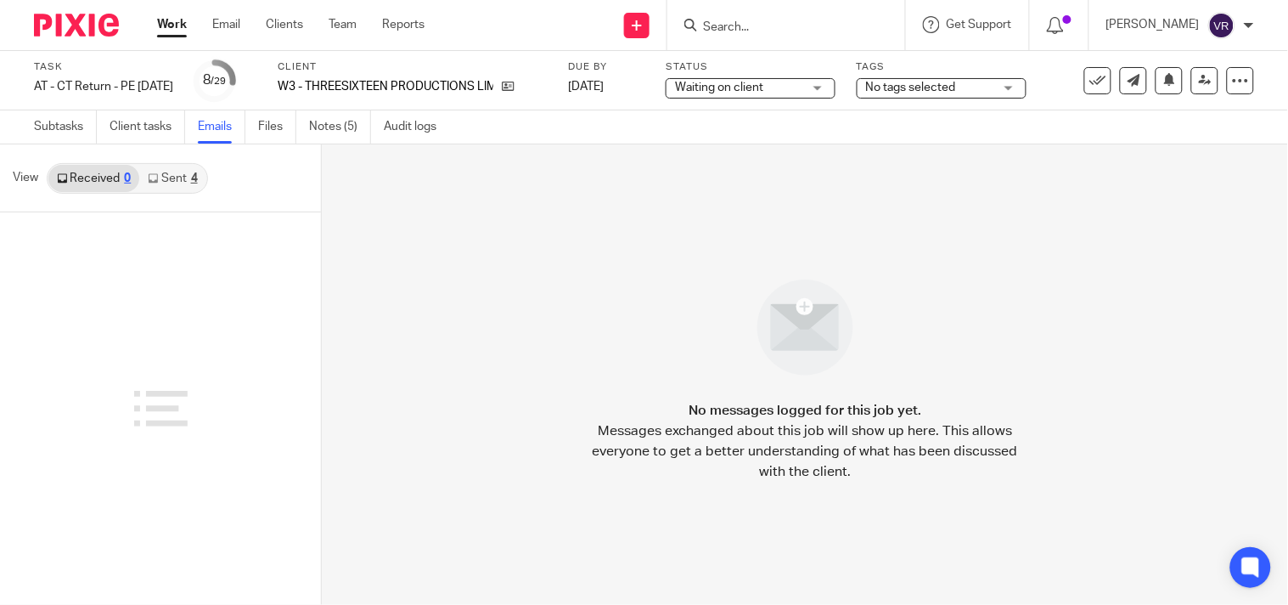
click at [184, 187] on link "Sent 4" at bounding box center [172, 178] width 66 height 27
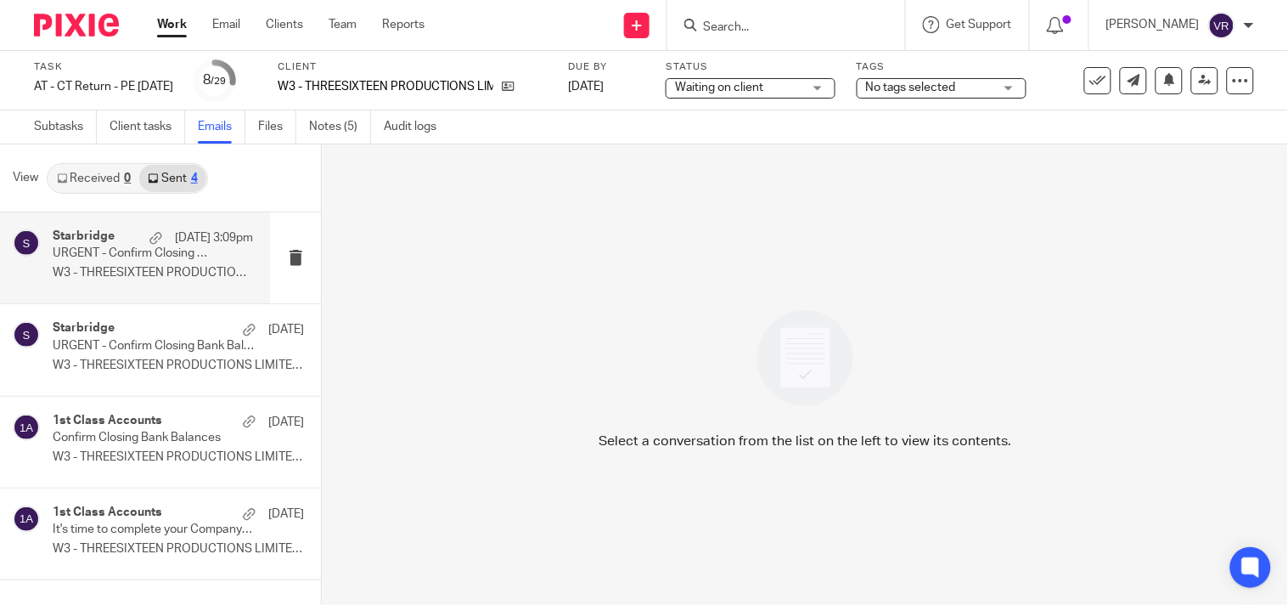
click at [155, 284] on div "Starbridge 23 Sep 3:09pm URGENT - Confirm Closing Bank Balances W3 - THREESIXTE…" at bounding box center [153, 257] width 200 height 57
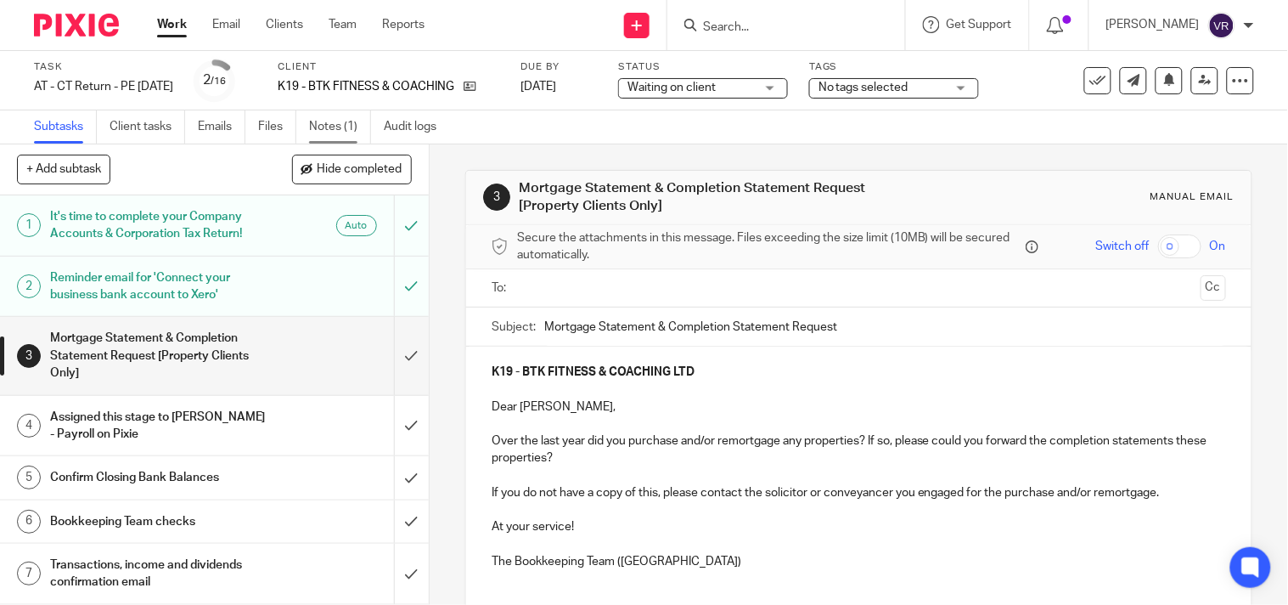
click at [328, 129] on link "Notes (1)" at bounding box center [340, 126] width 62 height 33
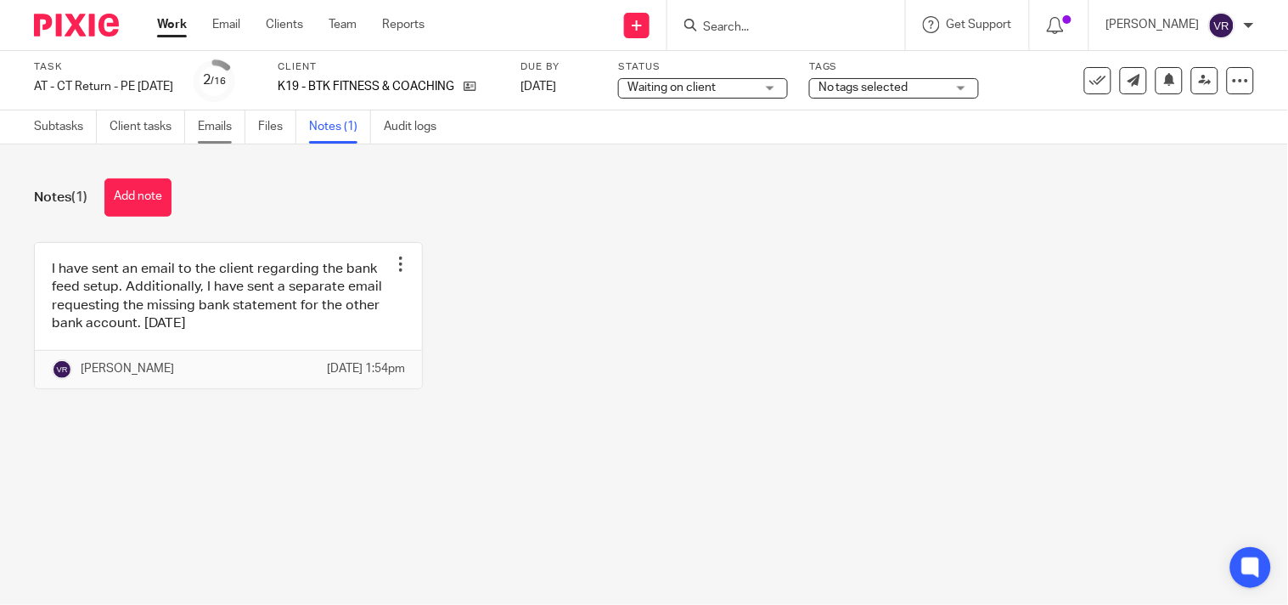
click at [227, 137] on link "Emails" at bounding box center [222, 126] width 48 height 33
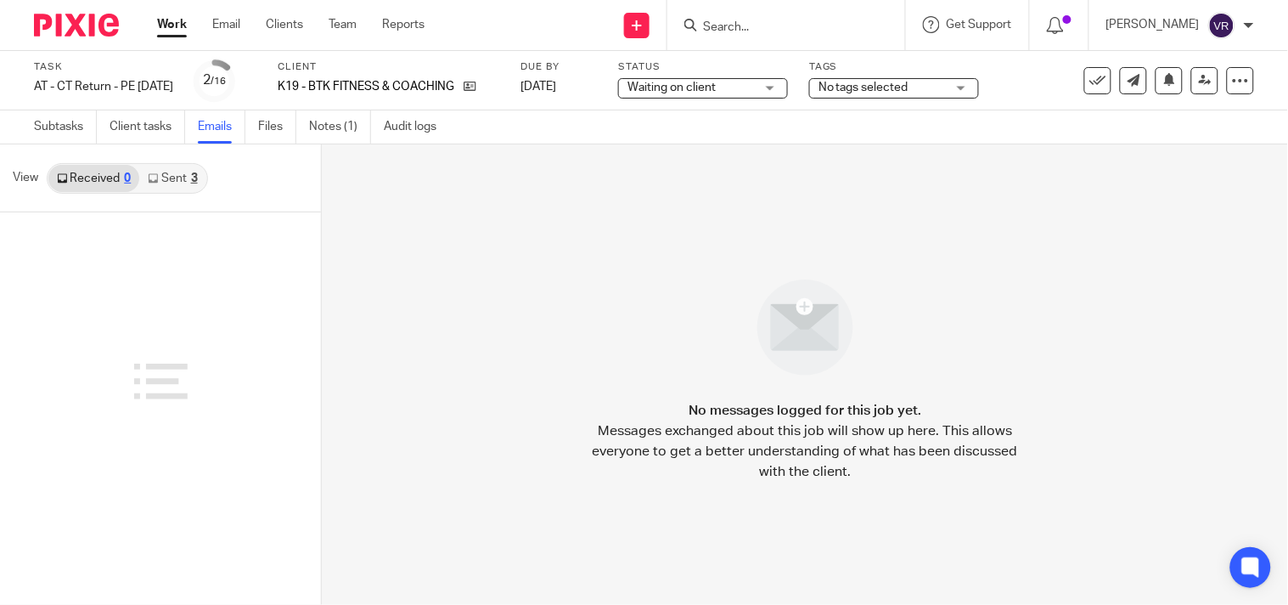
click at [178, 184] on link "Sent 3" at bounding box center [172, 178] width 66 height 27
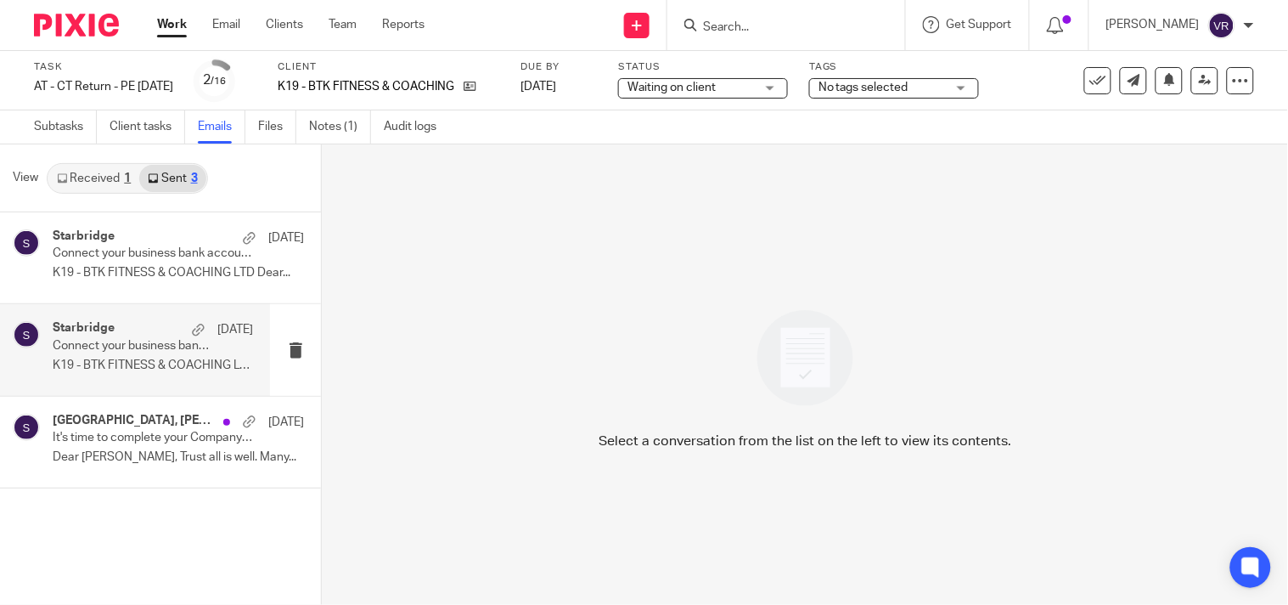
click at [131, 351] on p "Connect your business bank account to Xero" at bounding box center [133, 346] width 160 height 14
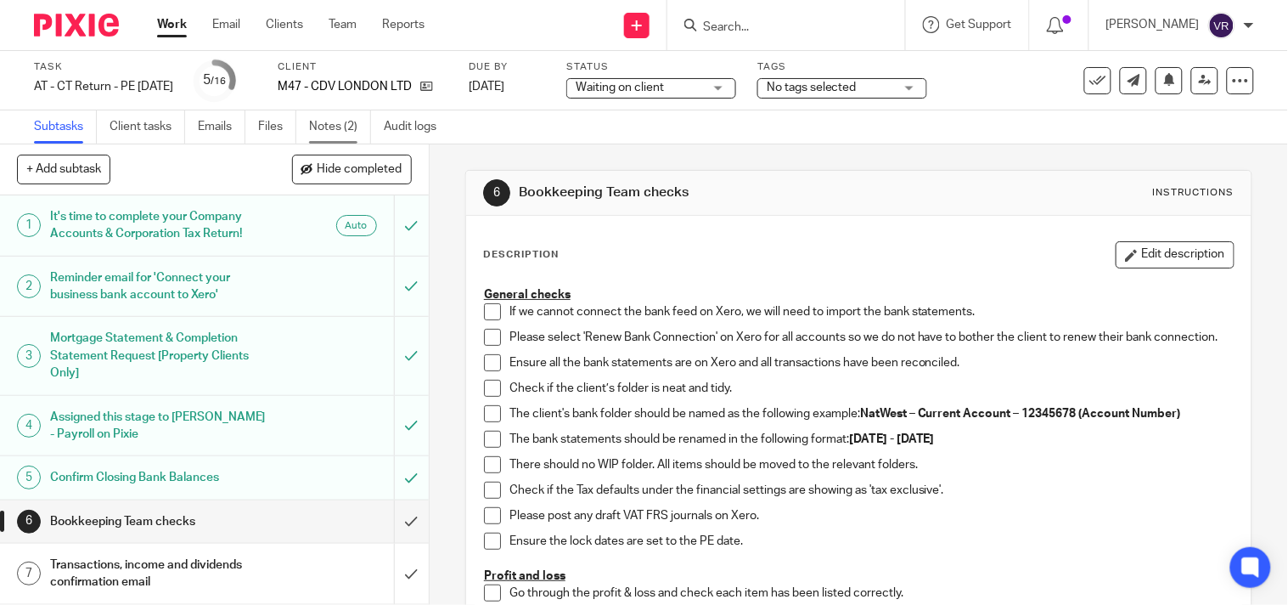
click at [341, 125] on link "Notes (2)" at bounding box center [340, 126] width 62 height 33
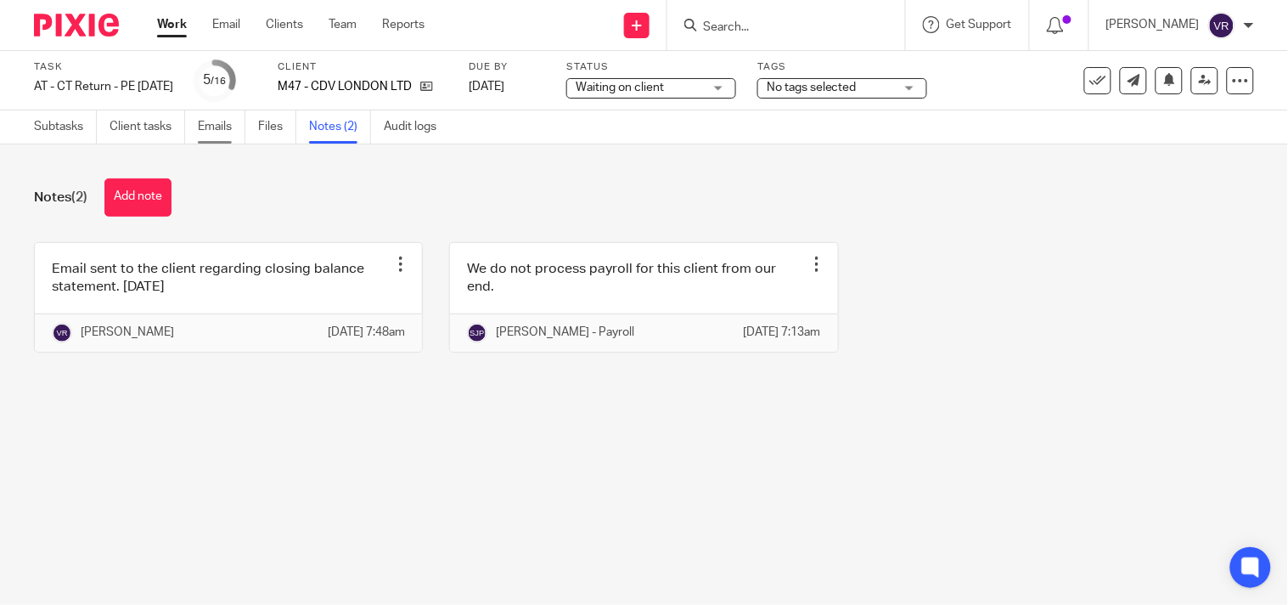
click at [219, 133] on link "Emails" at bounding box center [222, 126] width 48 height 33
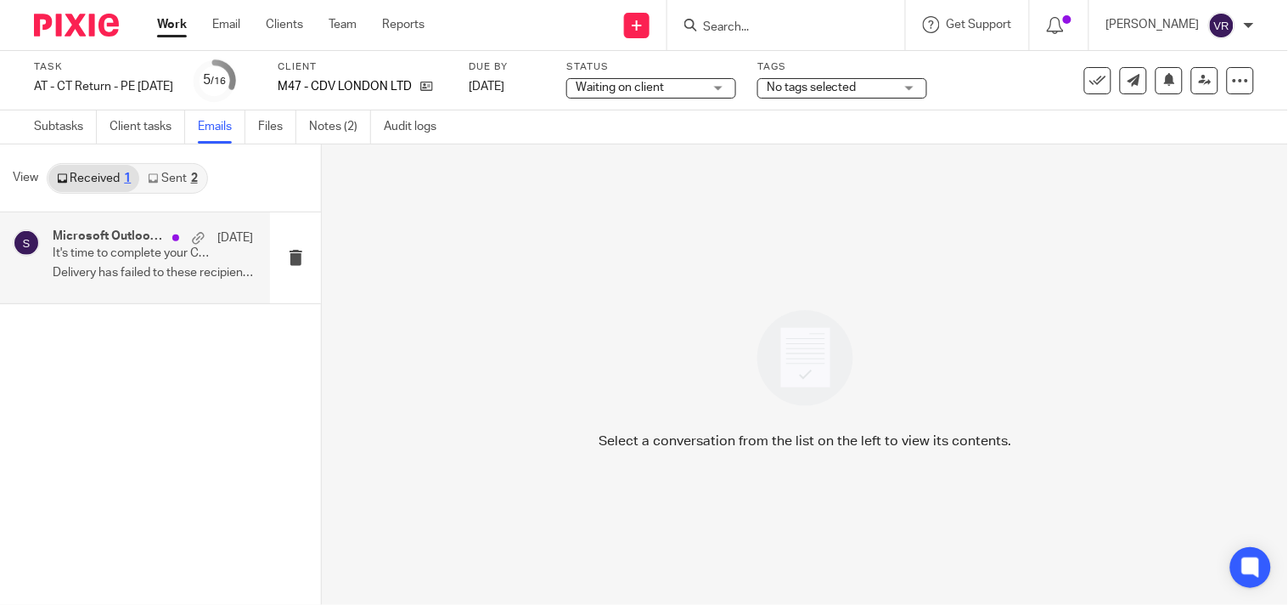
click at [140, 276] on p "Delivery has failed to these recipients or..." at bounding box center [153, 273] width 200 height 14
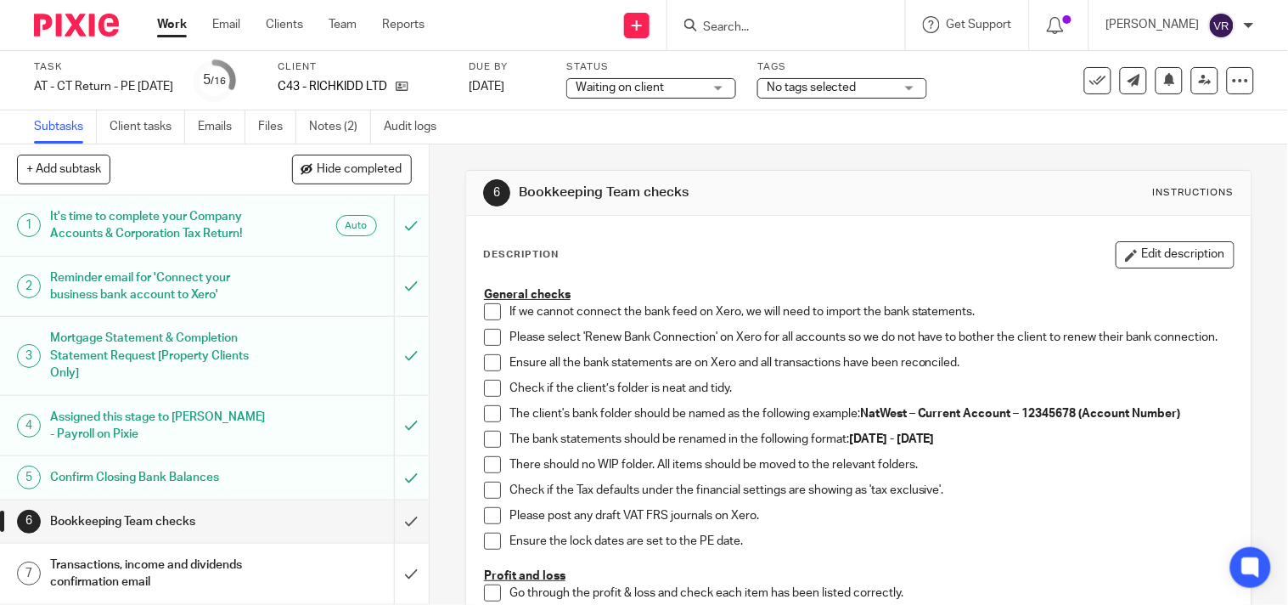
click at [736, 90] on div "Waiting on client Waiting on client" at bounding box center [651, 88] width 170 height 20
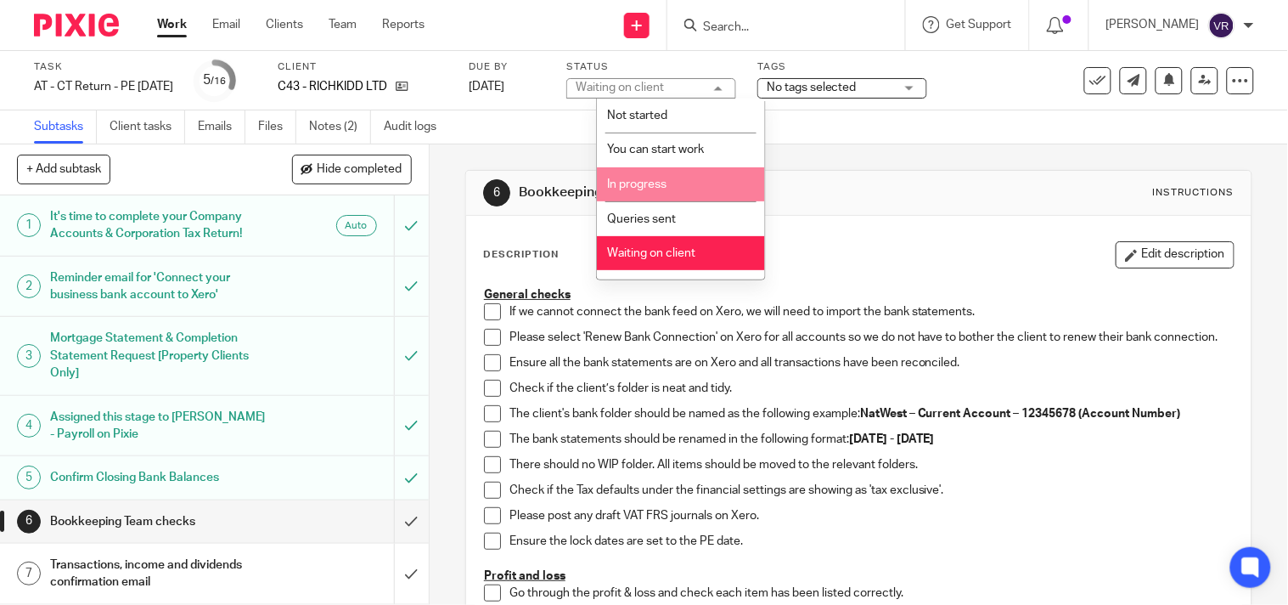
click at [674, 179] on li "In progress" at bounding box center [681, 184] width 168 height 35
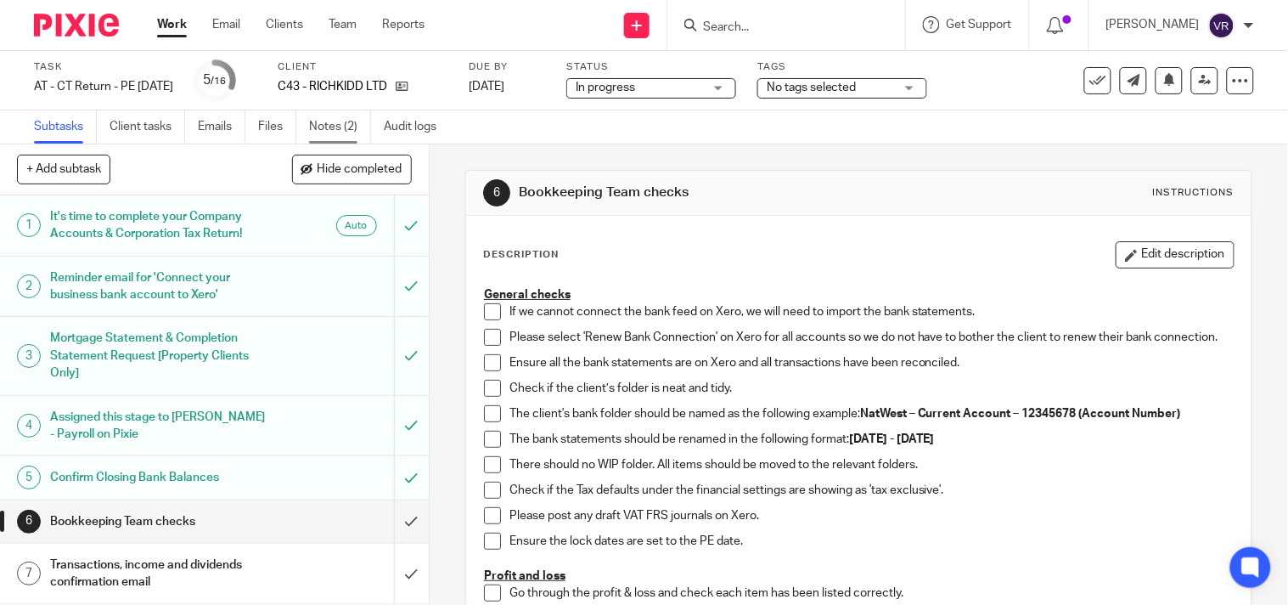
click at [345, 121] on link "Notes (2)" at bounding box center [340, 126] width 62 height 33
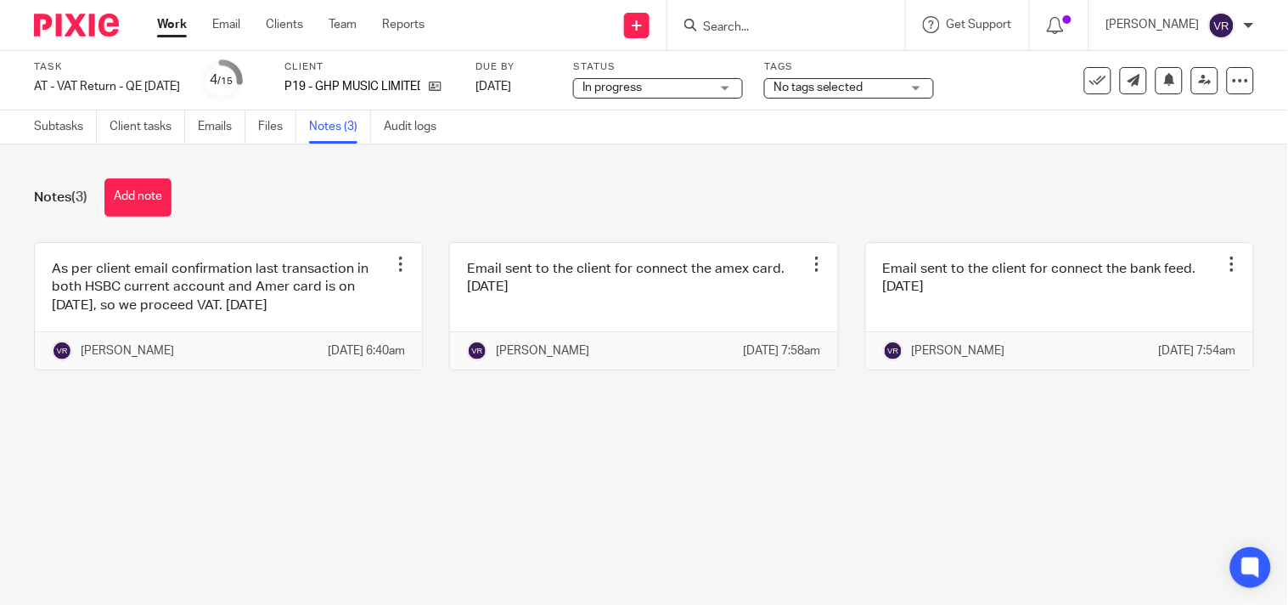
click at [710, 90] on span "In progress" at bounding box center [645, 88] width 127 height 18
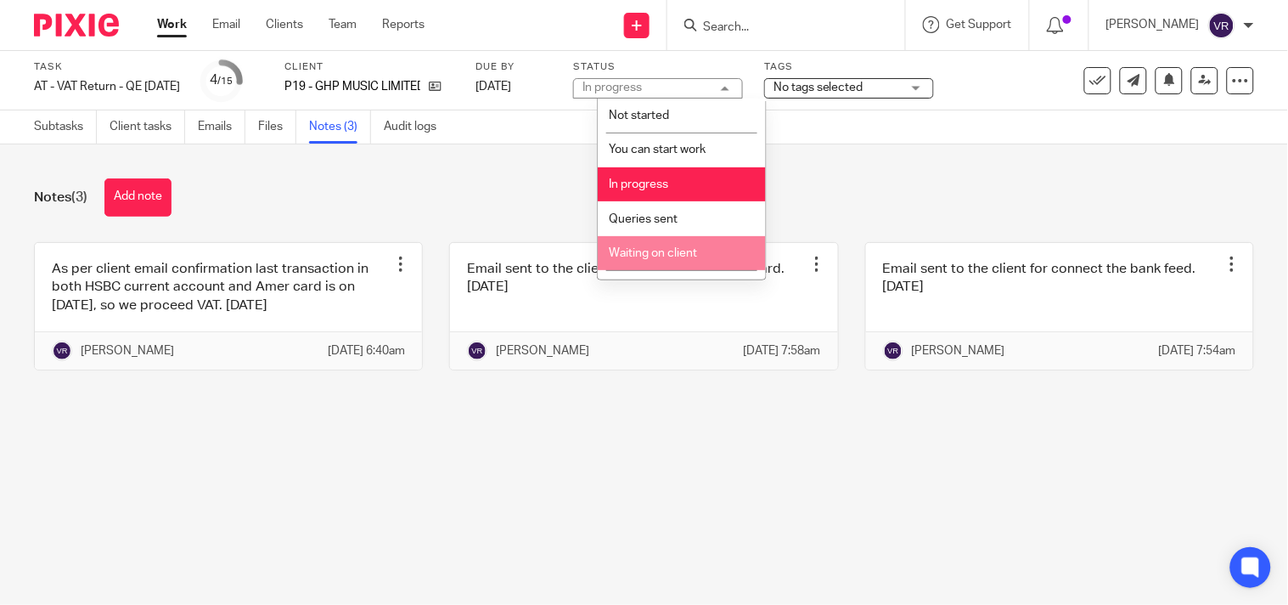
click at [668, 247] on li "Waiting on client" at bounding box center [682, 253] width 168 height 35
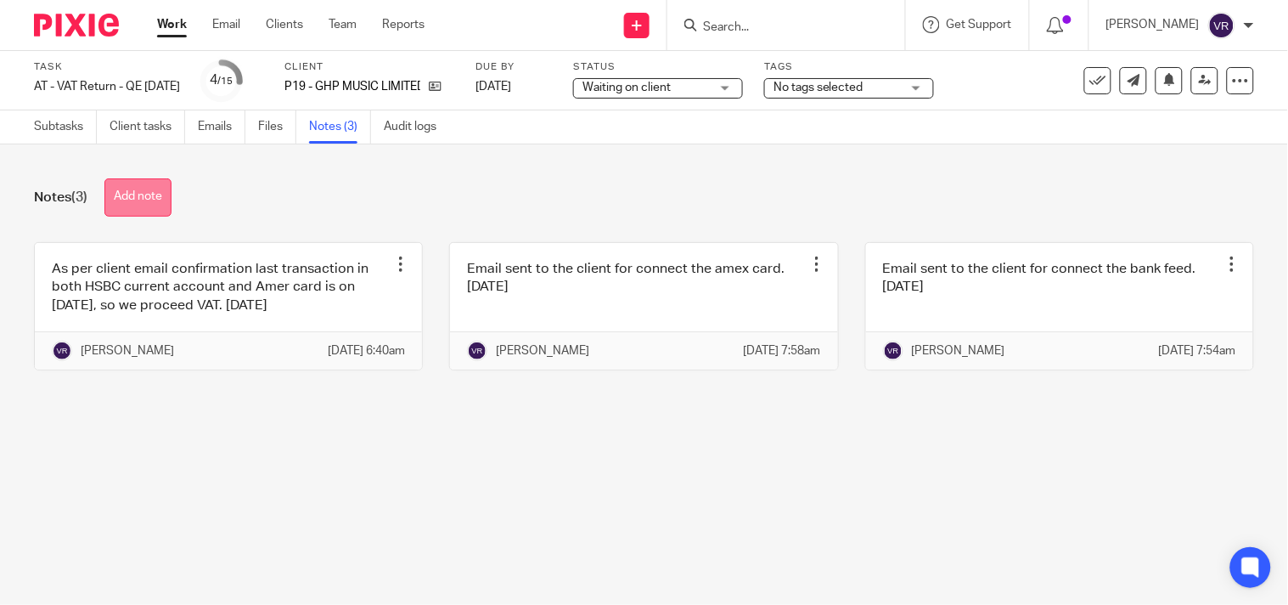
click at [142, 192] on button "Add note" at bounding box center [137, 197] width 67 height 38
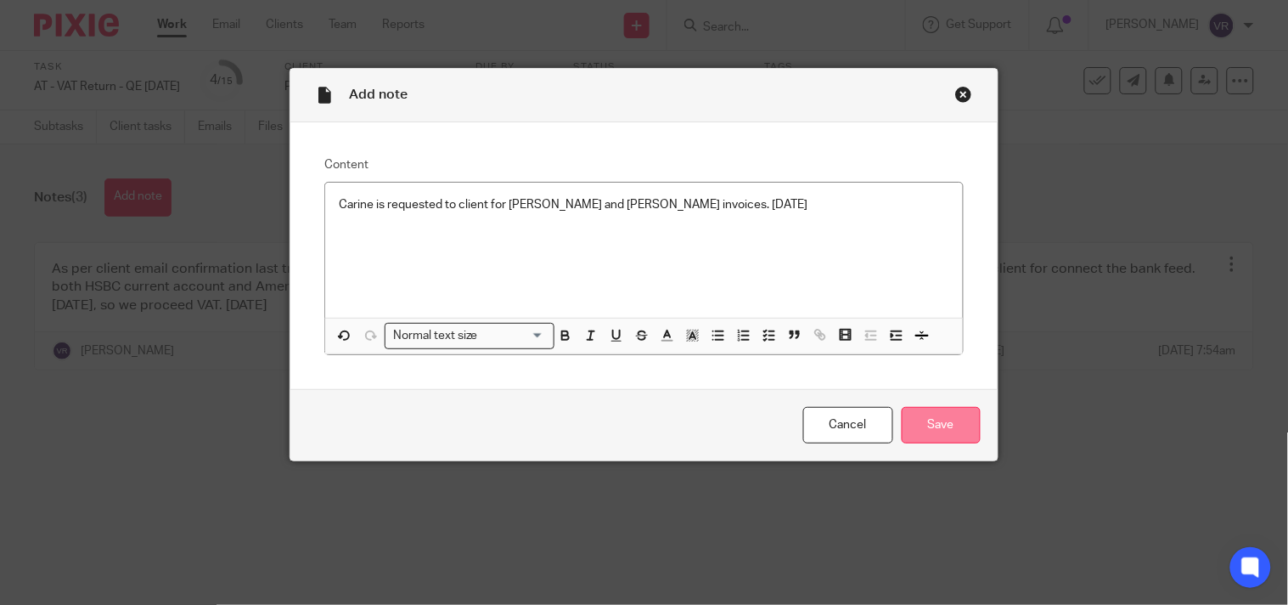
click at [927, 429] on input "Save" at bounding box center [941, 425] width 79 height 37
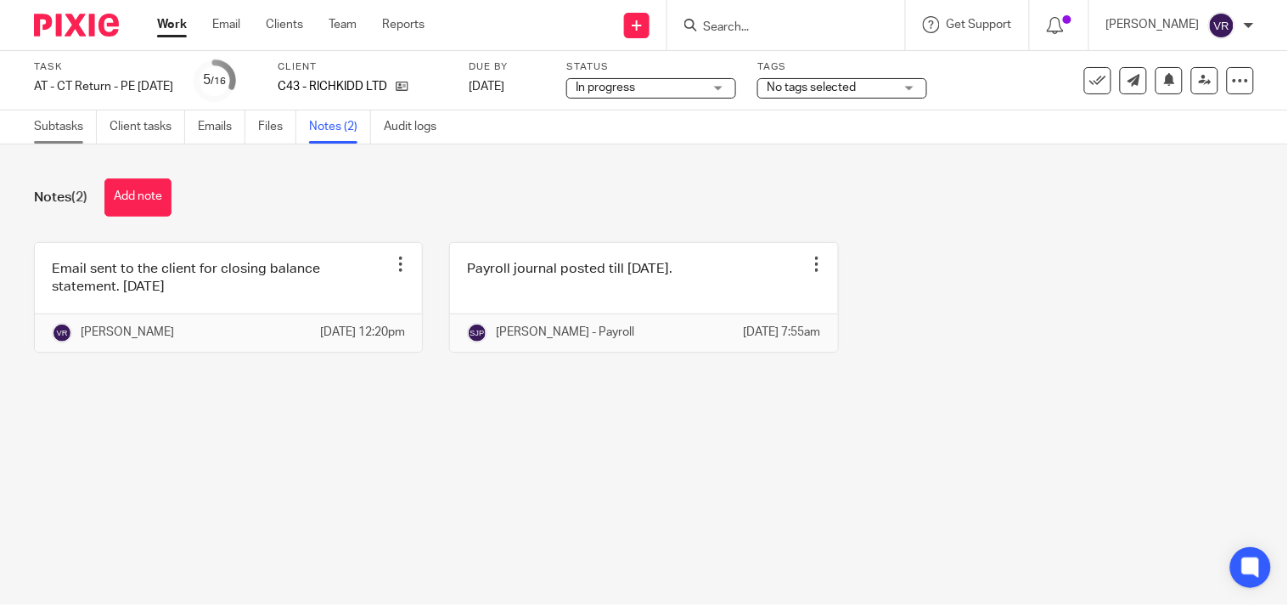
click at [70, 132] on link "Subtasks" at bounding box center [65, 126] width 63 height 33
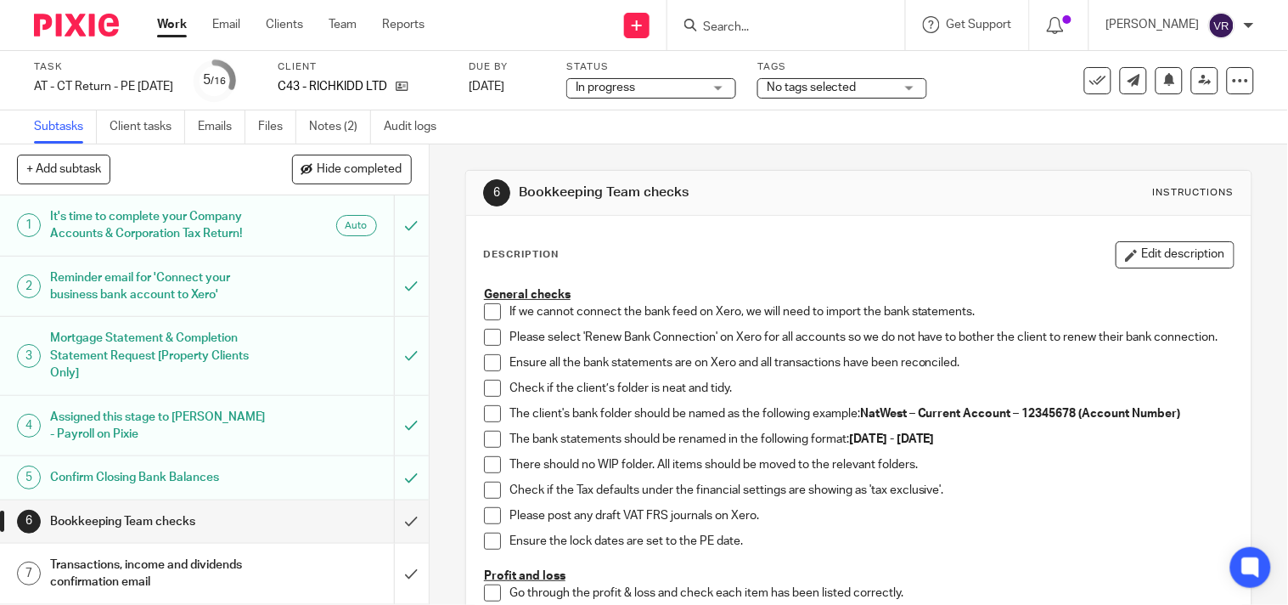
click at [489, 314] on span at bounding box center [492, 311] width 17 height 17
click at [484, 340] on span at bounding box center [492, 337] width 17 height 17
click at [488, 371] on span at bounding box center [492, 362] width 17 height 17
click at [492, 396] on span at bounding box center [492, 388] width 17 height 17
click at [484, 422] on span at bounding box center [492, 413] width 17 height 17
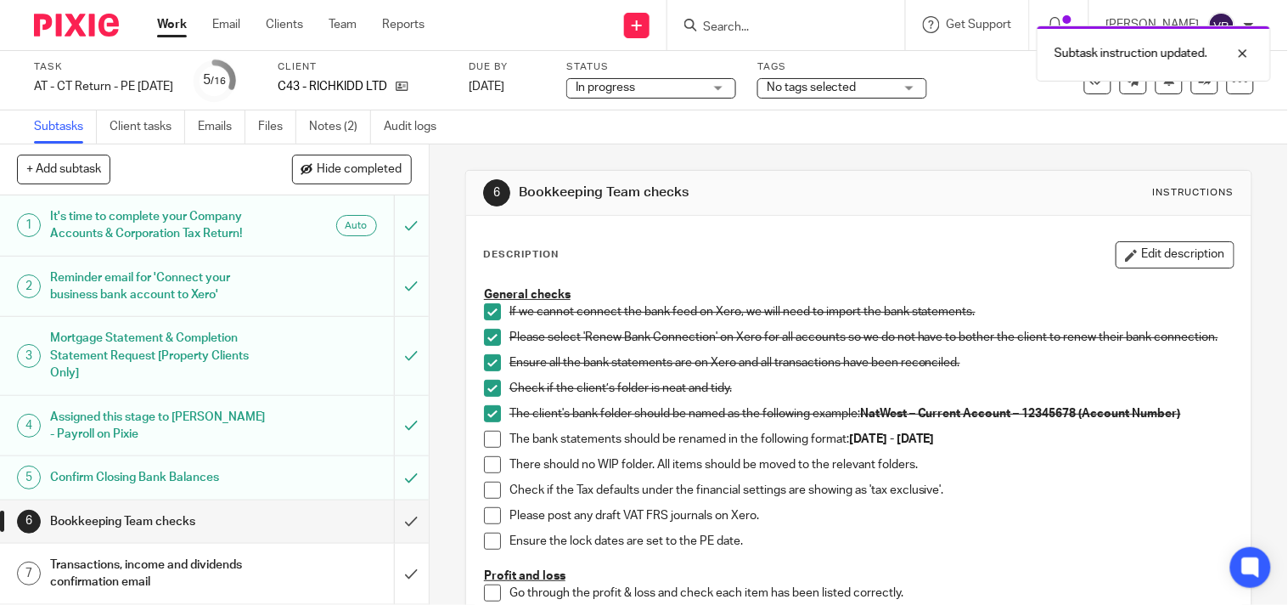
click at [484, 447] on span at bounding box center [492, 438] width 17 height 17
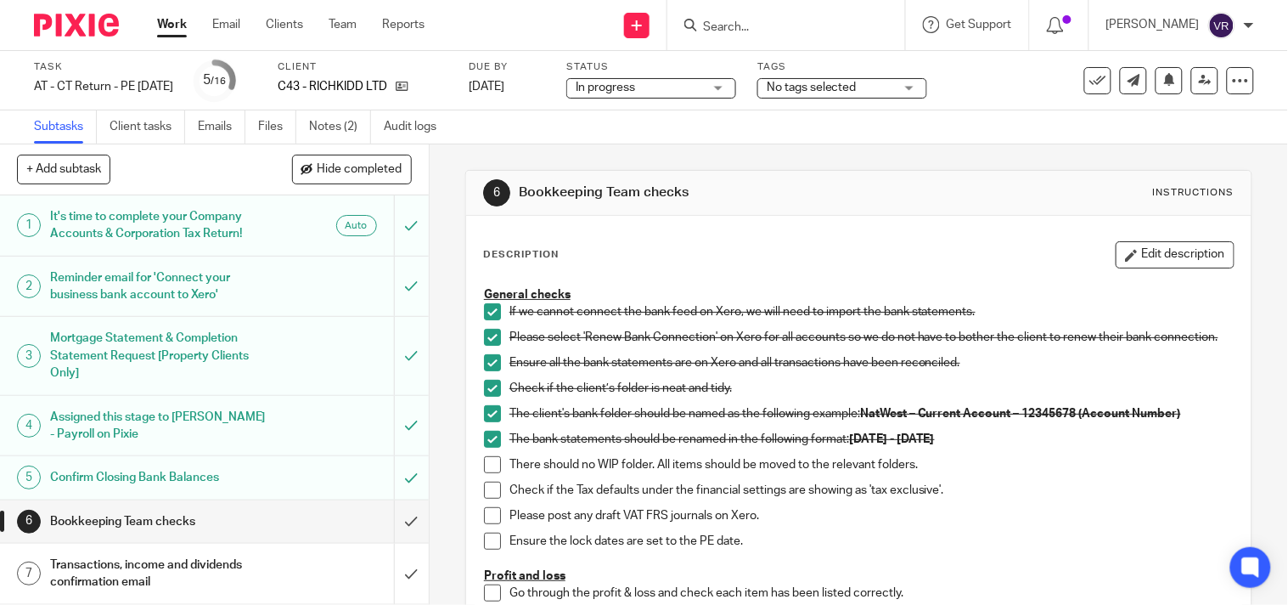
click at [487, 470] on span at bounding box center [492, 464] width 17 height 17
click at [491, 494] on span at bounding box center [492, 489] width 17 height 17
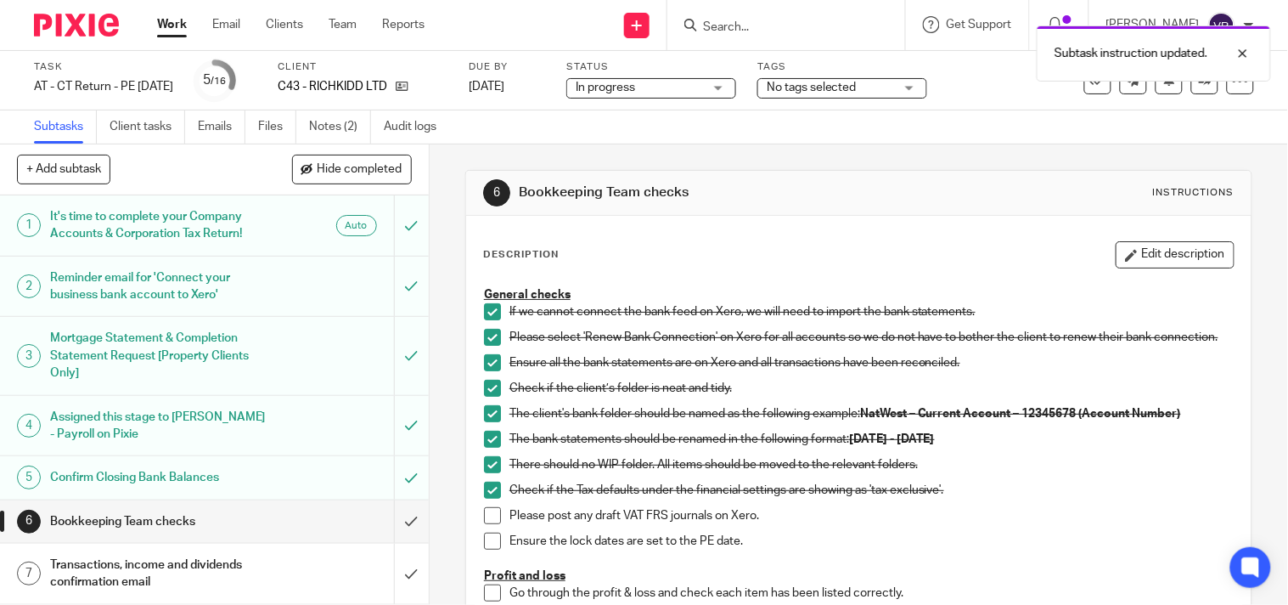
click at [487, 519] on span at bounding box center [492, 515] width 17 height 17
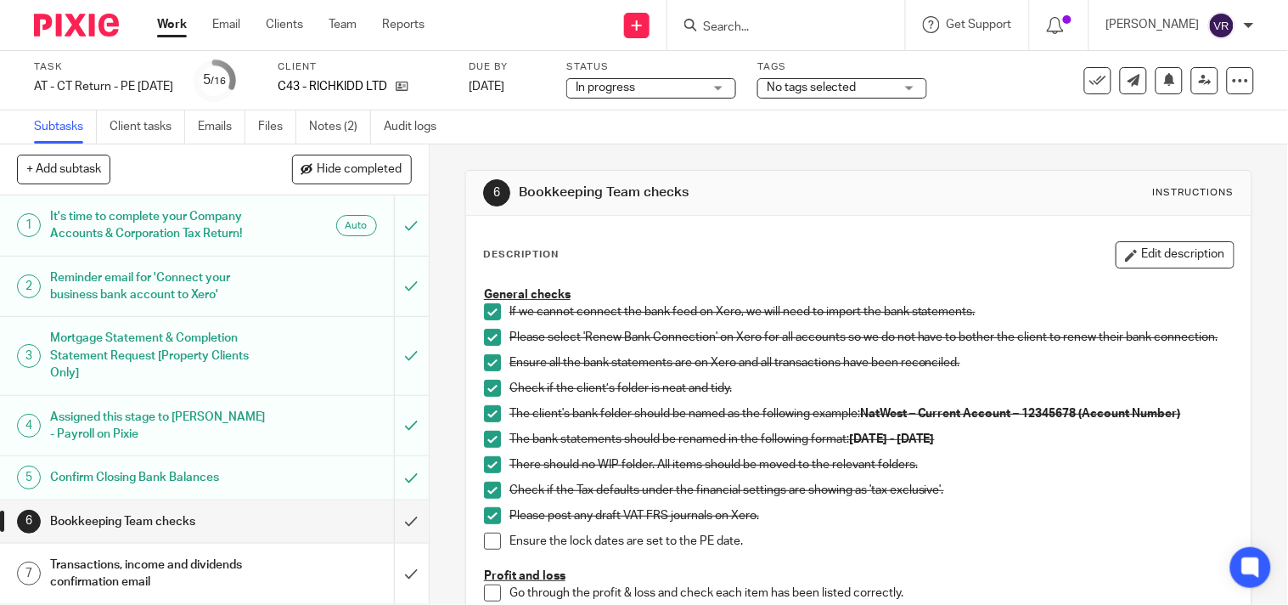
click at [491, 549] on span at bounding box center [492, 540] width 17 height 17
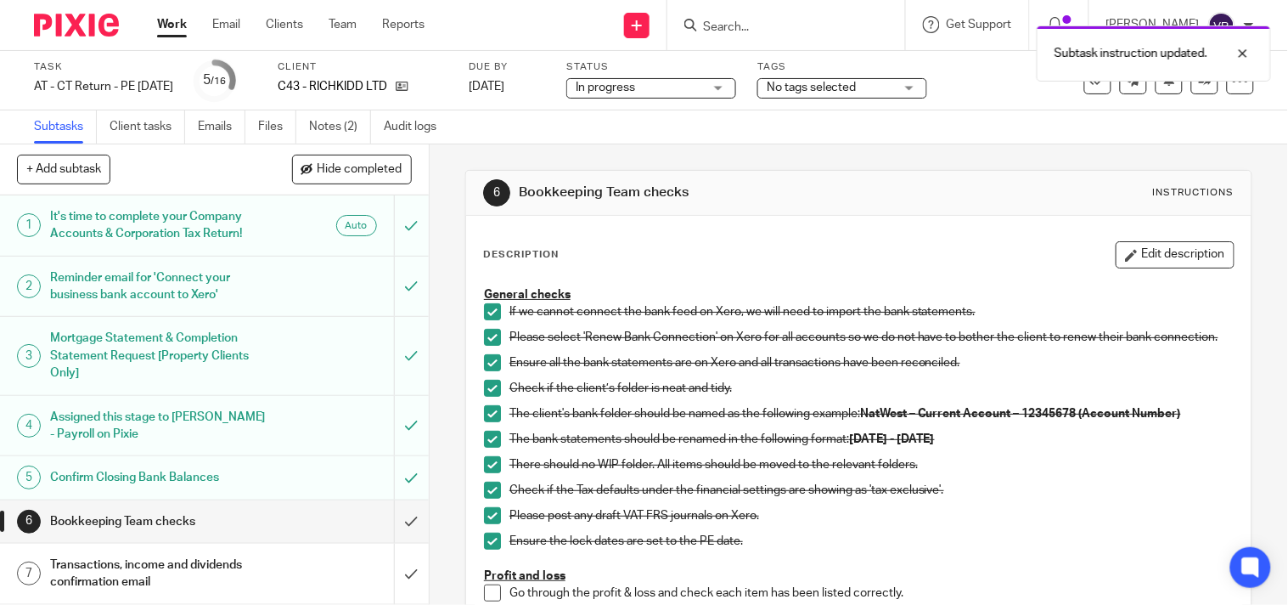
scroll to position [94, 0]
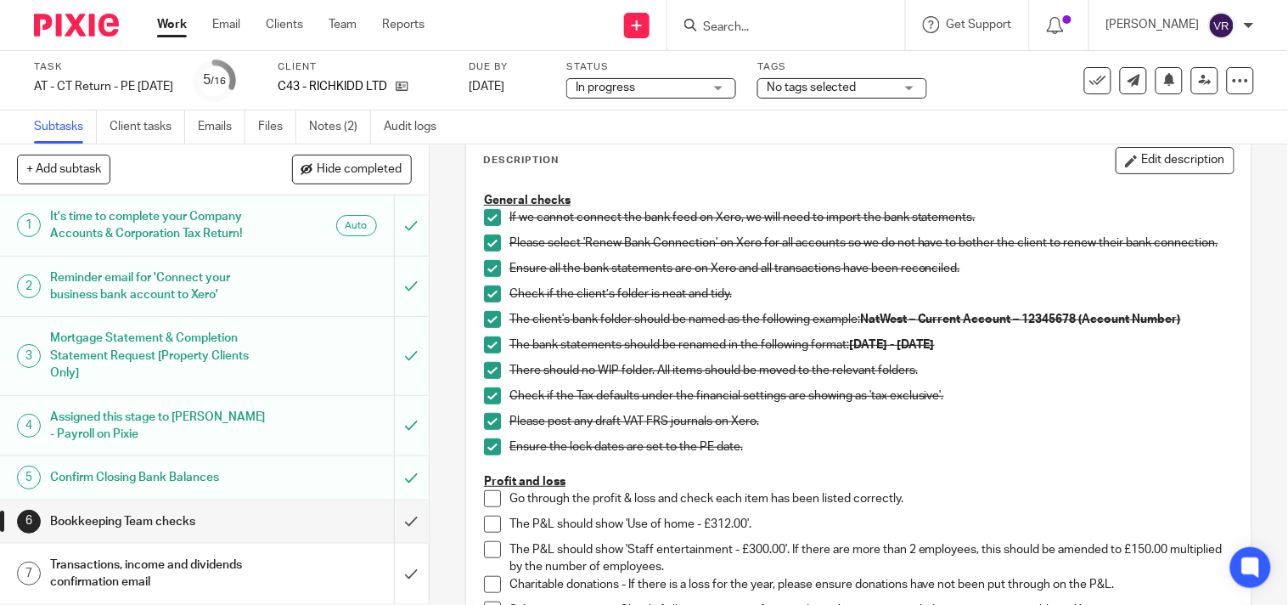
click at [492, 507] on span at bounding box center [492, 498] width 17 height 17
click at [491, 532] on span at bounding box center [492, 523] width 17 height 17
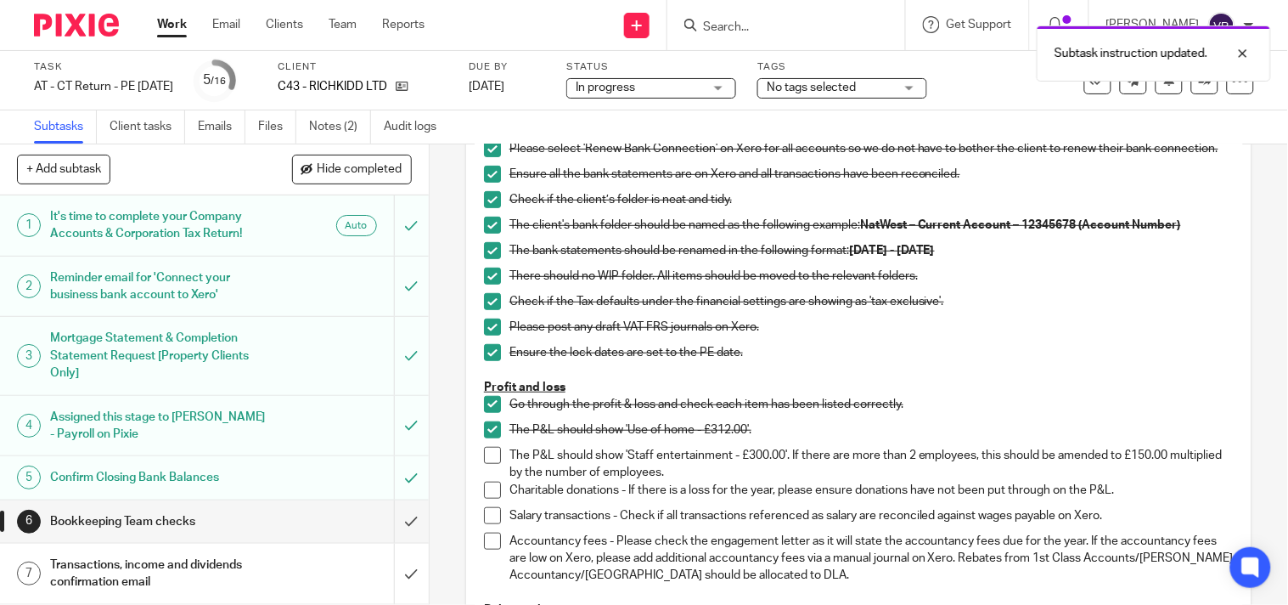
click at [488, 464] on span at bounding box center [492, 455] width 17 height 17
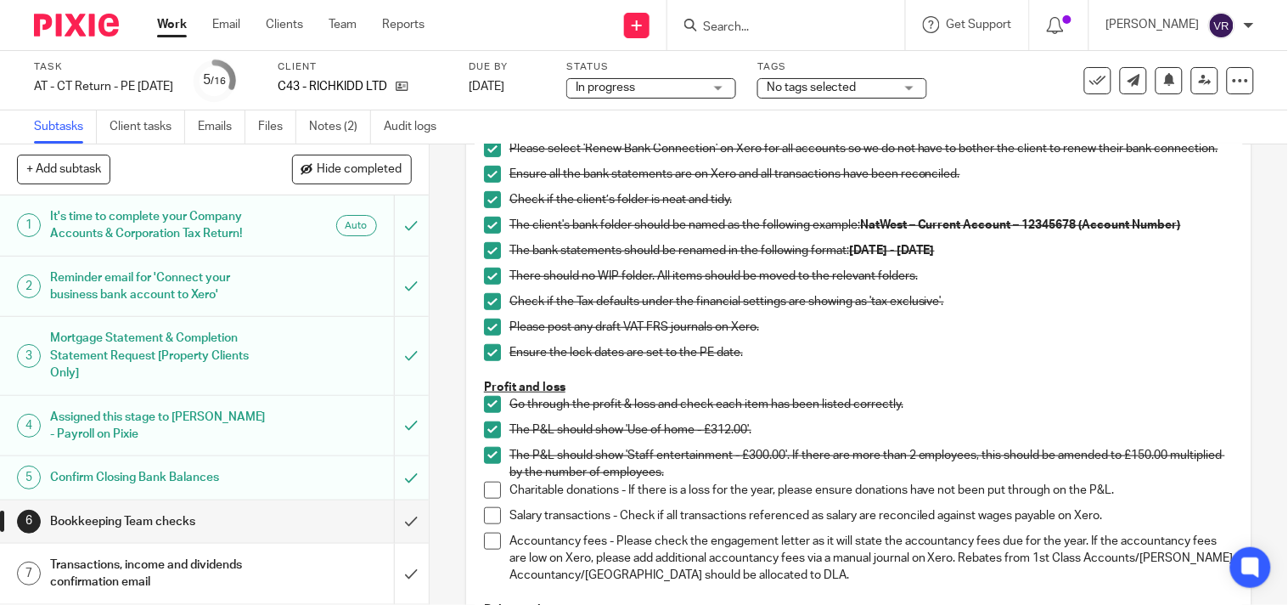
click at [494, 497] on span at bounding box center [492, 489] width 17 height 17
click at [487, 524] on span at bounding box center [492, 515] width 17 height 17
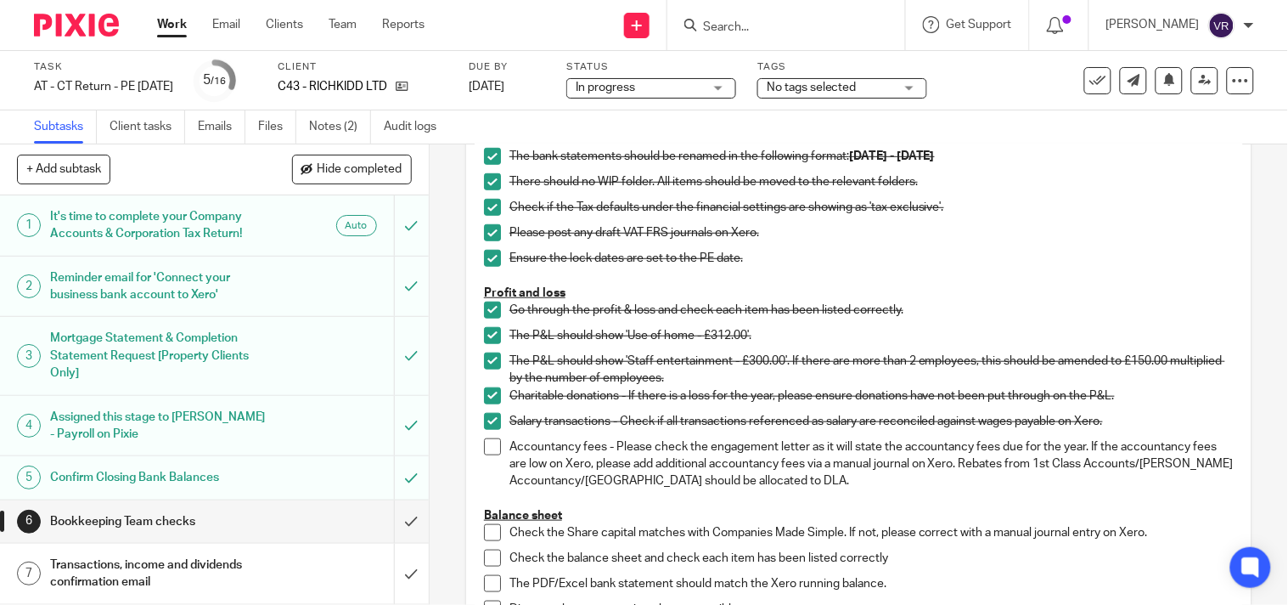
scroll to position [377, 0]
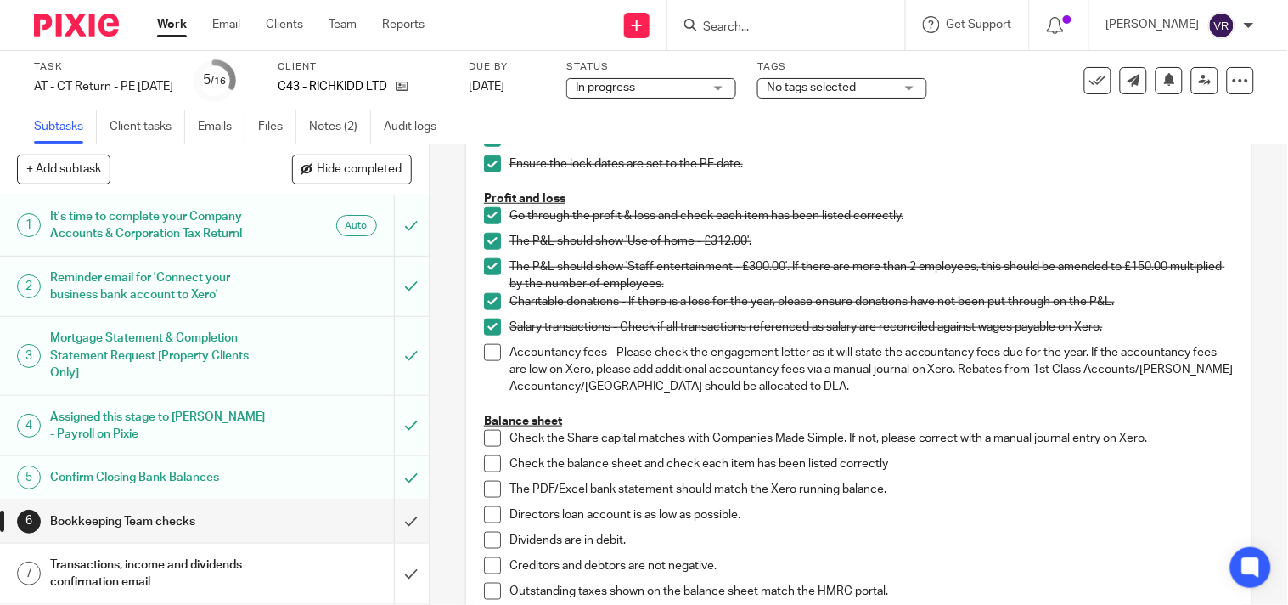
click at [487, 361] on span at bounding box center [492, 352] width 17 height 17
click at [487, 447] on span at bounding box center [492, 438] width 17 height 17
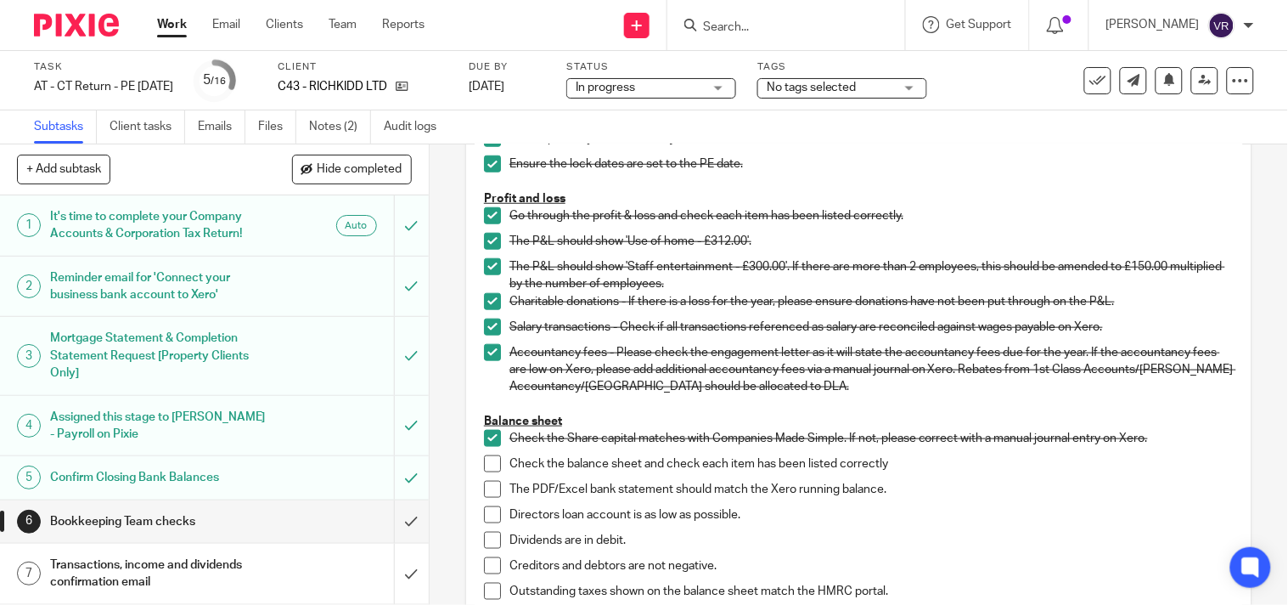
click at [485, 472] on span at bounding box center [492, 463] width 17 height 17
click at [485, 492] on span at bounding box center [492, 489] width 17 height 17
click at [487, 523] on span at bounding box center [492, 514] width 17 height 17
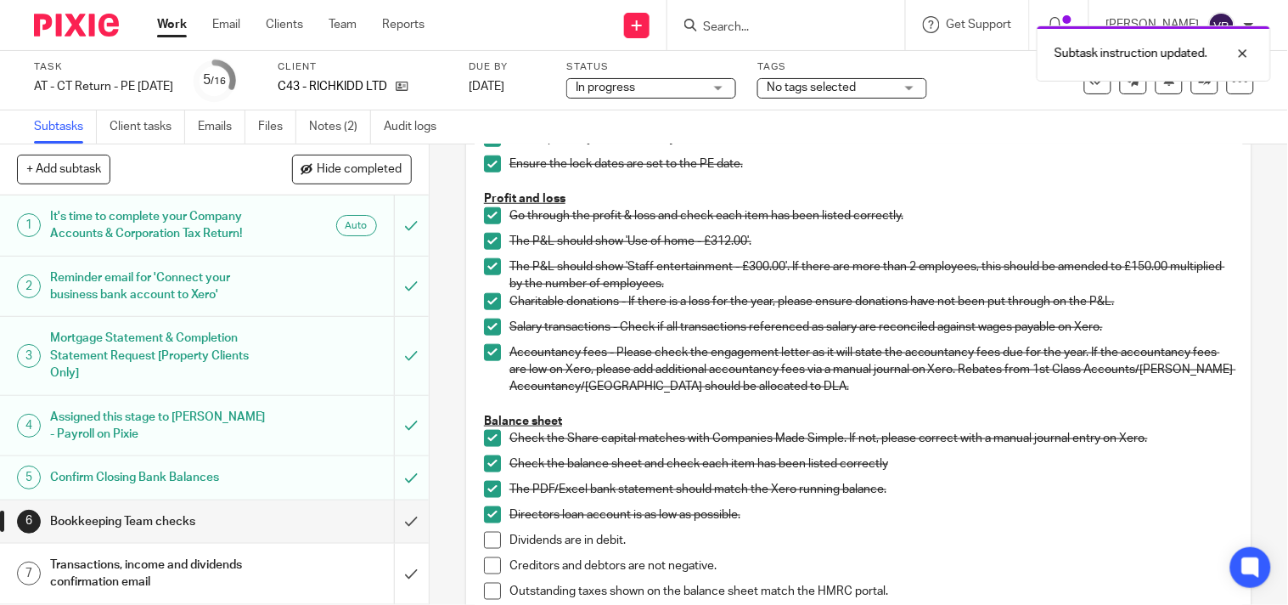
click at [484, 548] on span at bounding box center [492, 540] width 17 height 17
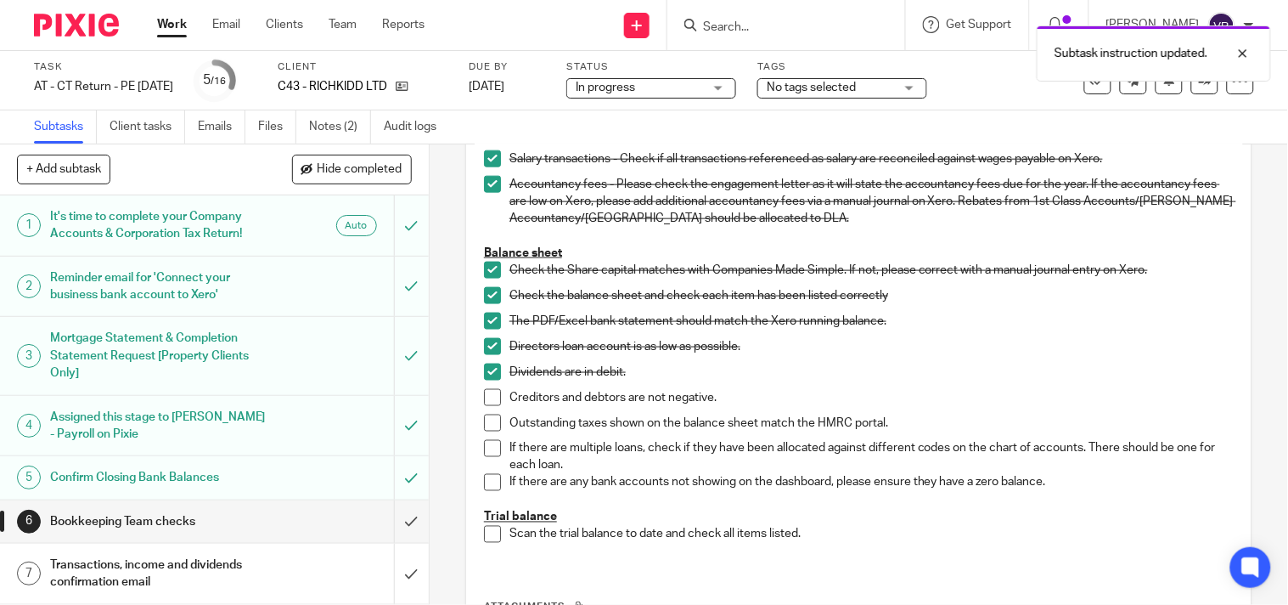
scroll to position [565, 0]
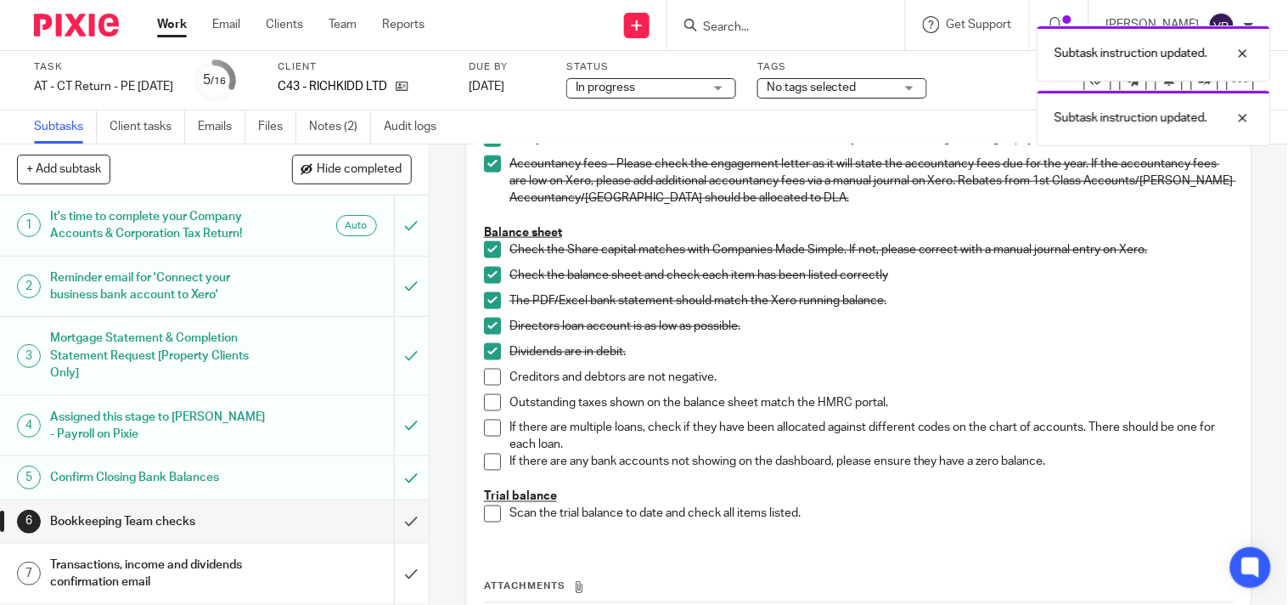
click at [492, 385] on span at bounding box center [492, 376] width 17 height 17
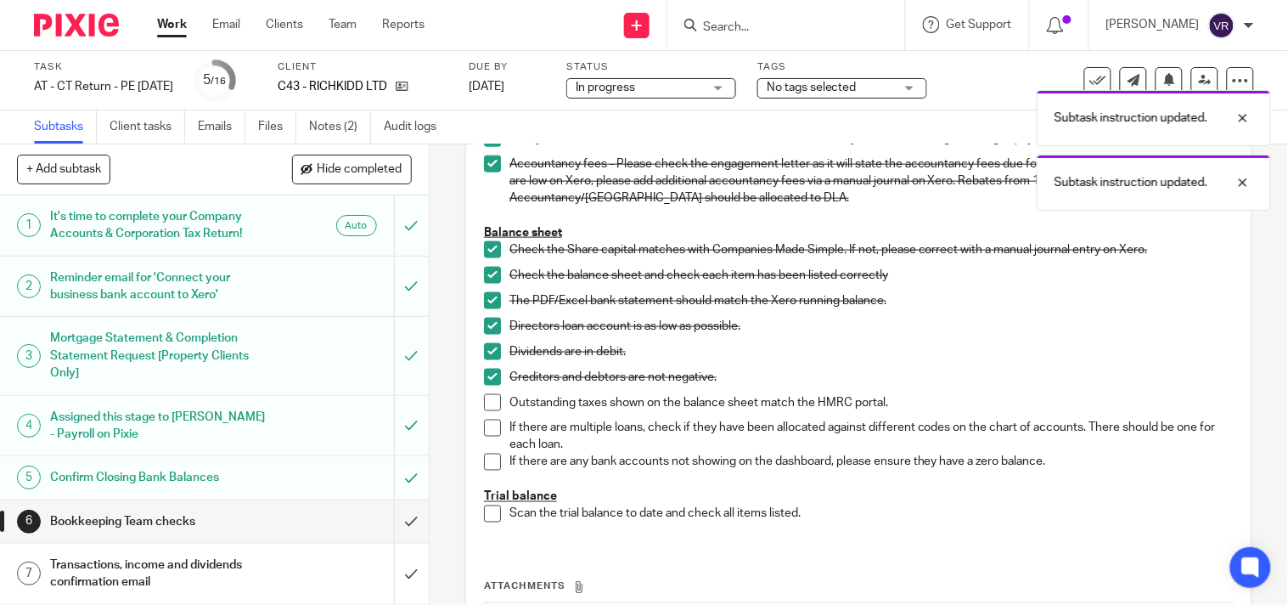
click at [487, 411] on span at bounding box center [492, 402] width 17 height 17
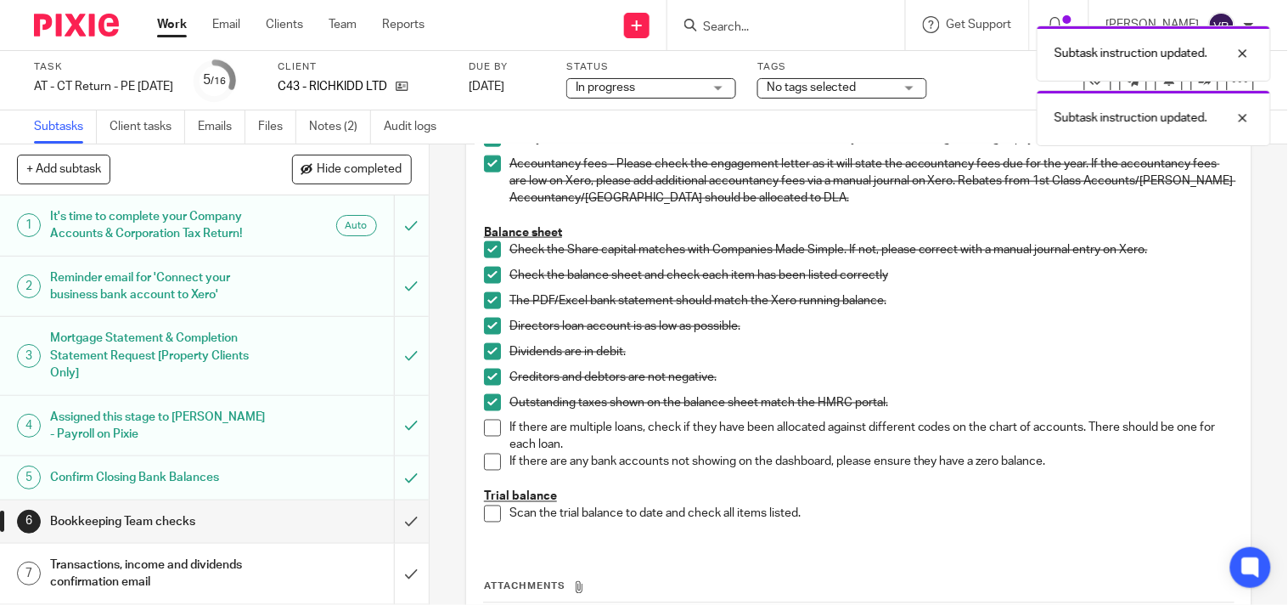
click at [484, 411] on span at bounding box center [492, 402] width 17 height 17
